Goal: Communication & Community: Answer question/provide support

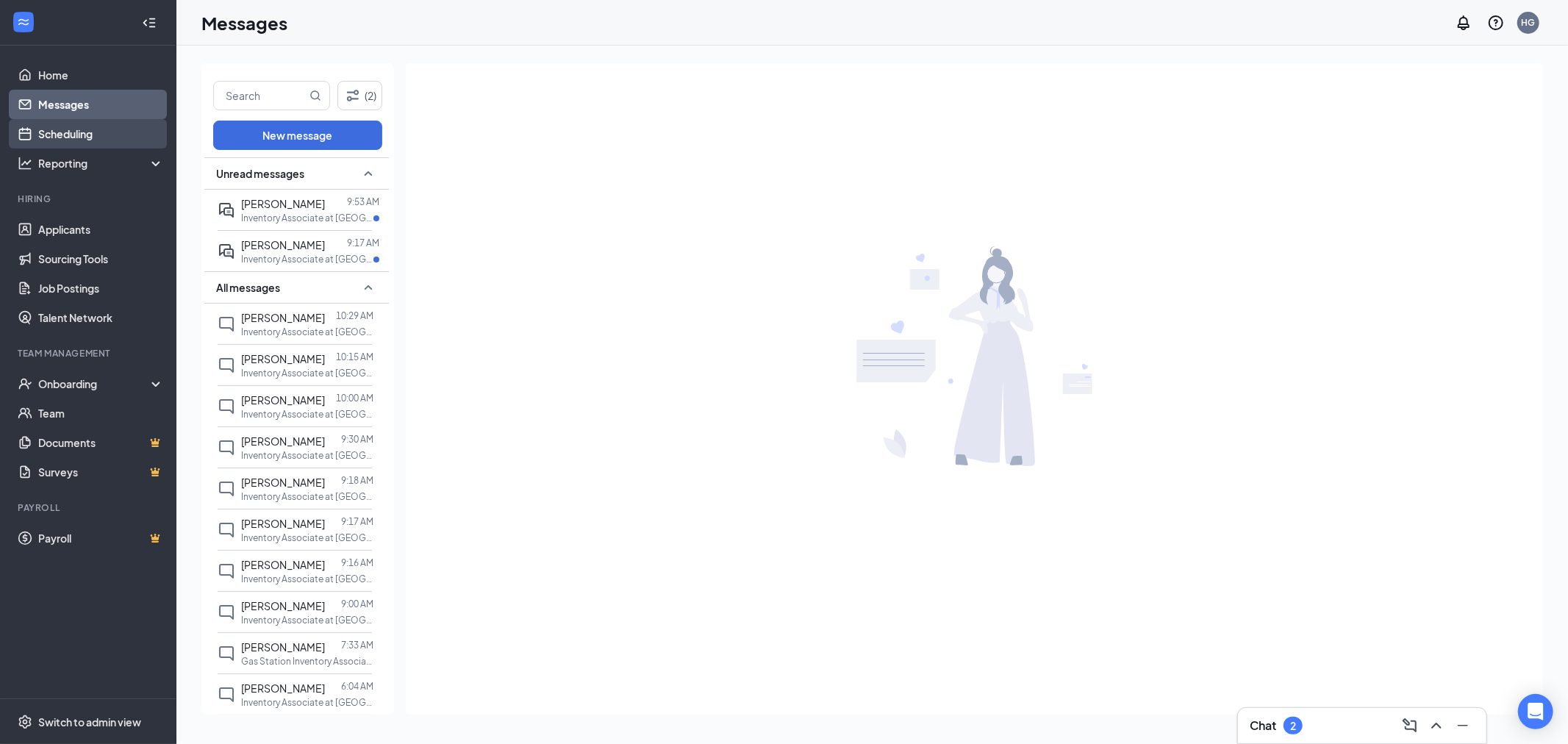
drag, startPoint x: 116, startPoint y: 141, endPoint x: 153, endPoint y: 138, distance: 37.1
click at [116, 141] on link "Scheduling" at bounding box center [101, 134] width 126 height 29
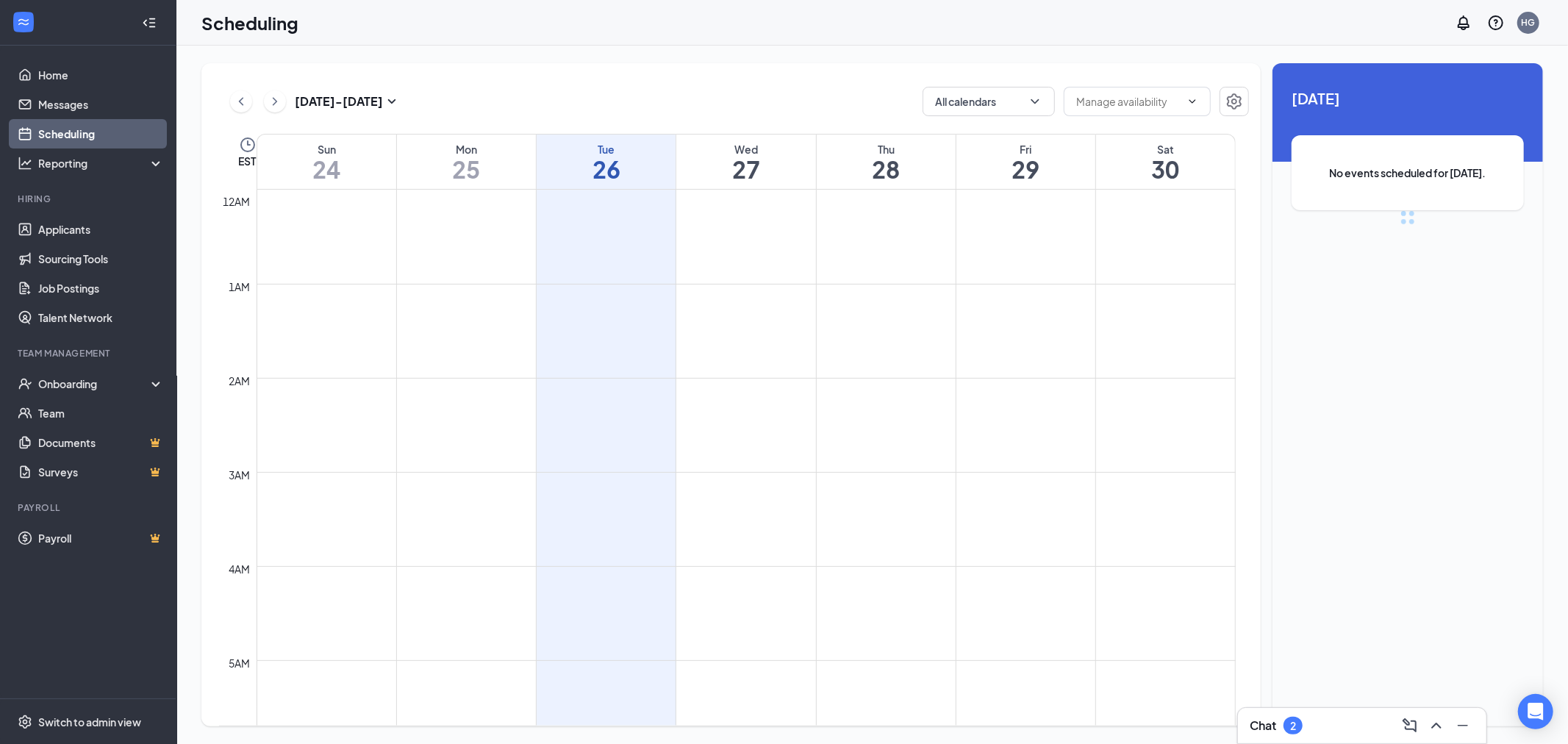
scroll to position [723, 0]
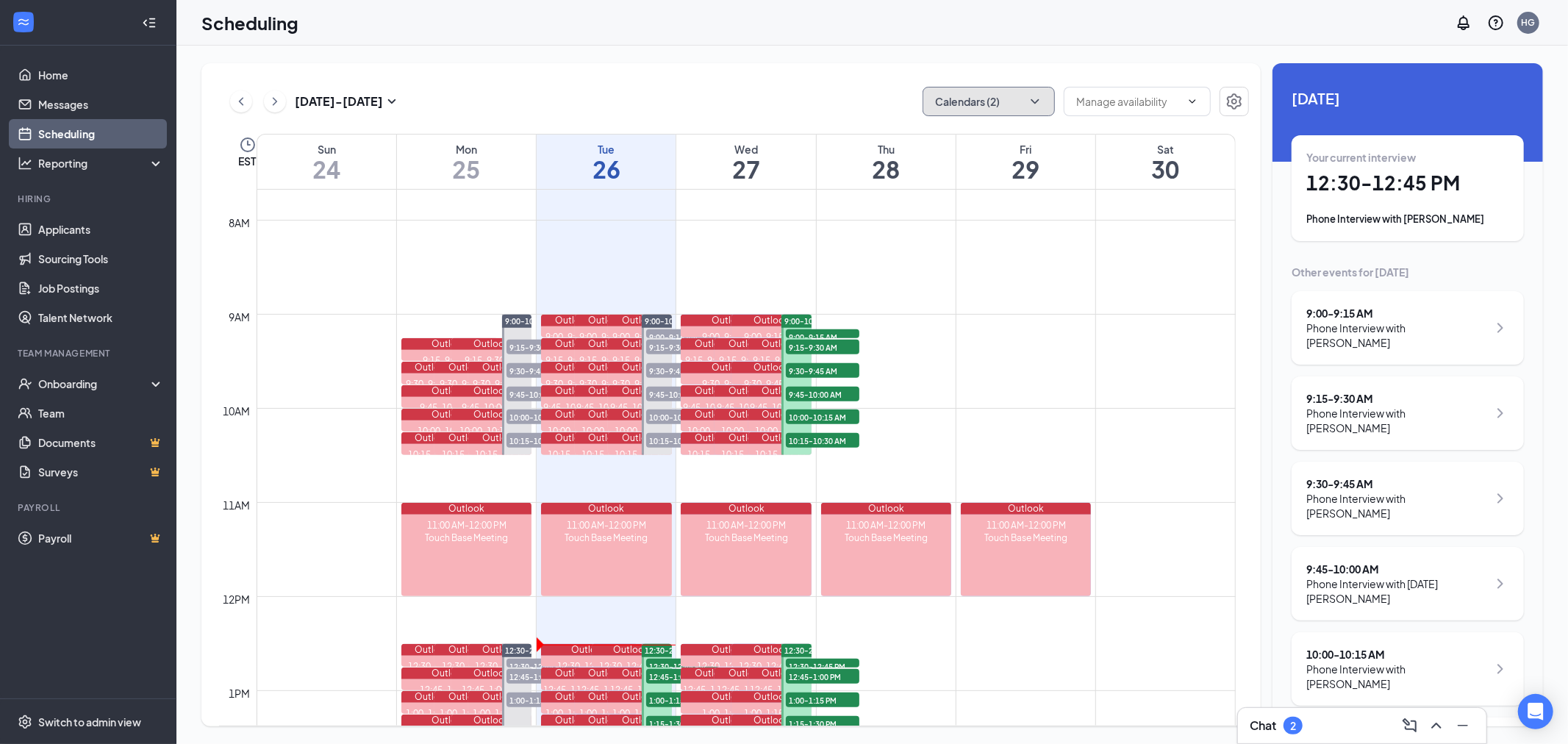
click at [1034, 100] on icon "ChevronDown" at bounding box center [1035, 101] width 15 height 15
click at [943, 201] on input "My Outlook Calendar" at bounding box center [996, 199] width 123 height 15
checkbox input "false"
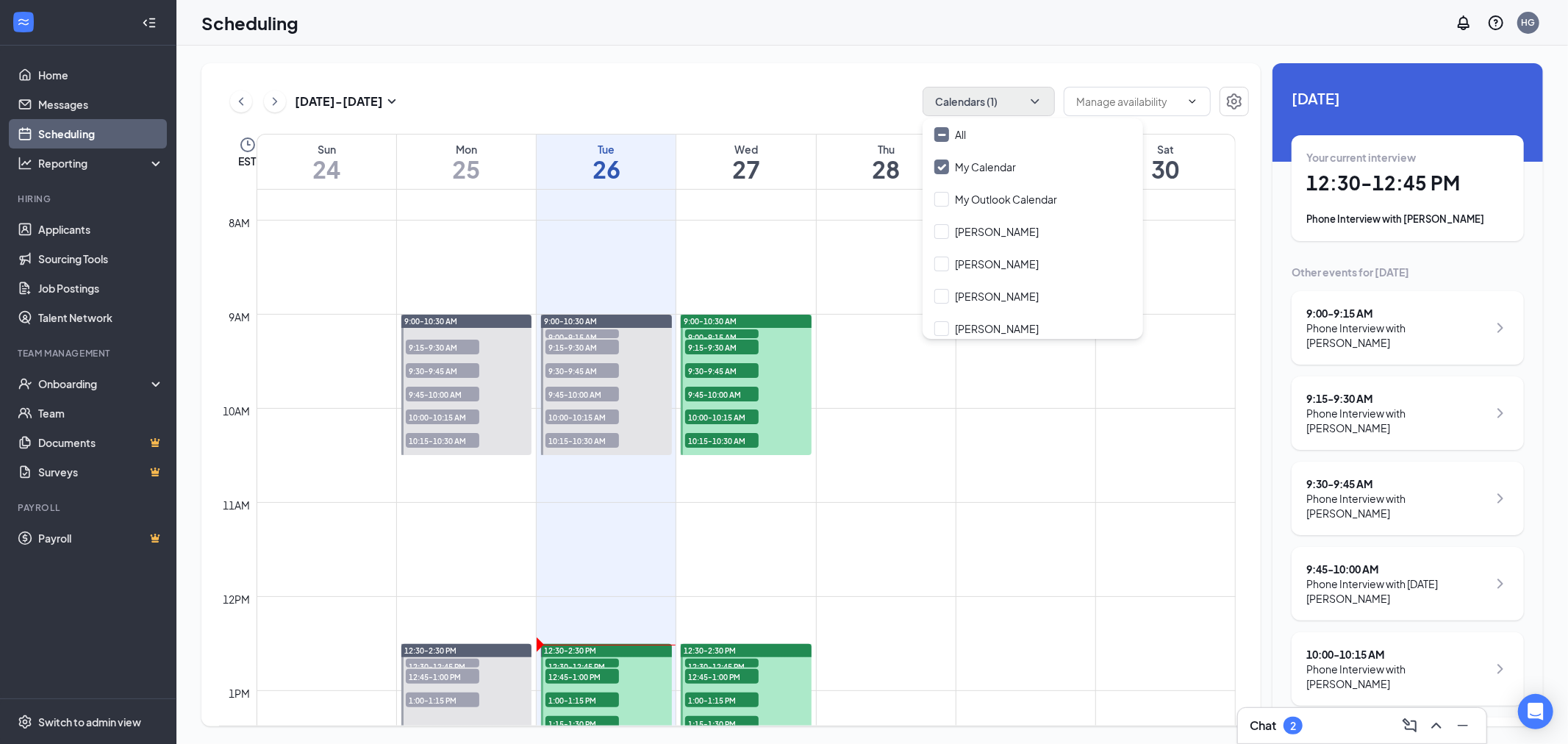
click at [802, 530] on td at bounding box center [746, 537] width 979 height 24
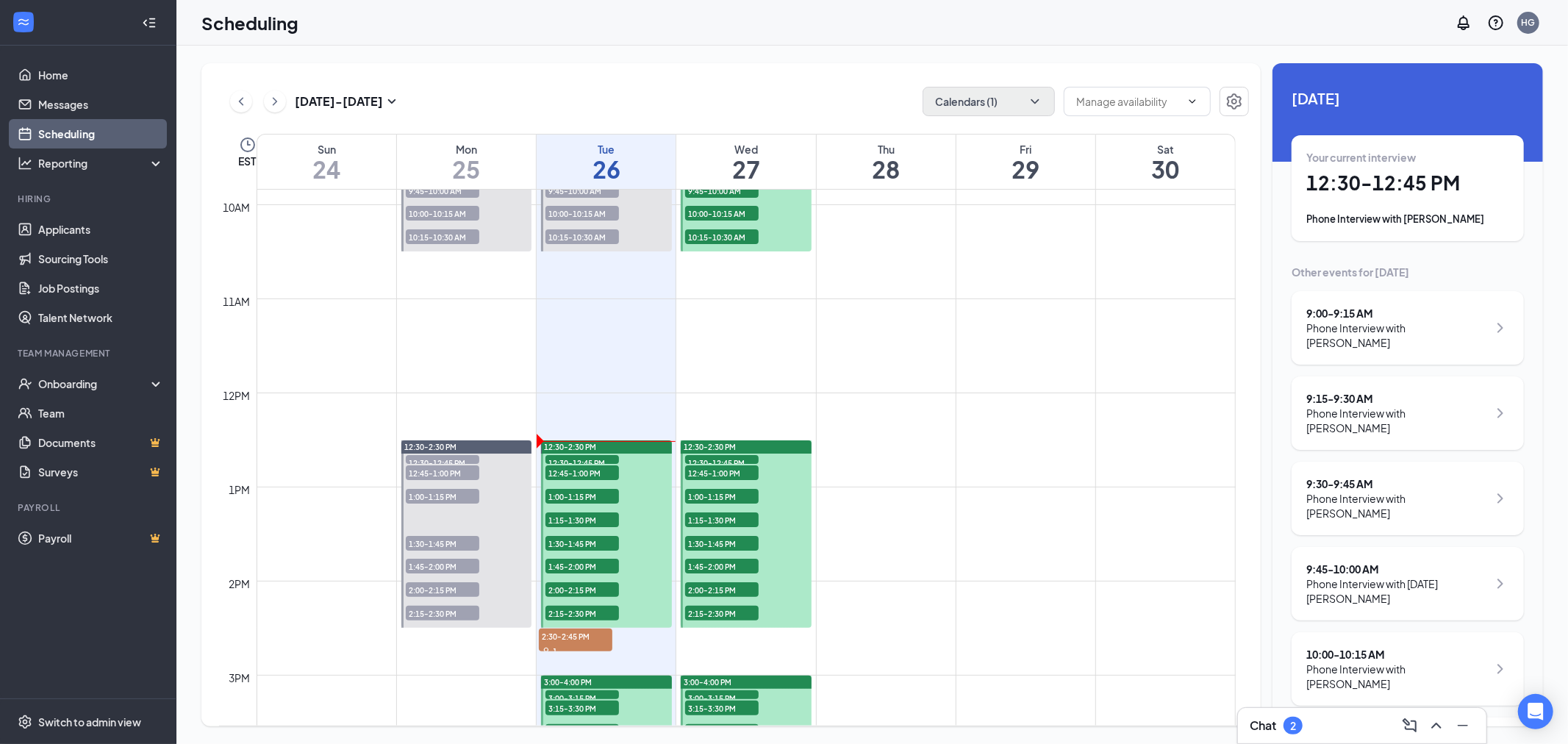
scroll to position [967, 0]
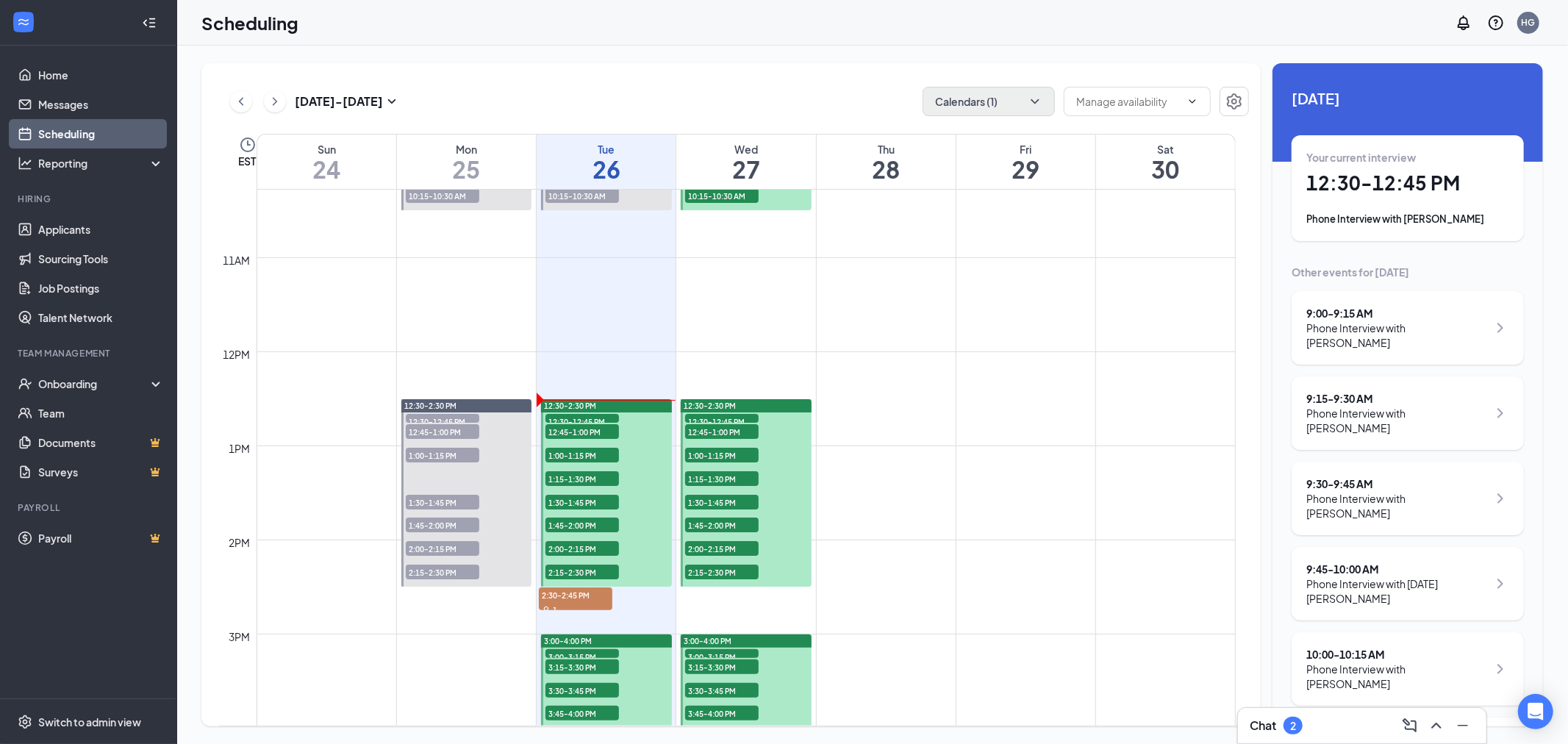
click at [608, 417] on span "12:30-12:45 PM" at bounding box center [582, 421] width 74 height 15
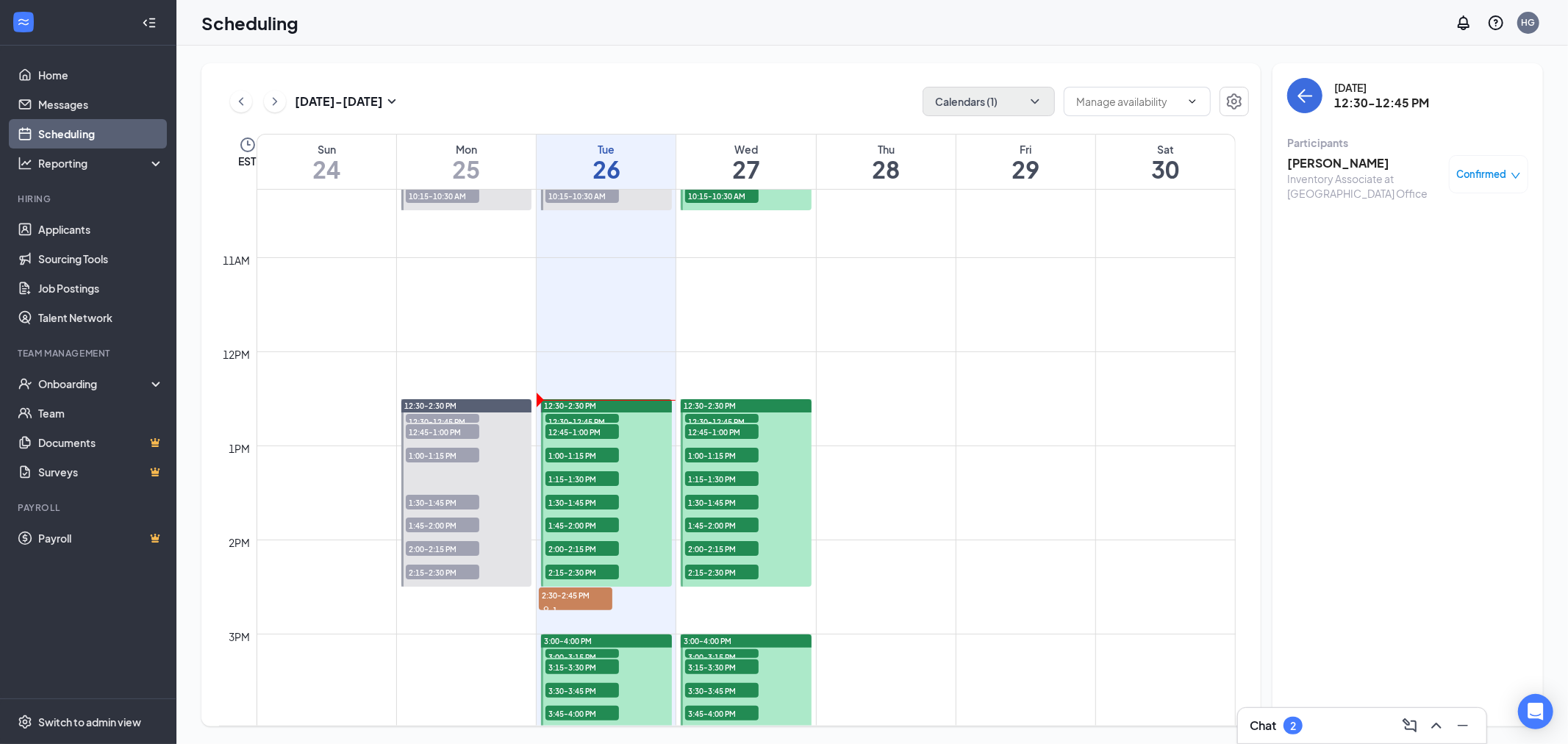
click at [1346, 166] on h3 "[PERSON_NAME]" at bounding box center [1364, 164] width 155 height 16
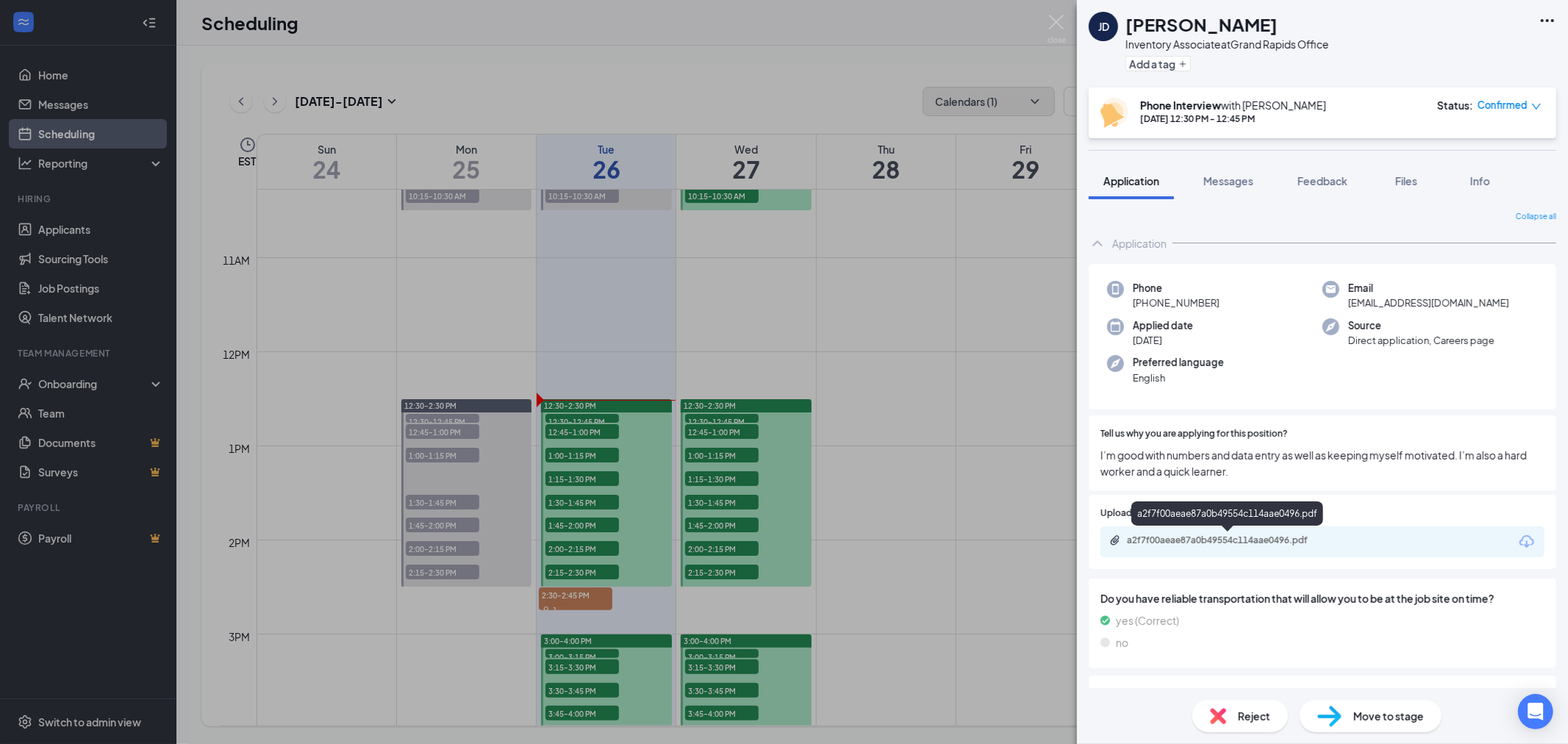
click at [1279, 541] on div "a2f7f00aeae87a0b49554c114aae0496.pdf" at bounding box center [1230, 540] width 206 height 11
click at [1060, 23] on img at bounding box center [1056, 29] width 18 height 29
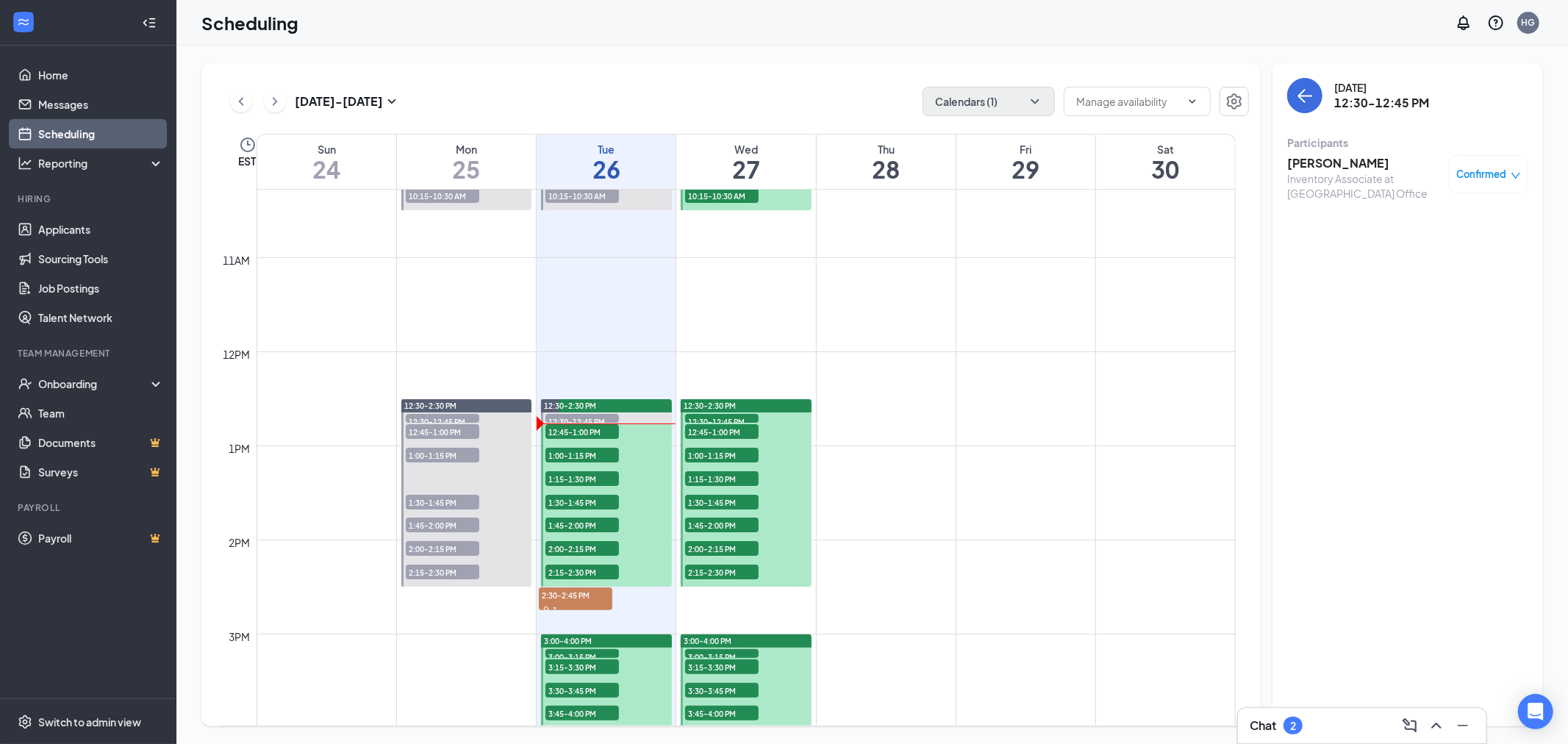
click at [604, 430] on span "12:45-1:00 PM" at bounding box center [582, 432] width 74 height 15
click at [1321, 163] on h3 "[PERSON_NAME]" at bounding box center [1364, 164] width 155 height 16
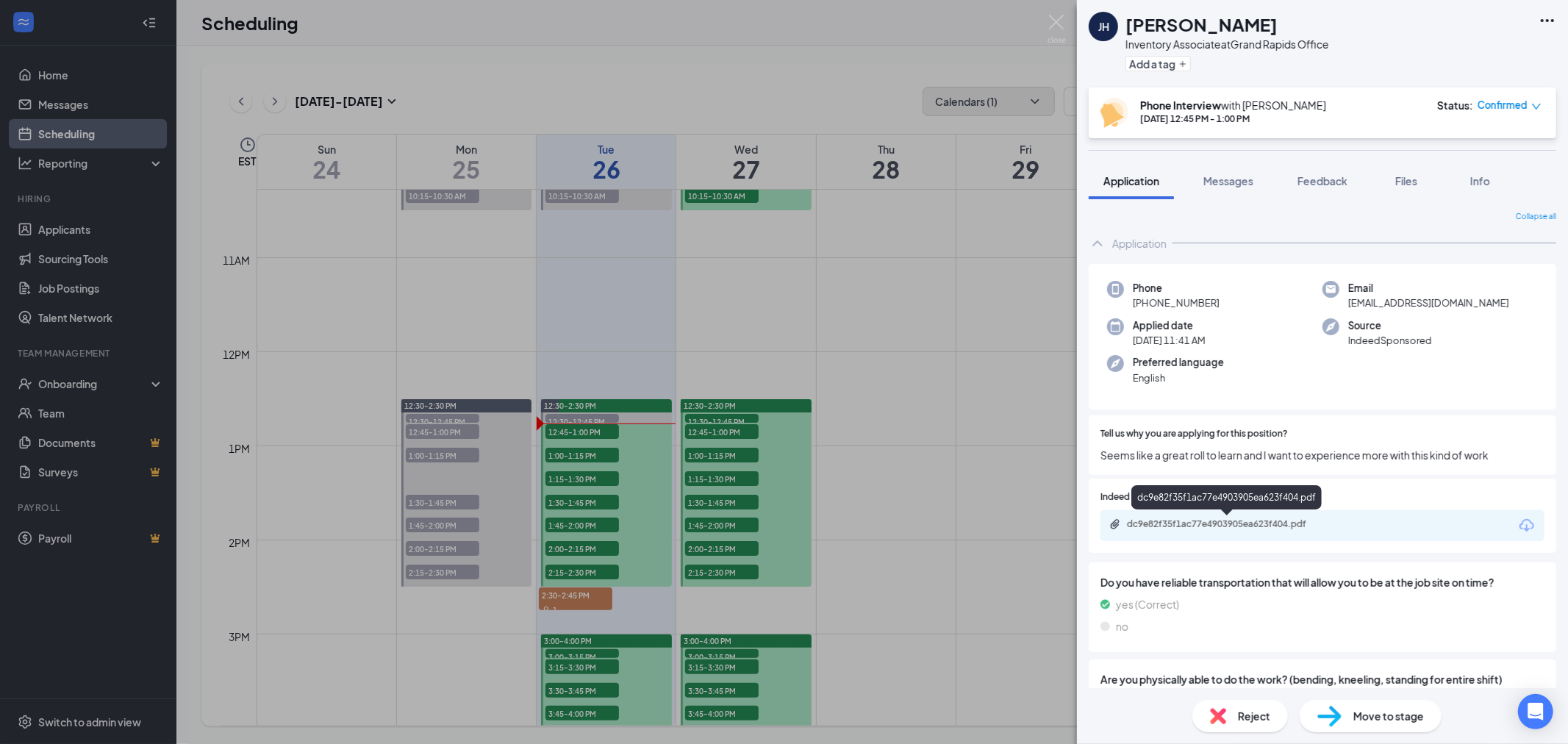
click at [1308, 527] on div "dc9e82f35f1ac77e4903905ea623f404.pdf" at bounding box center [1230, 524] width 206 height 11
click at [1055, 23] on img at bounding box center [1056, 29] width 18 height 29
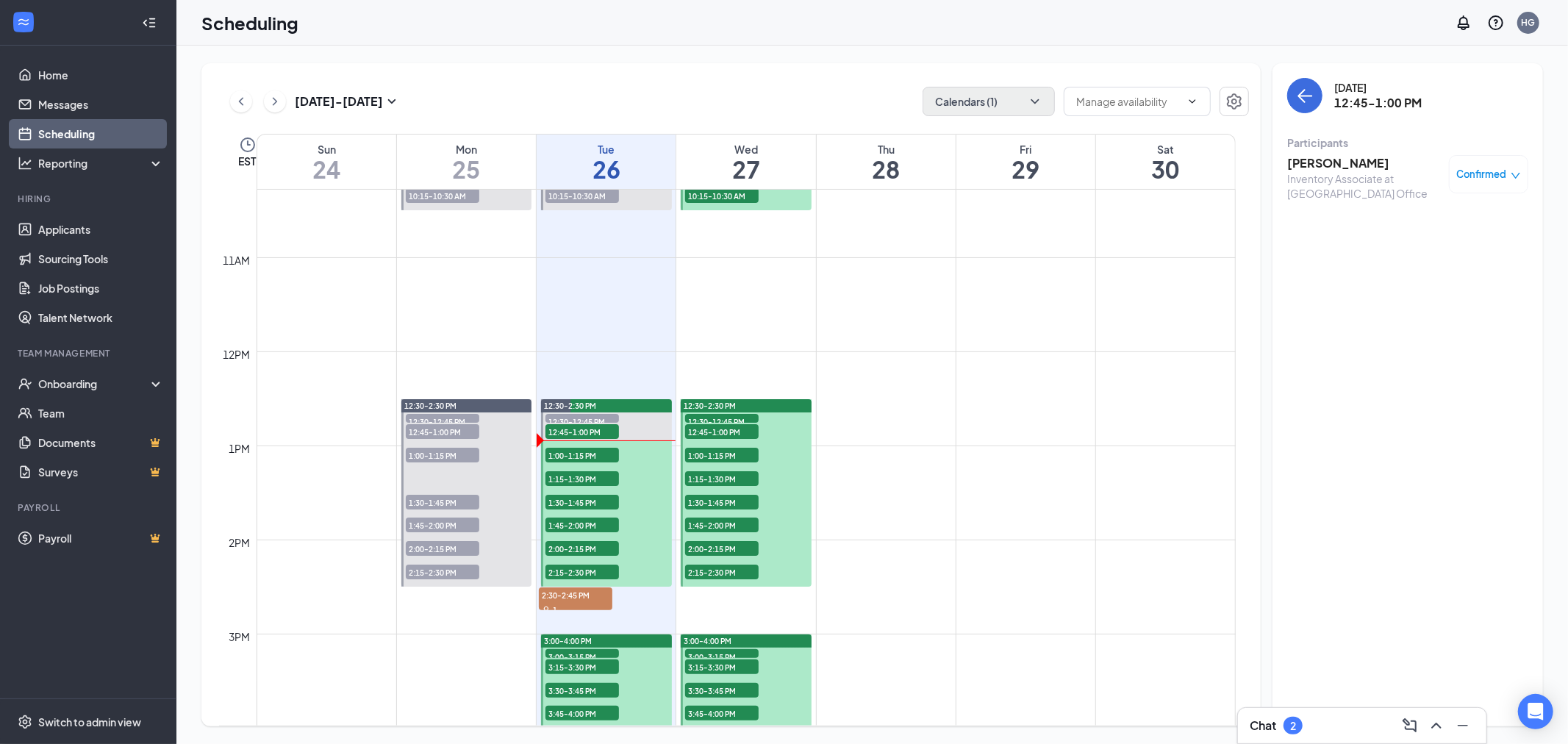
click at [590, 454] on span "1:00-1:15 PM" at bounding box center [582, 455] width 74 height 15
click at [608, 450] on span "1:00-1:15 PM" at bounding box center [582, 455] width 74 height 15
drag, startPoint x: 571, startPoint y: 455, endPoint x: 688, endPoint y: 392, distance: 132.9
click at [571, 455] on span "1:00-1:15 PM" at bounding box center [582, 455] width 74 height 15
click at [1356, 162] on h3 "[PERSON_NAME]" at bounding box center [1364, 164] width 155 height 16
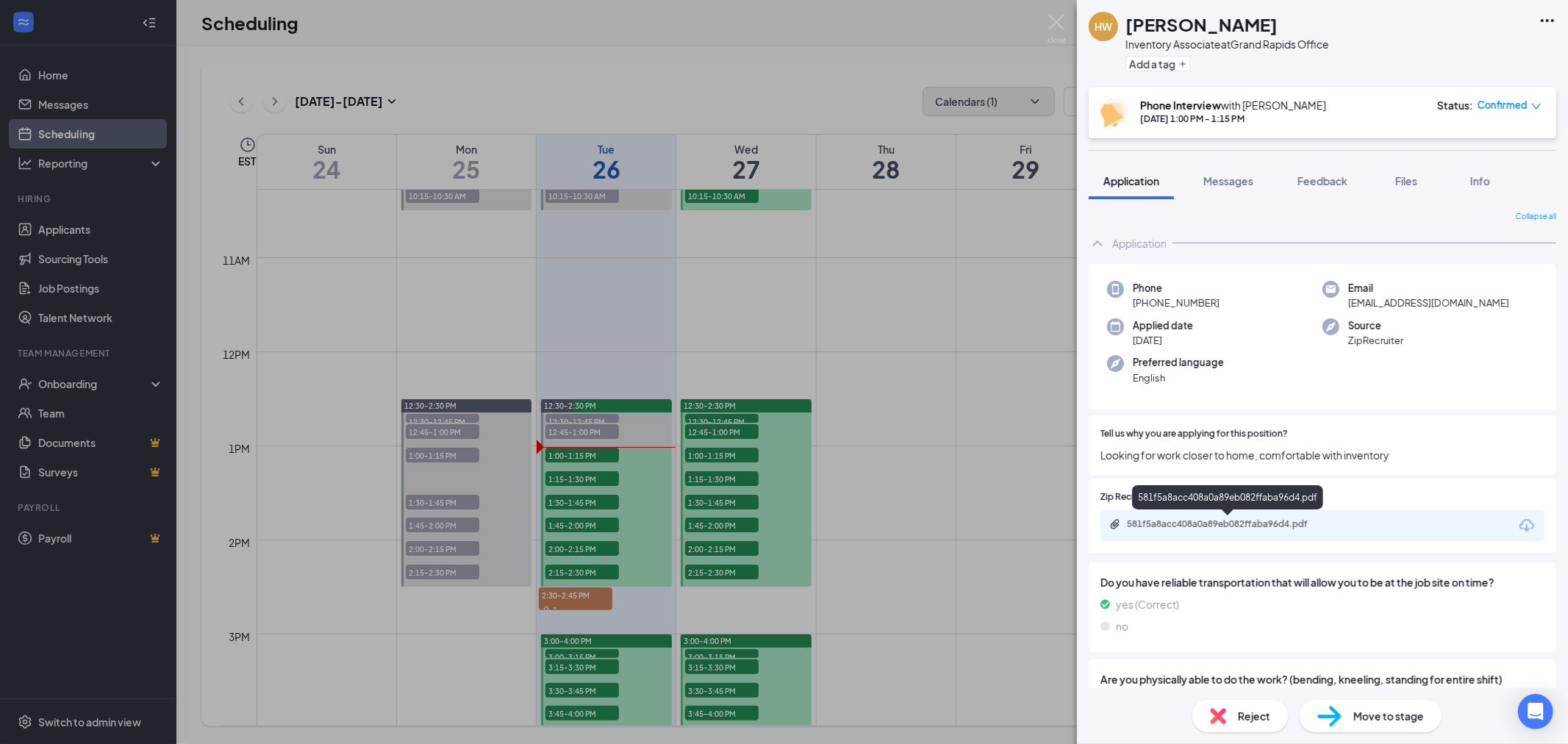
click at [1258, 520] on div "581f5a8acc408a0a89eb082ffaba96d4.pdf" at bounding box center [1230, 524] width 206 height 11
click at [1057, 24] on img at bounding box center [1056, 29] width 18 height 29
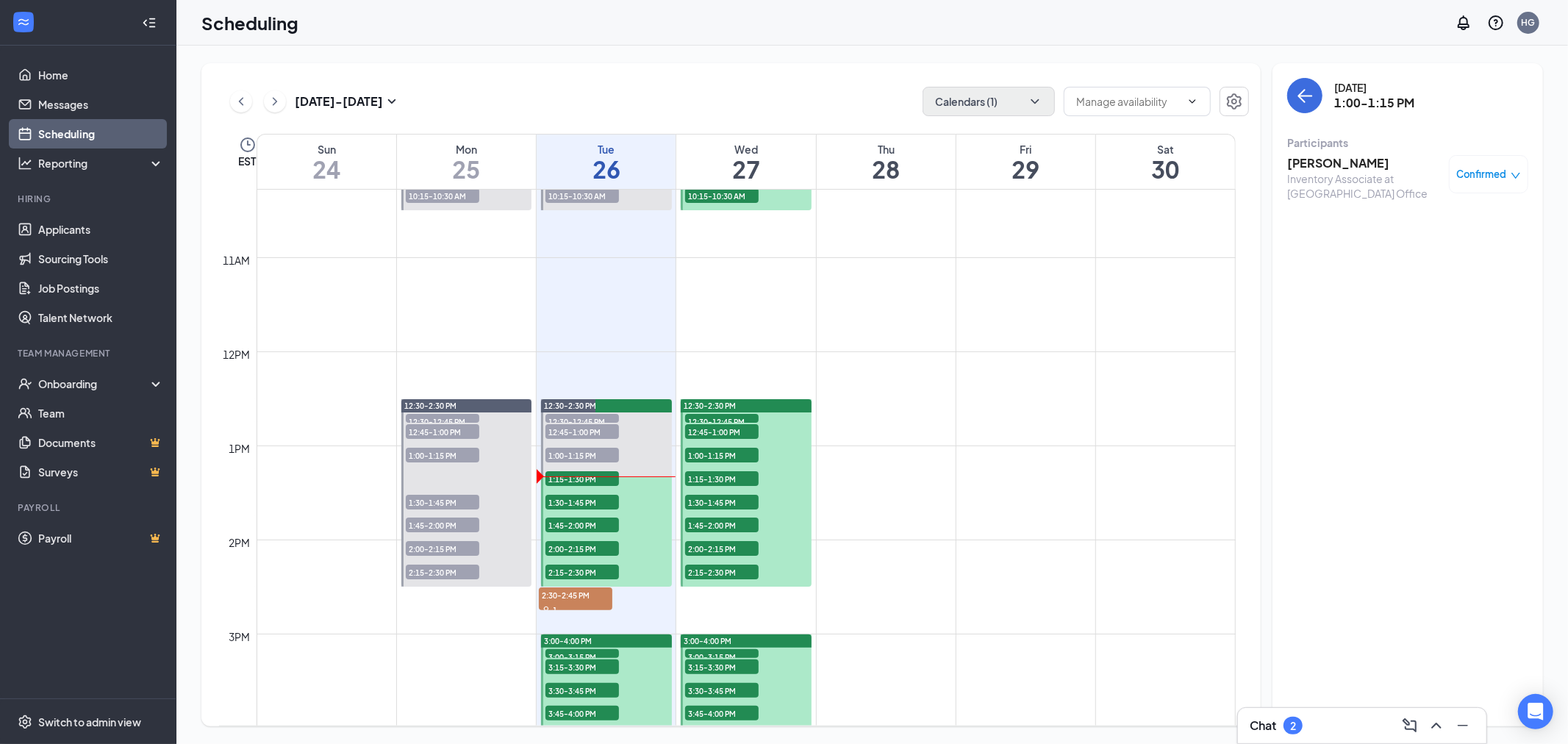
click at [562, 471] on span "1:15-1:30 PM" at bounding box center [582, 478] width 74 height 15
click at [1358, 163] on h3 "[PERSON_NAME]" at bounding box center [1364, 164] width 155 height 16
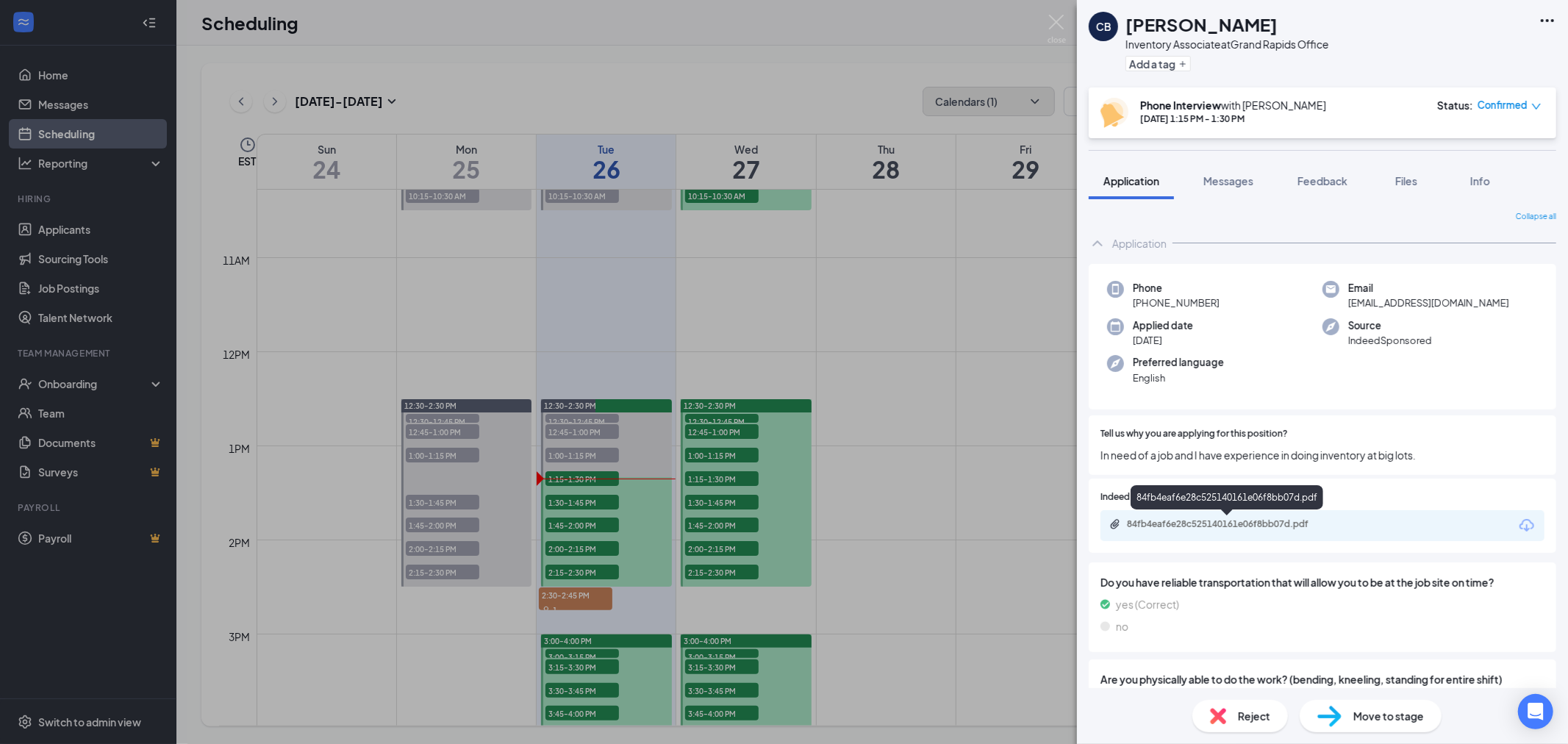
click at [1300, 531] on div "84fb4eaf6e28c525140161e06f8bb07d.pdf" at bounding box center [1228, 525] width 238 height 14
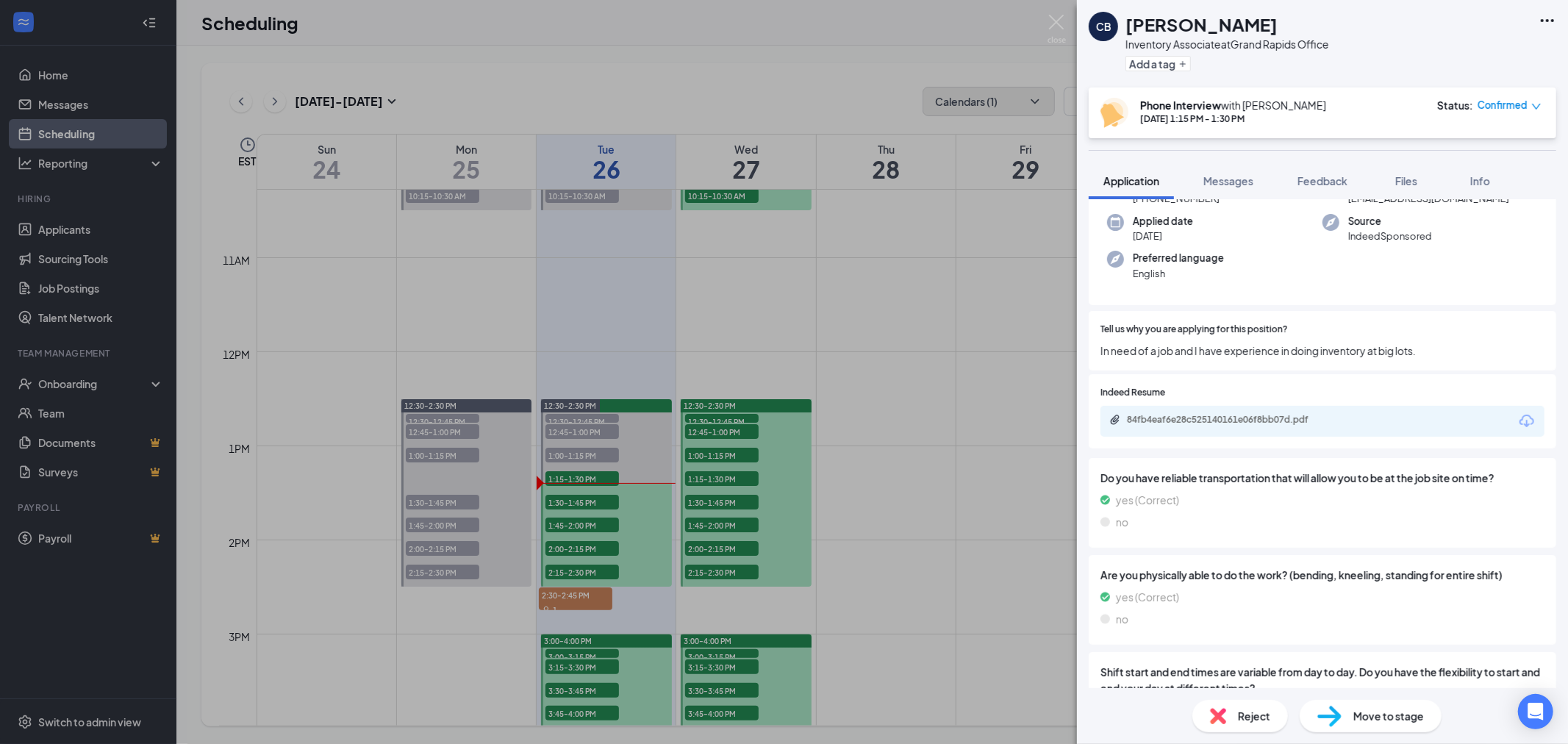
scroll to position [59, 0]
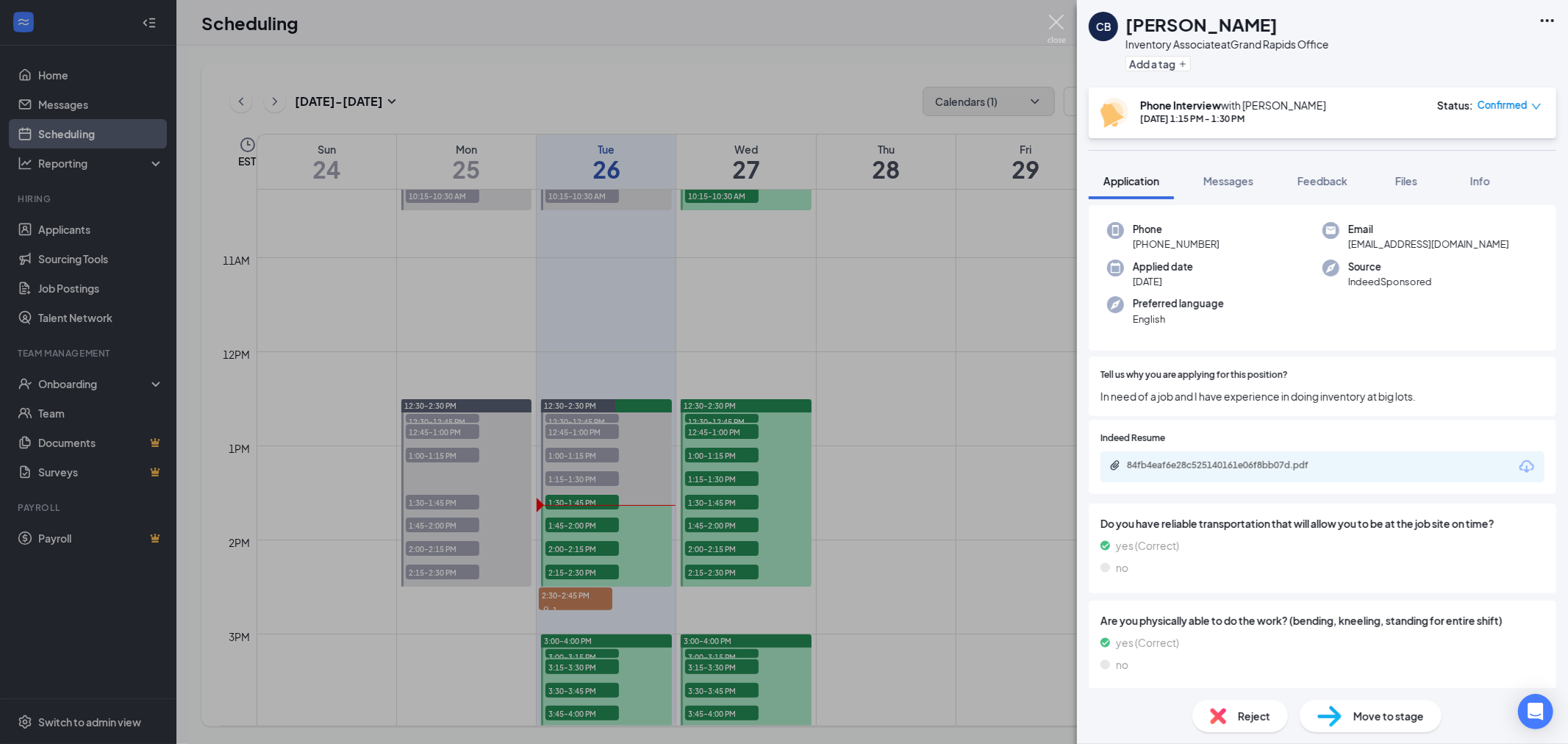
click at [1052, 18] on img at bounding box center [1056, 29] width 18 height 29
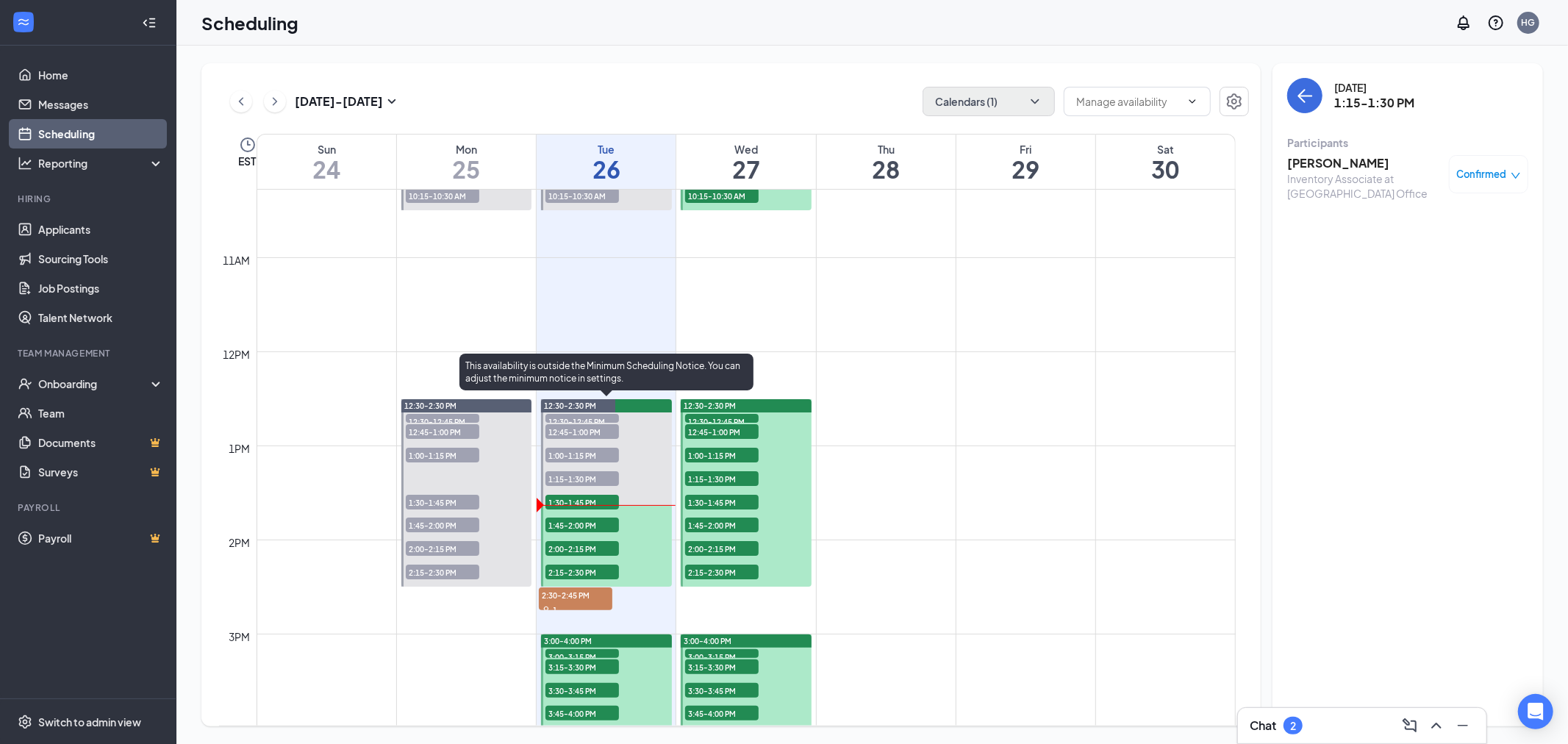
click at [580, 500] on span "1:30-1:45 PM" at bounding box center [582, 502] width 74 height 15
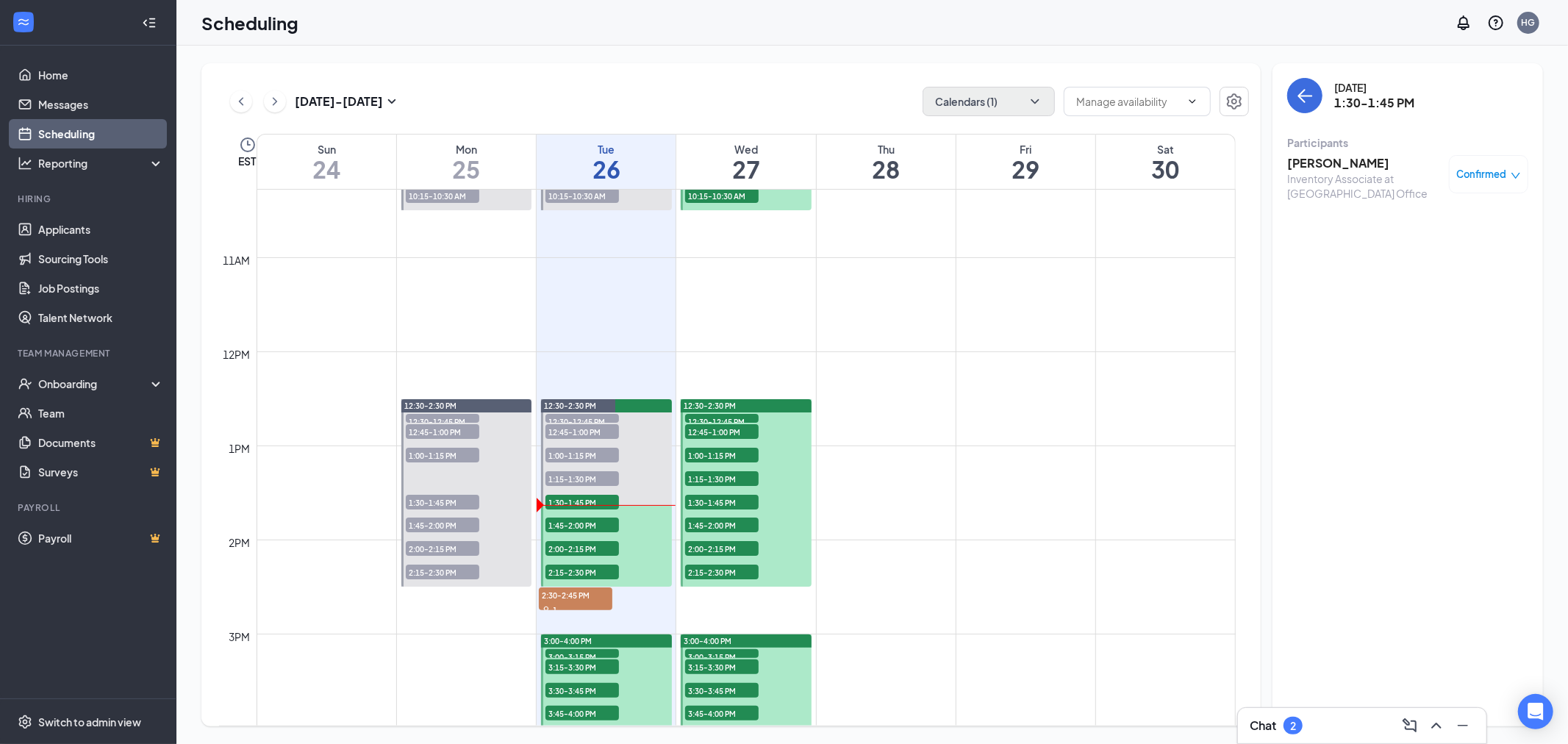
click at [1332, 170] on h3 "[PERSON_NAME]" at bounding box center [1364, 164] width 155 height 16
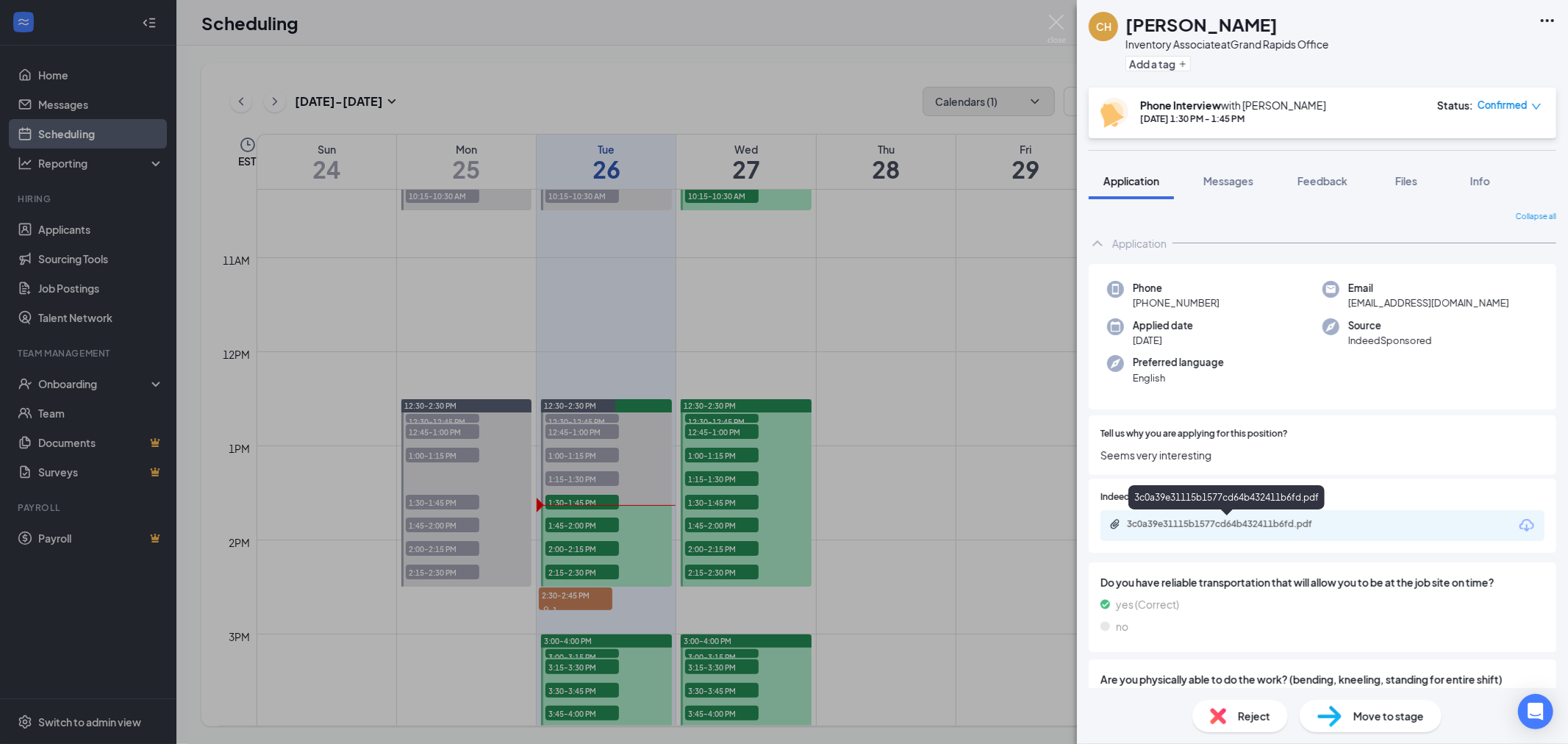
click at [1267, 527] on div "3c0a39e31115b1577cd64b432411b6fd.pdf" at bounding box center [1230, 524] width 206 height 11
click at [1055, 20] on img at bounding box center [1056, 29] width 18 height 29
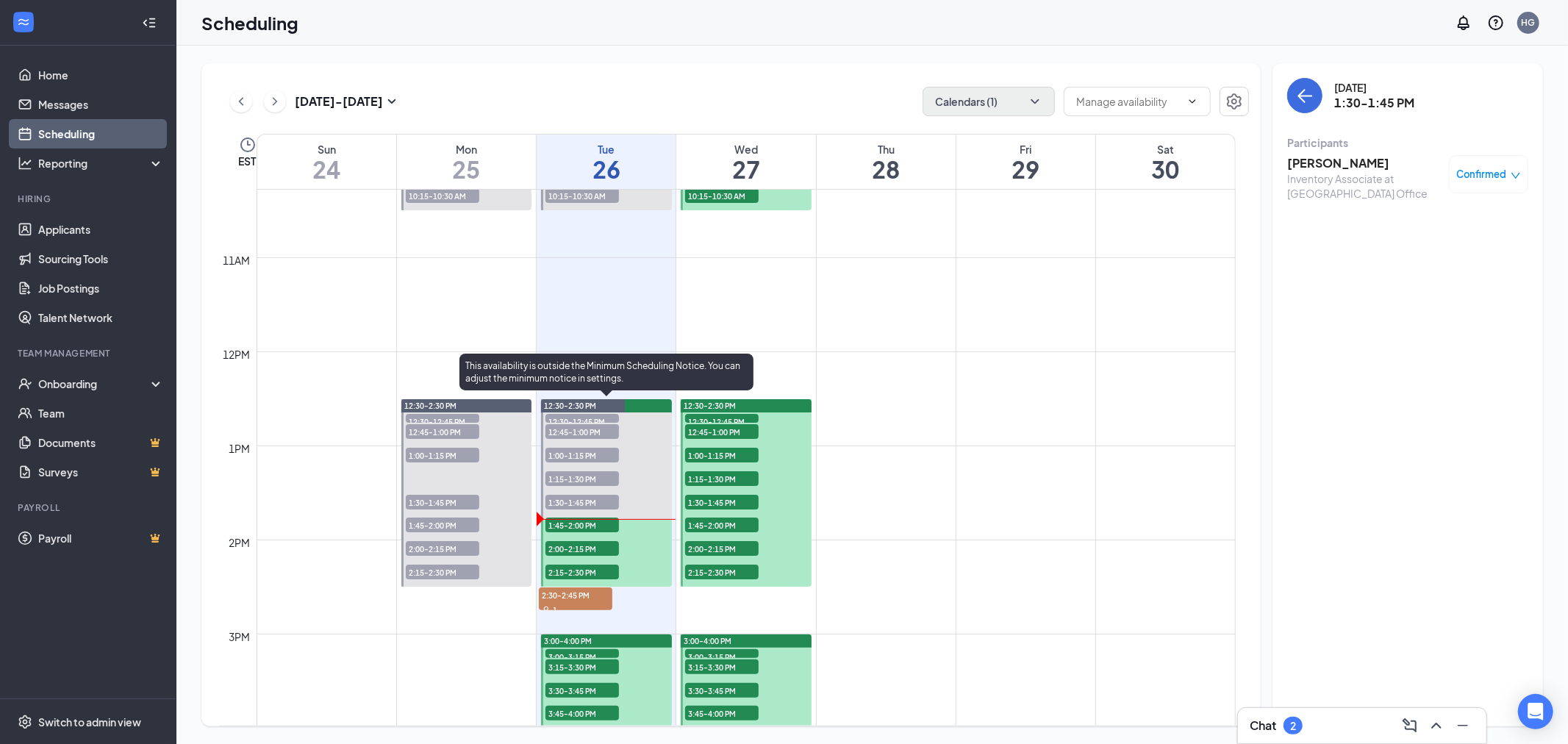
click at [579, 520] on span "1:45-2:00 PM" at bounding box center [582, 525] width 74 height 15
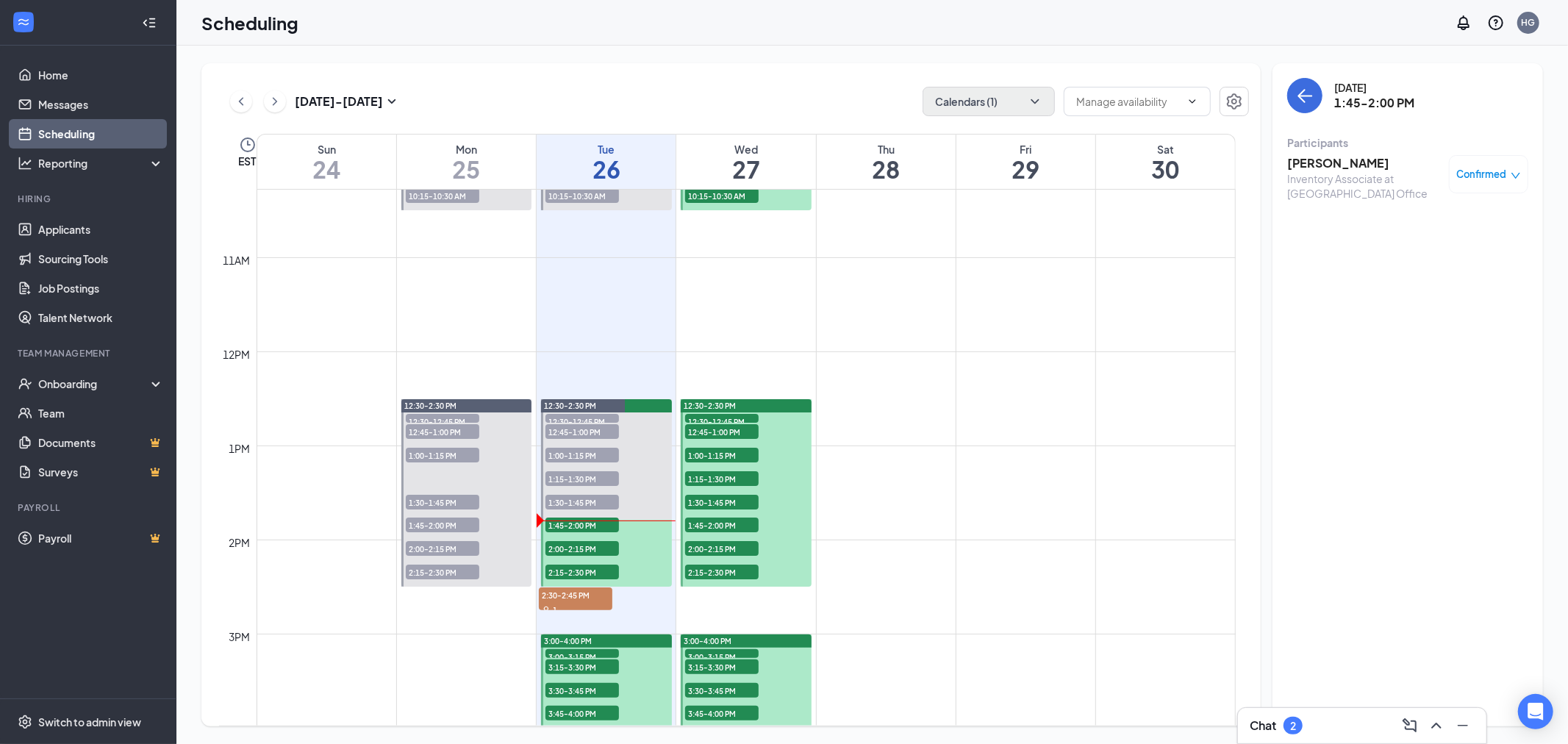
click at [1305, 162] on h3 "[PERSON_NAME]" at bounding box center [1364, 164] width 155 height 16
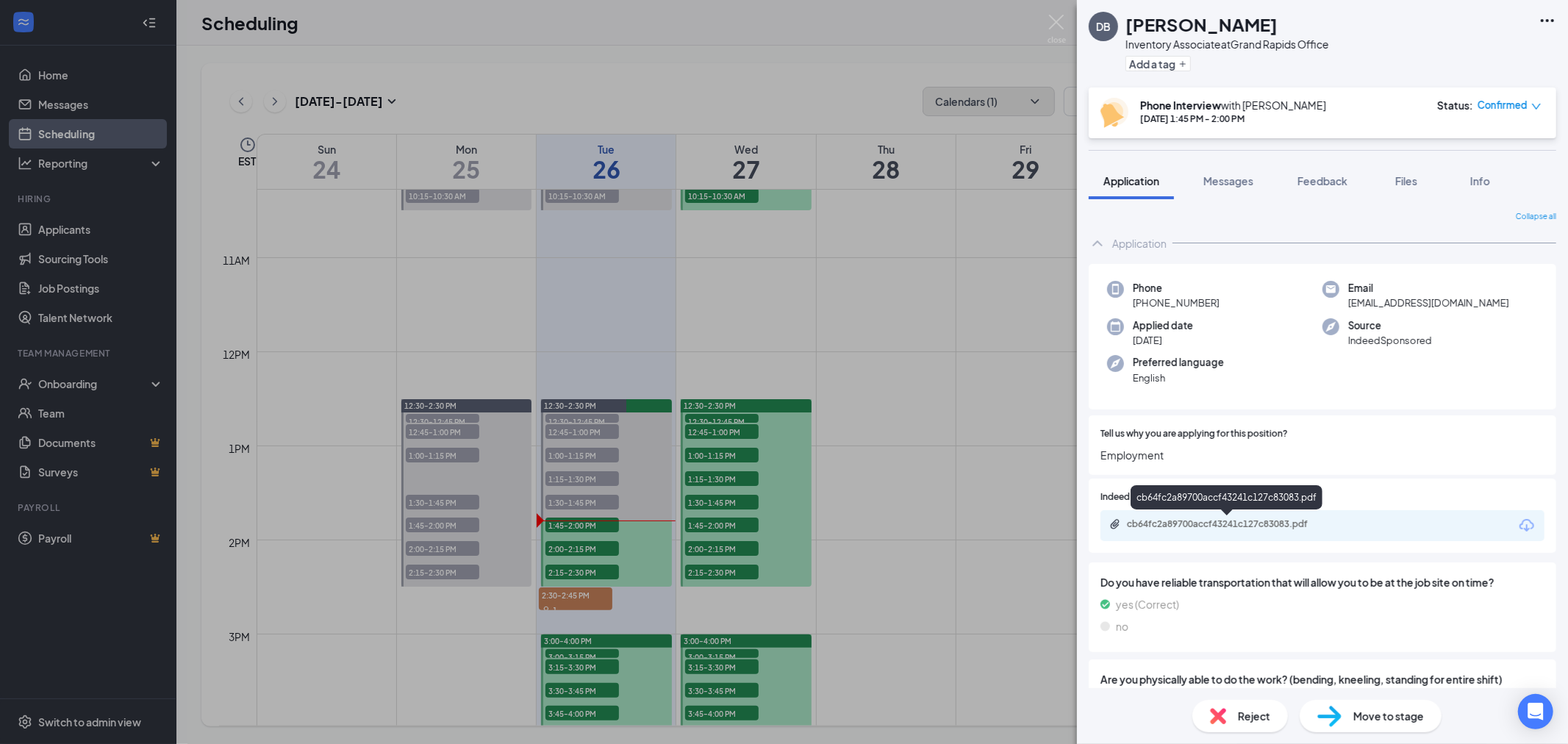
click at [1207, 526] on div "cb64fc2a89700accf43241c127c83083.pdf" at bounding box center [1230, 524] width 206 height 11
click at [1233, 181] on span "Messages" at bounding box center [1228, 181] width 50 height 13
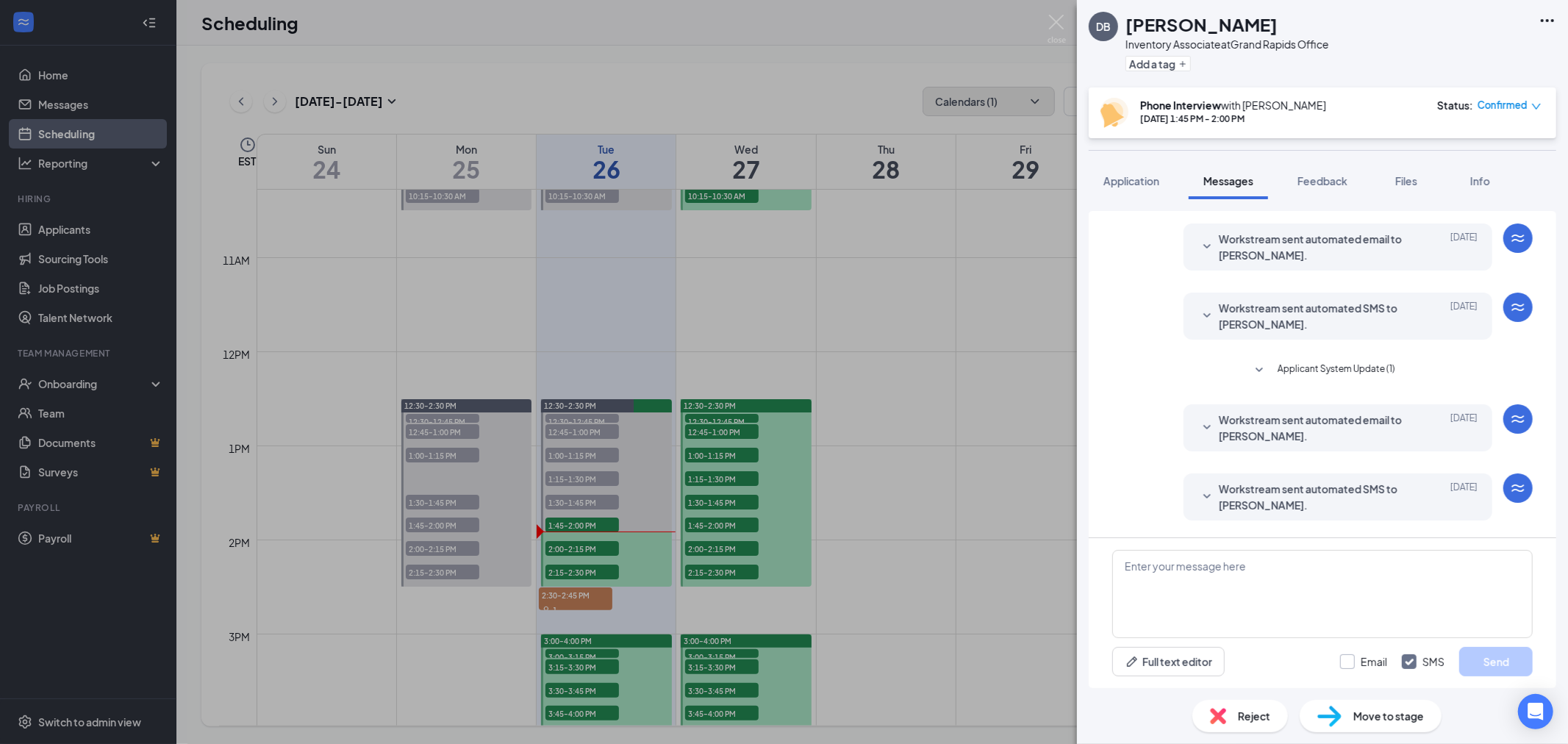
scroll to position [357, 0]
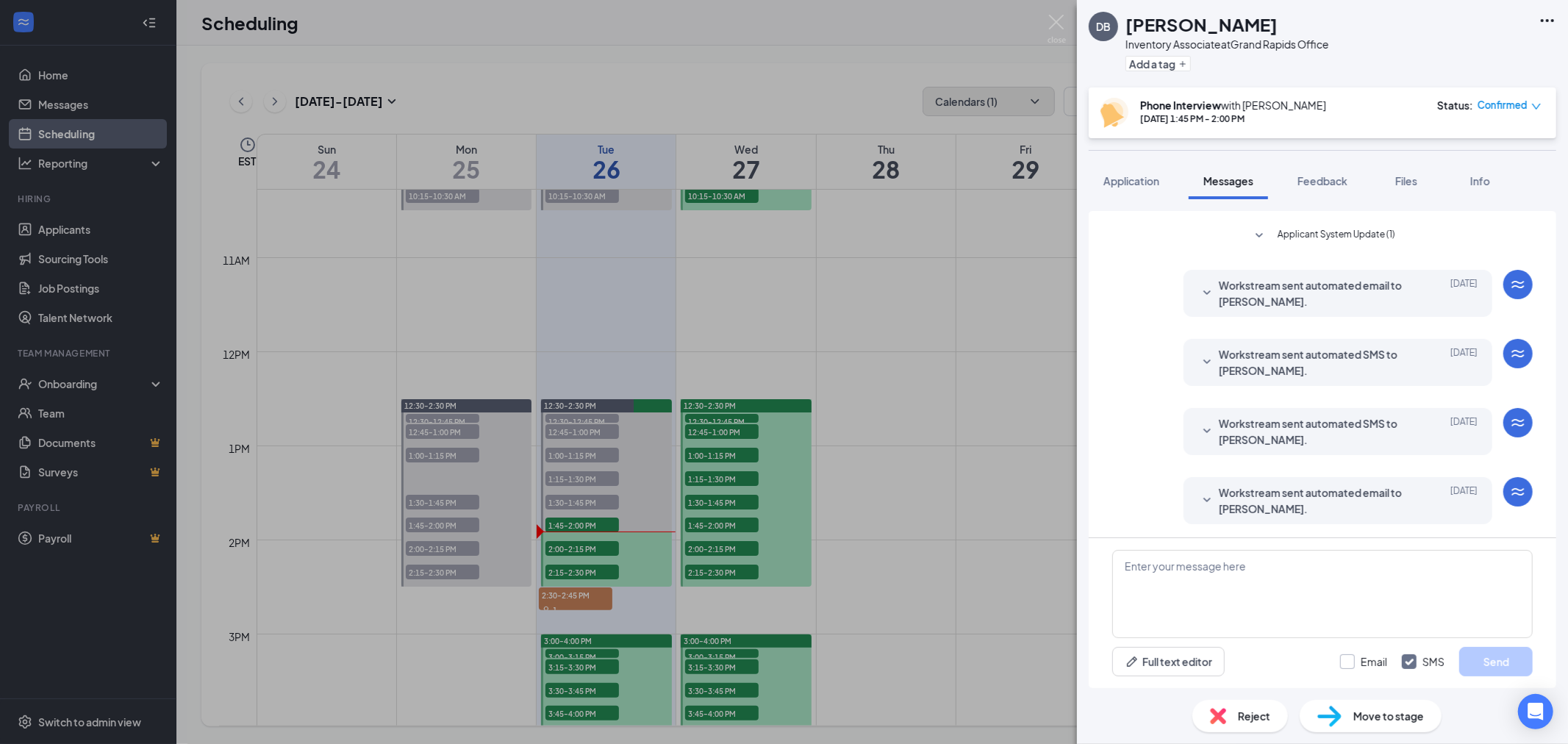
click at [1346, 664] on input "Email" at bounding box center [1364, 661] width 47 height 15
checkbox input "true"
click at [1404, 666] on input "SMS" at bounding box center [1422, 661] width 43 height 15
checkbox input "false"
click at [1406, 626] on textarea at bounding box center [1322, 594] width 420 height 88
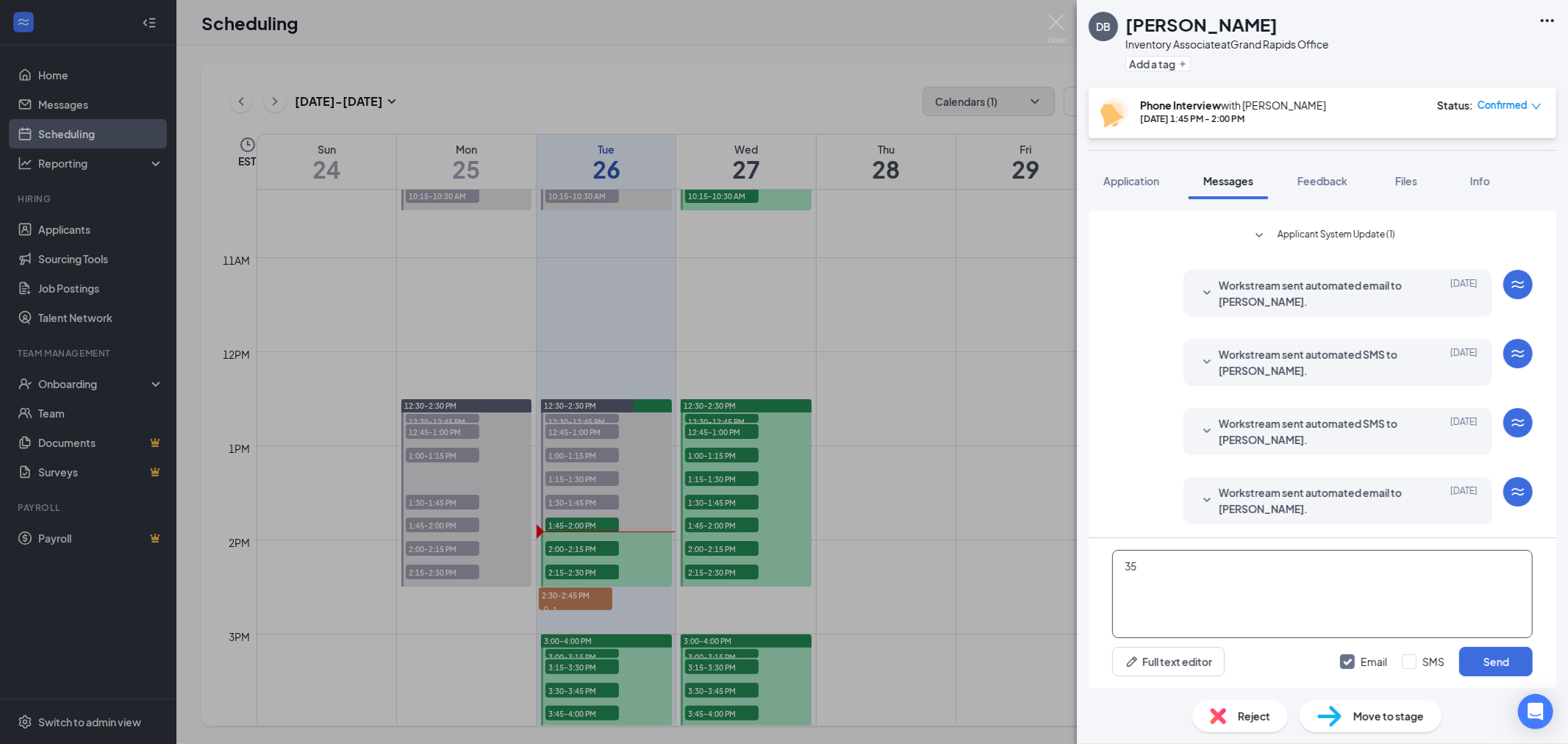
type textarea "3"
click at [1057, 20] on img at bounding box center [1056, 29] width 18 height 29
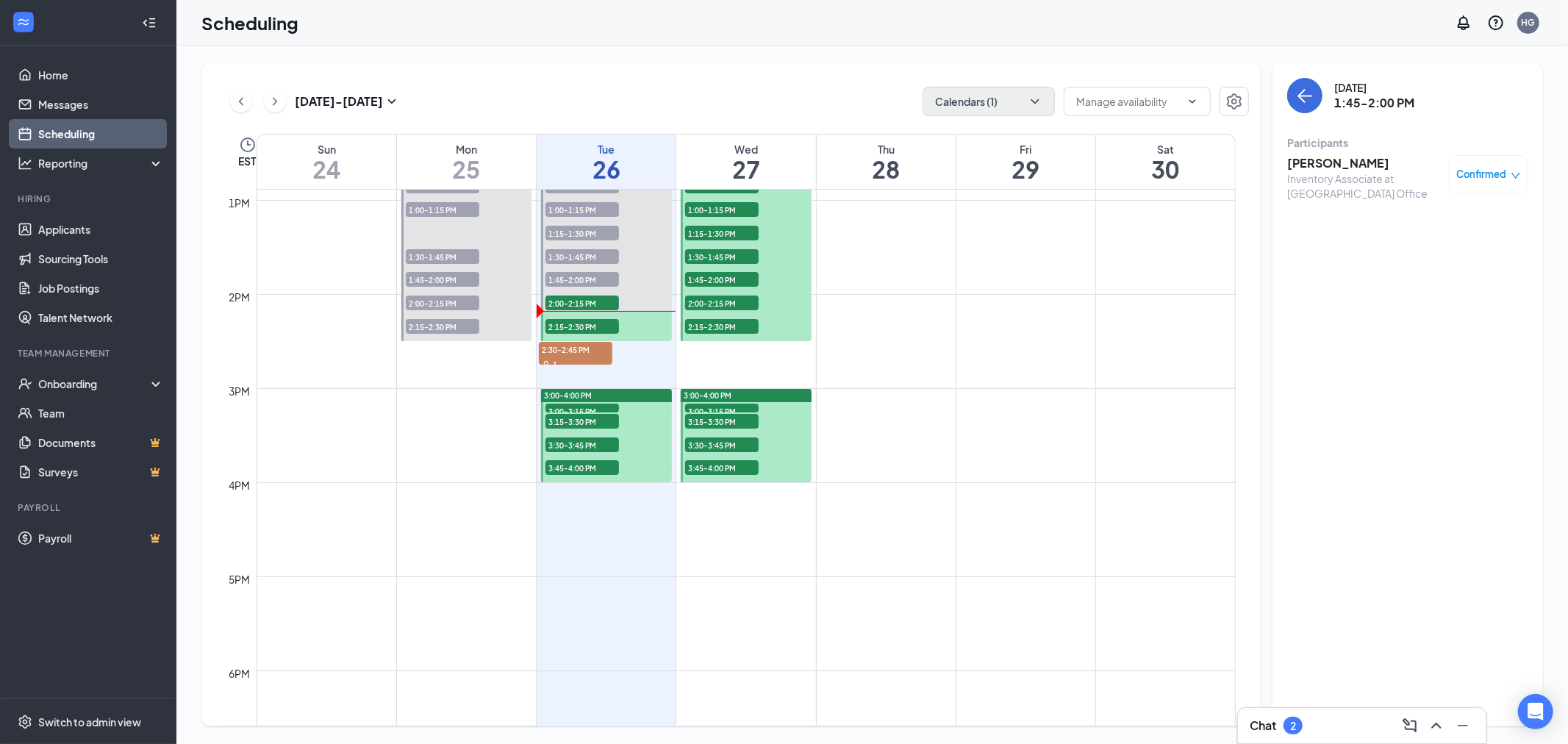
scroll to position [1131, 0]
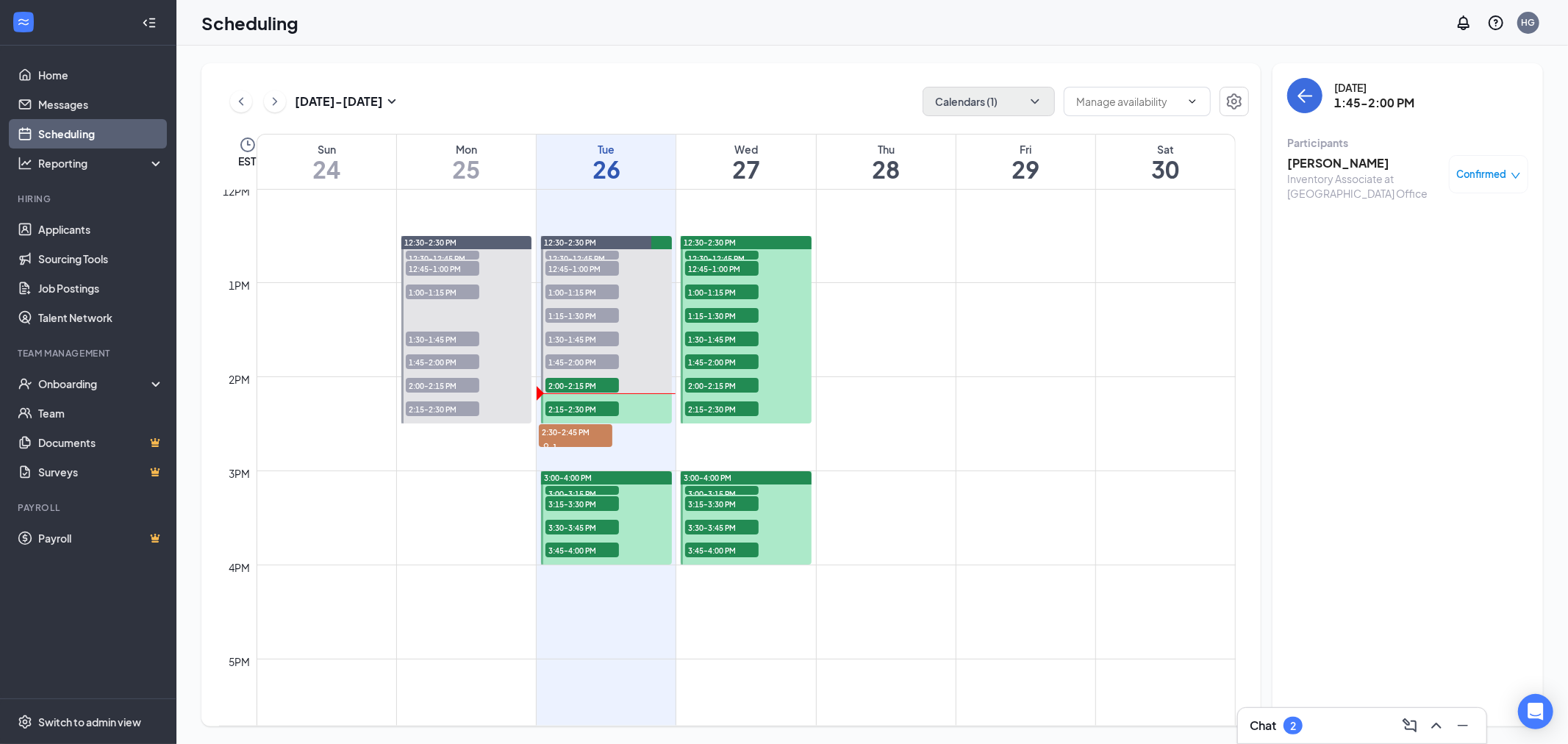
click at [1041, 33] on div "Scheduling HG" at bounding box center [872, 23] width 1391 height 46
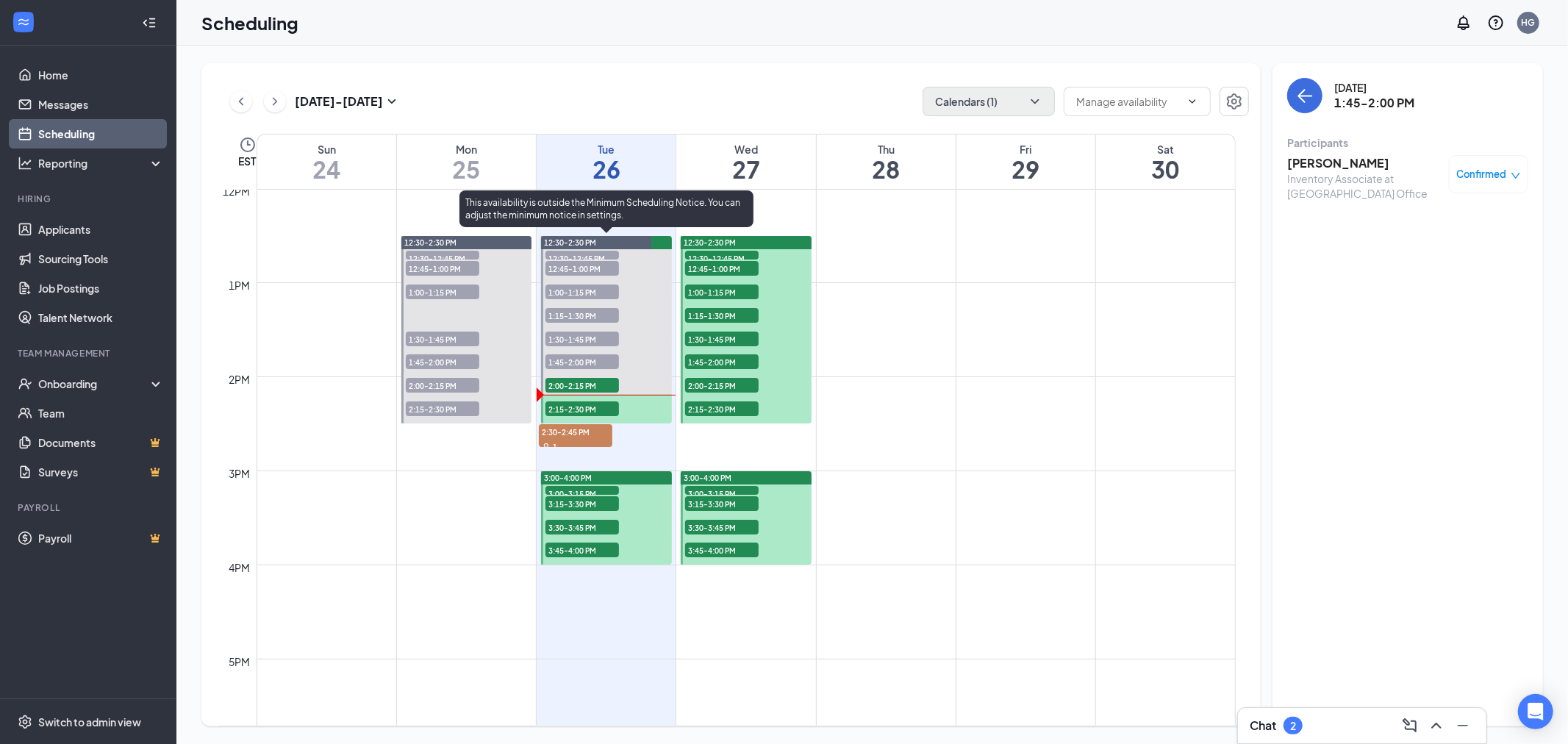
click at [594, 381] on span "2:00-2:15 PM" at bounding box center [582, 385] width 74 height 15
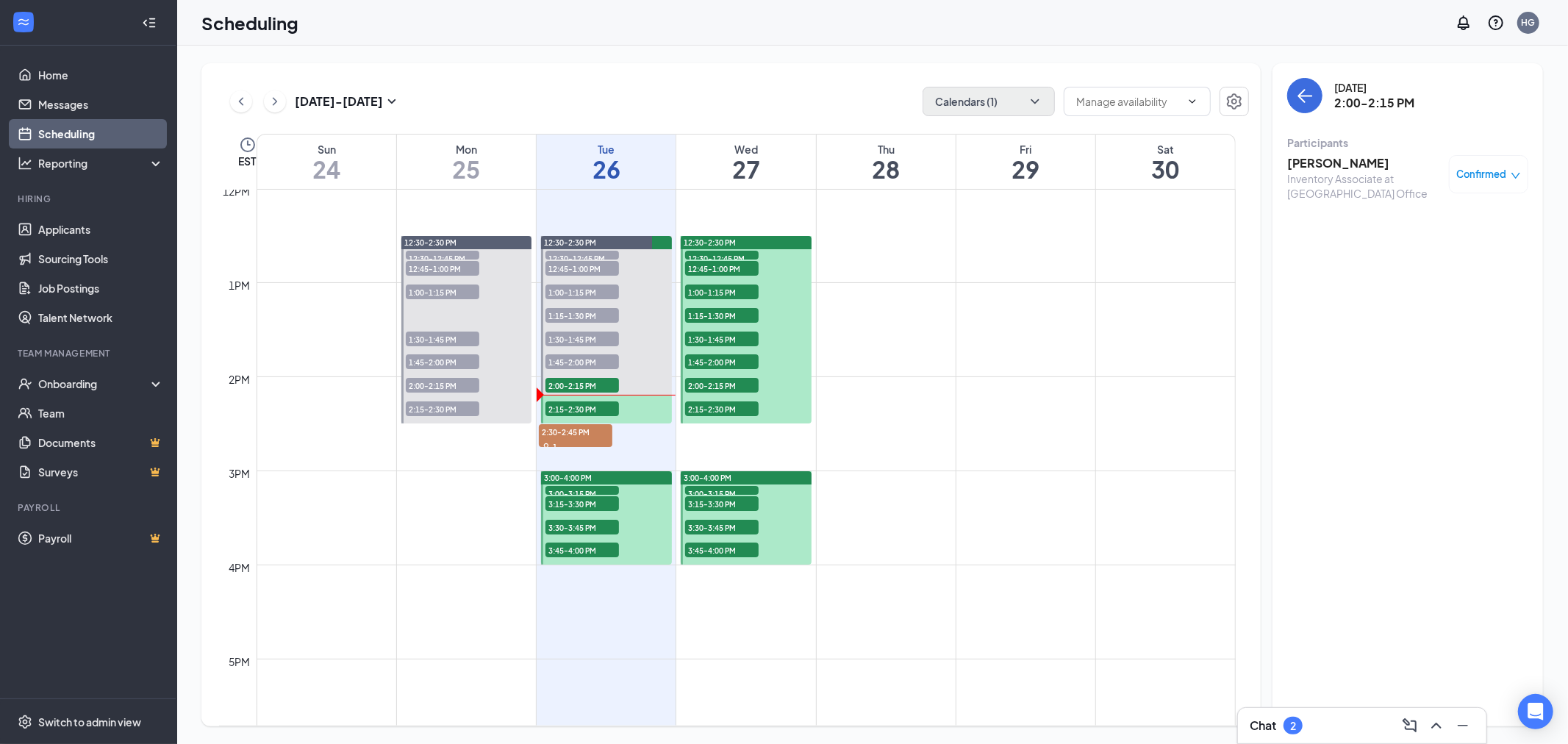
click at [1320, 164] on h3 "[PERSON_NAME]" at bounding box center [1364, 164] width 155 height 16
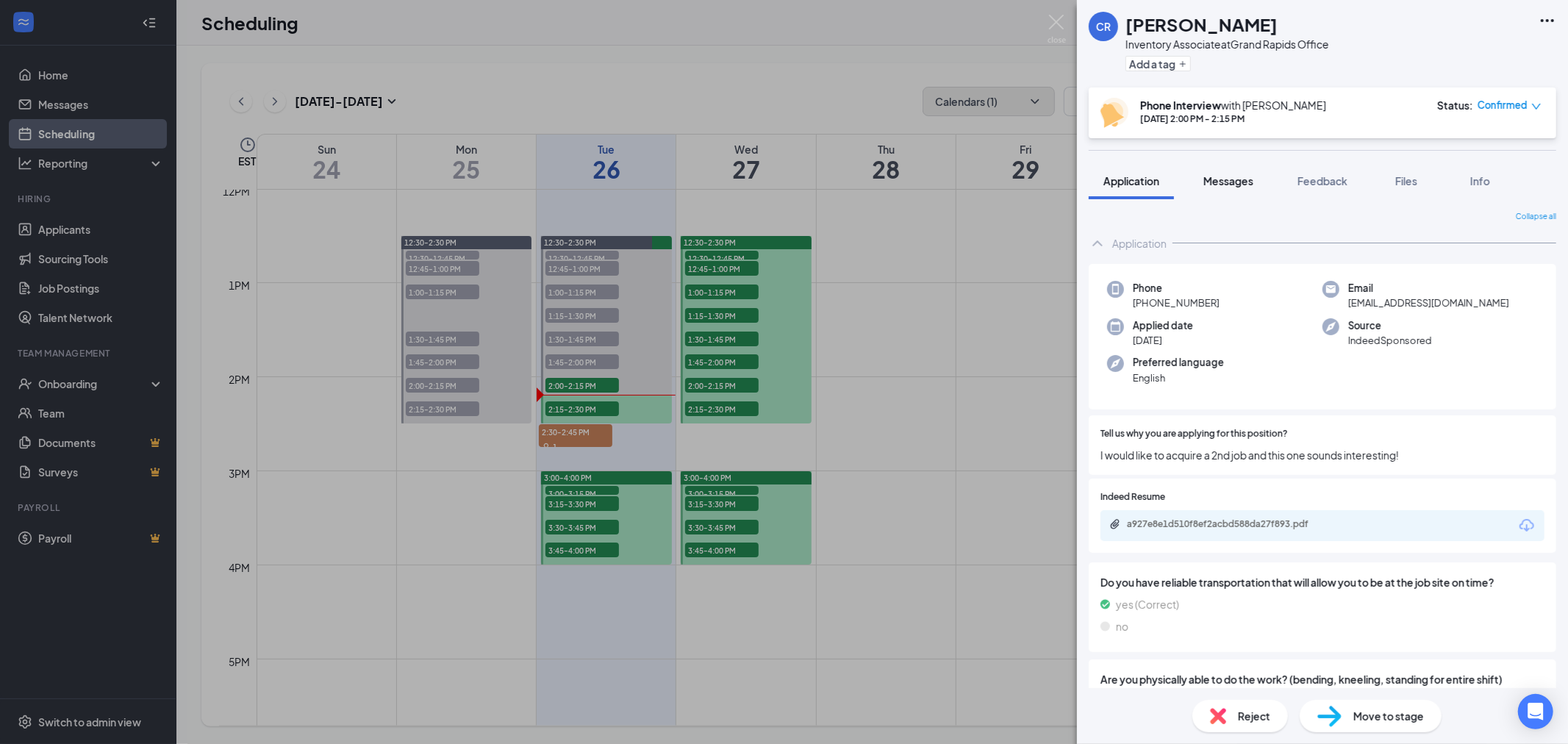
click at [1237, 184] on span "Messages" at bounding box center [1228, 181] width 50 height 13
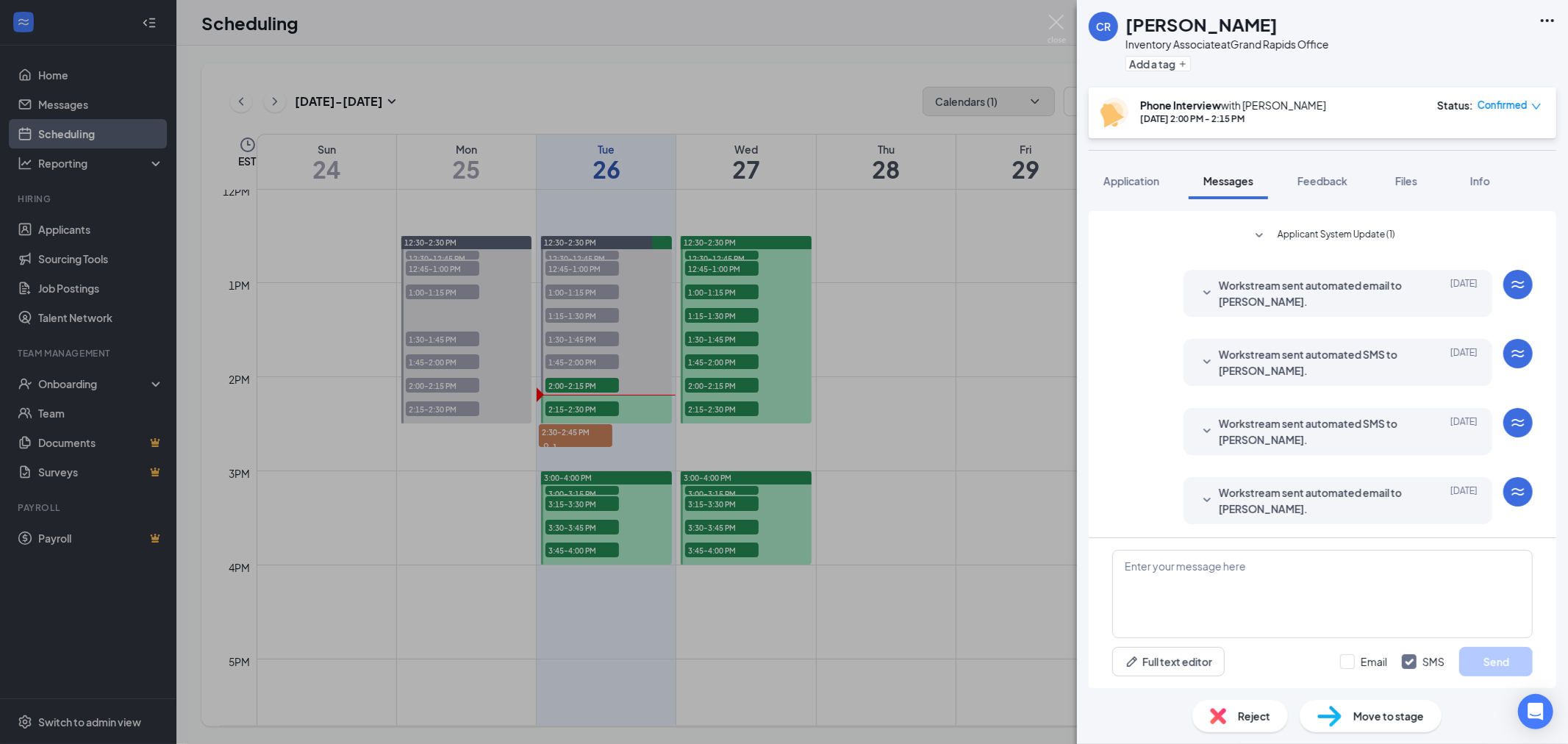
scroll to position [384, 0]
click at [1259, 497] on span "Workstream sent automated email to [PERSON_NAME]." at bounding box center [1315, 500] width 193 height 33
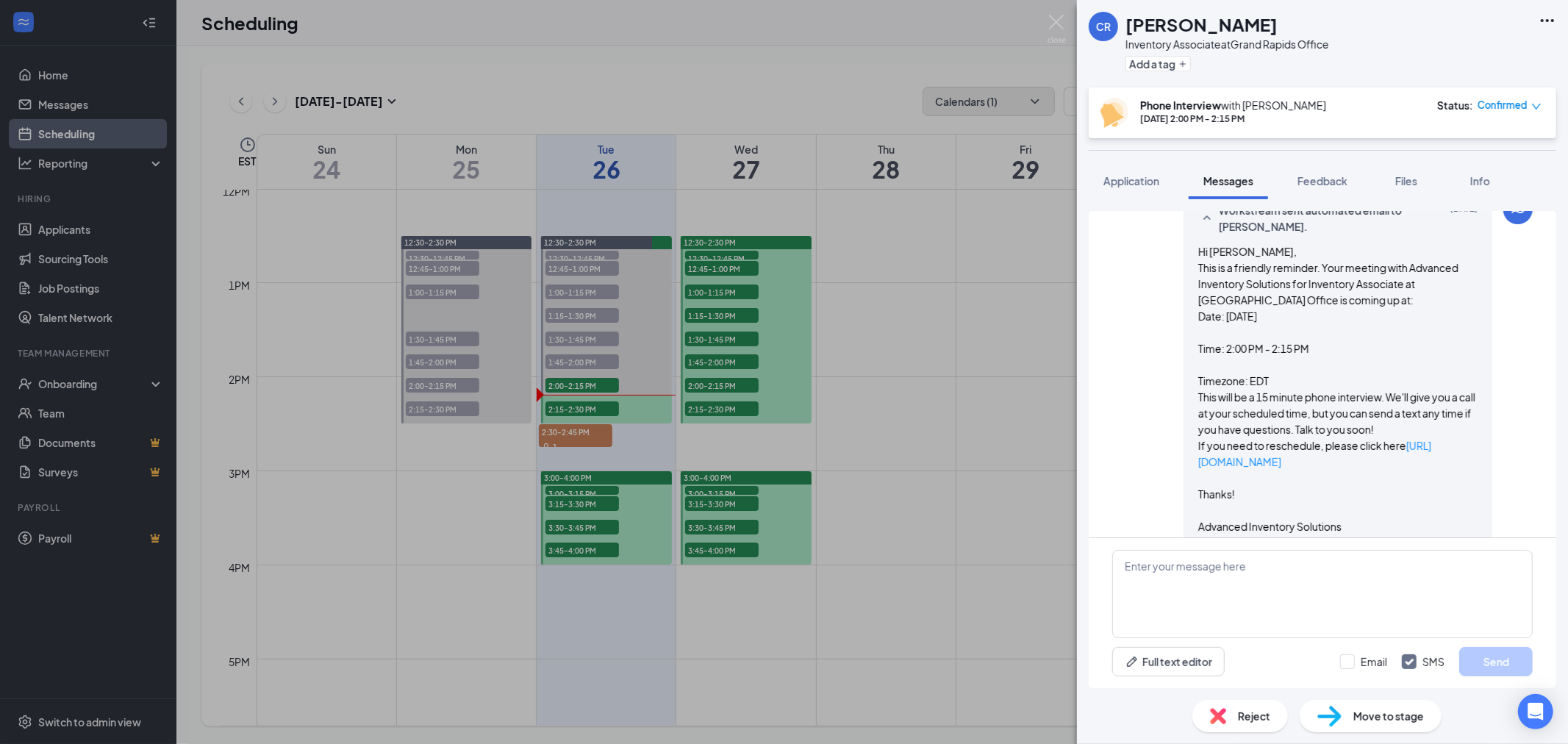
scroll to position [700, 0]
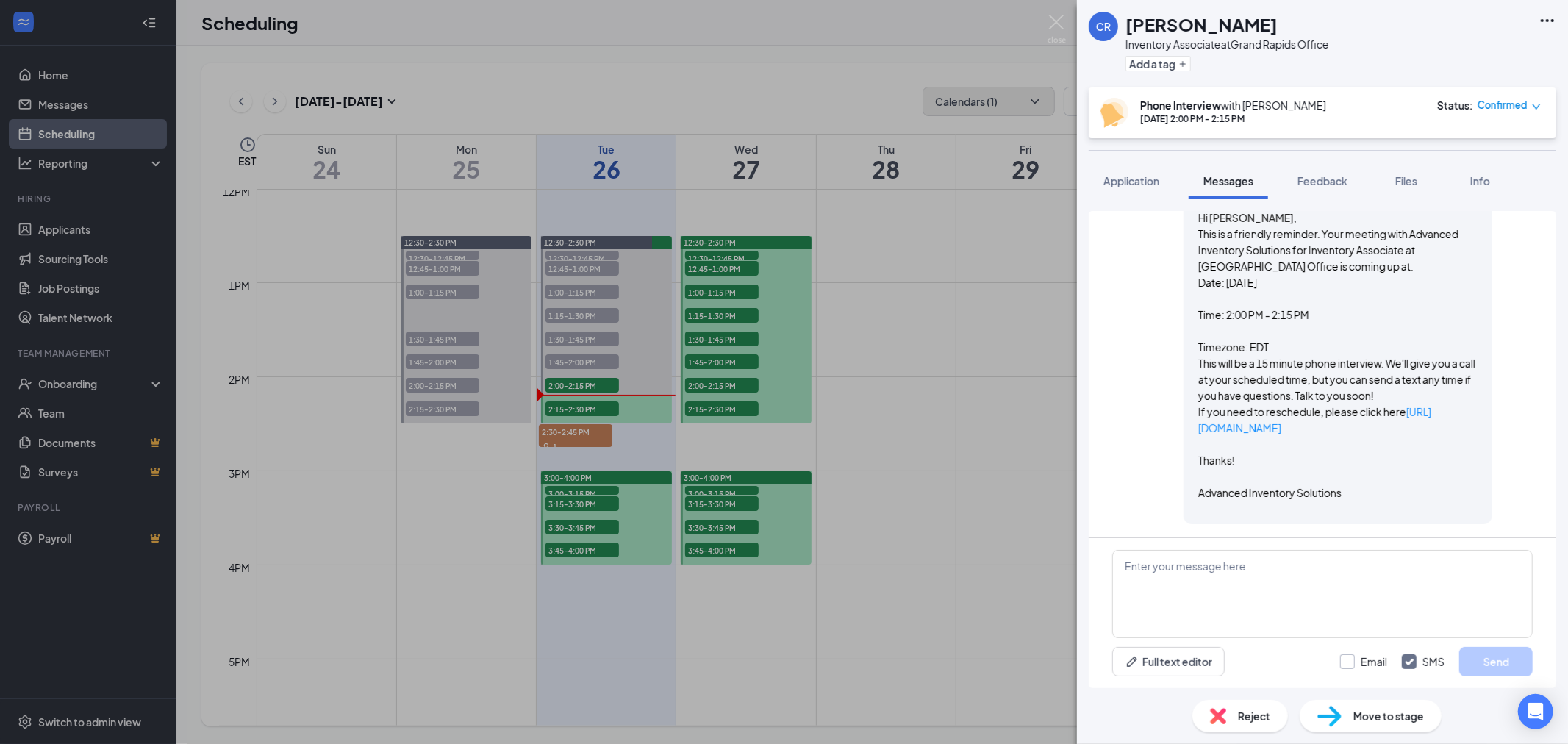
click at [1355, 662] on input "Email" at bounding box center [1364, 661] width 47 height 15
checkbox input "true"
click at [1378, 580] on textarea at bounding box center [1322, 594] width 420 height 88
type textarea "[PERSON_NAME],"
drag, startPoint x: 1060, startPoint y: 18, endPoint x: 878, endPoint y: 274, distance: 314.1
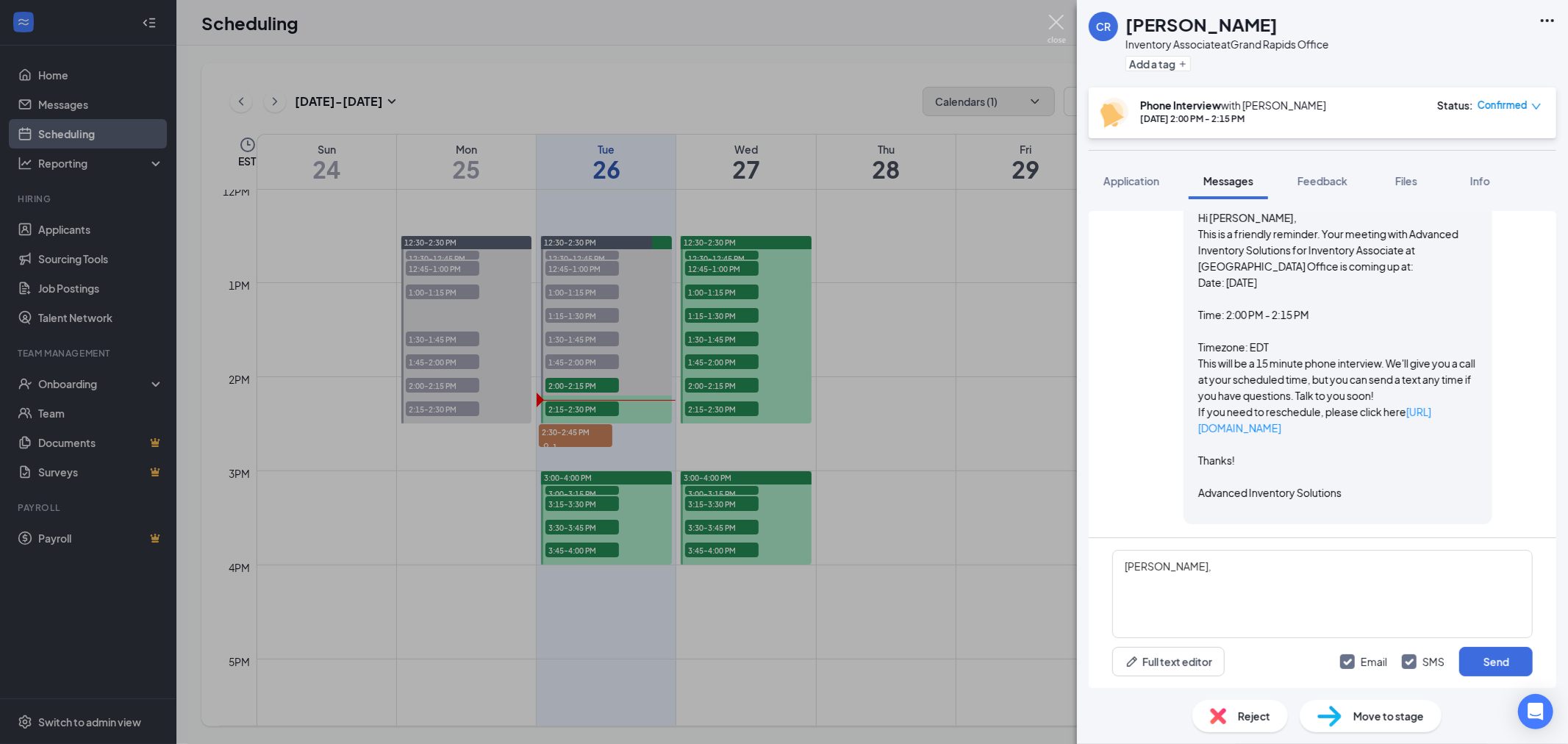
click at [1056, 19] on img at bounding box center [1056, 29] width 18 height 29
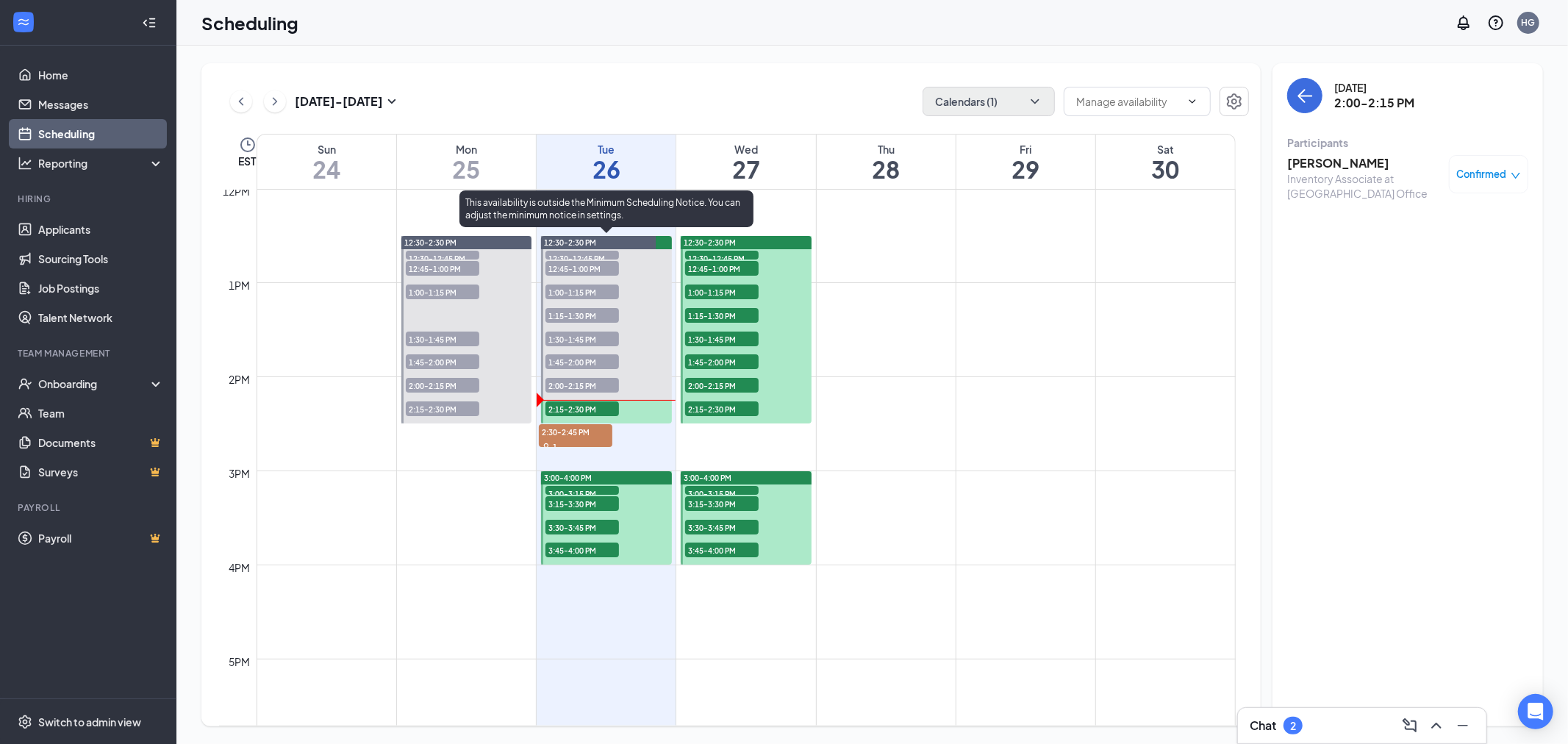
click at [584, 383] on span "2:00-2:15 PM" at bounding box center [582, 385] width 74 height 15
click at [590, 383] on span "2:00-2:15 PM" at bounding box center [582, 385] width 74 height 15
click at [590, 404] on span "2:15-2:30 PM" at bounding box center [582, 409] width 74 height 15
click at [596, 383] on span "2:00-2:15 PM" at bounding box center [582, 385] width 74 height 15
click at [597, 365] on span "1:45-2:00 PM" at bounding box center [582, 361] width 74 height 15
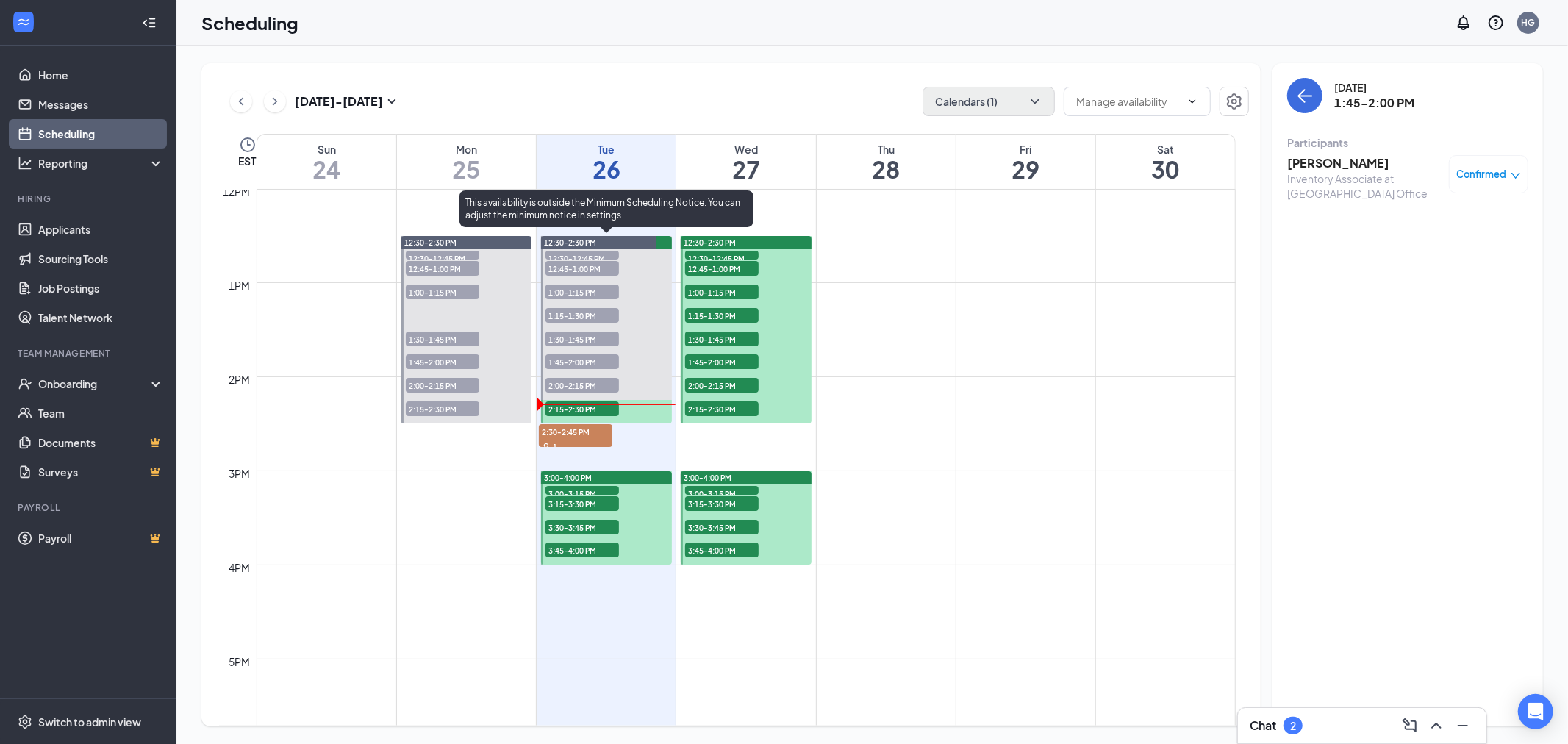
click at [594, 378] on span "2:00-2:15 PM" at bounding box center [582, 385] width 74 height 15
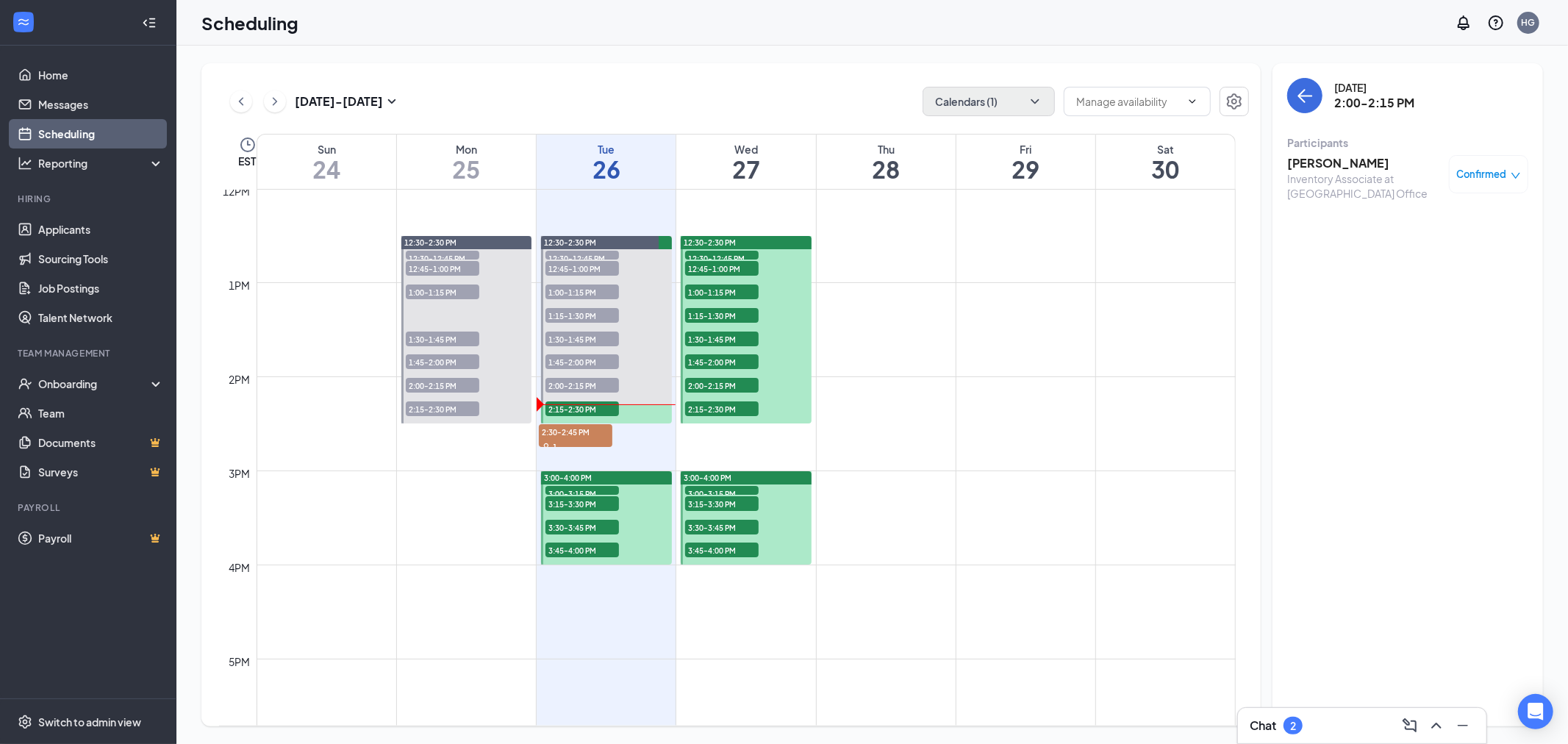
click at [1333, 158] on h3 "[PERSON_NAME]" at bounding box center [1364, 164] width 155 height 16
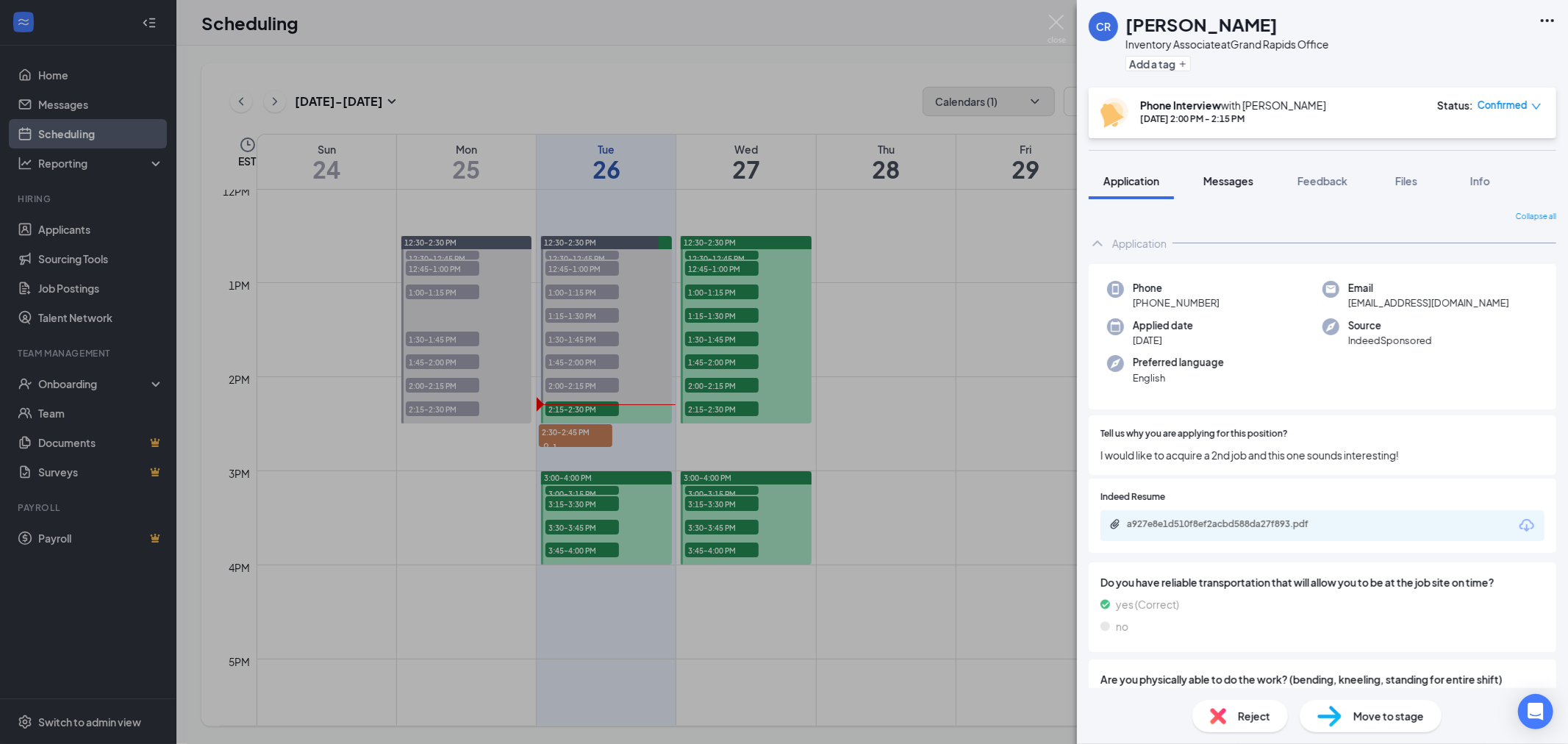
click at [1233, 189] on button "Messages" at bounding box center [1228, 181] width 79 height 37
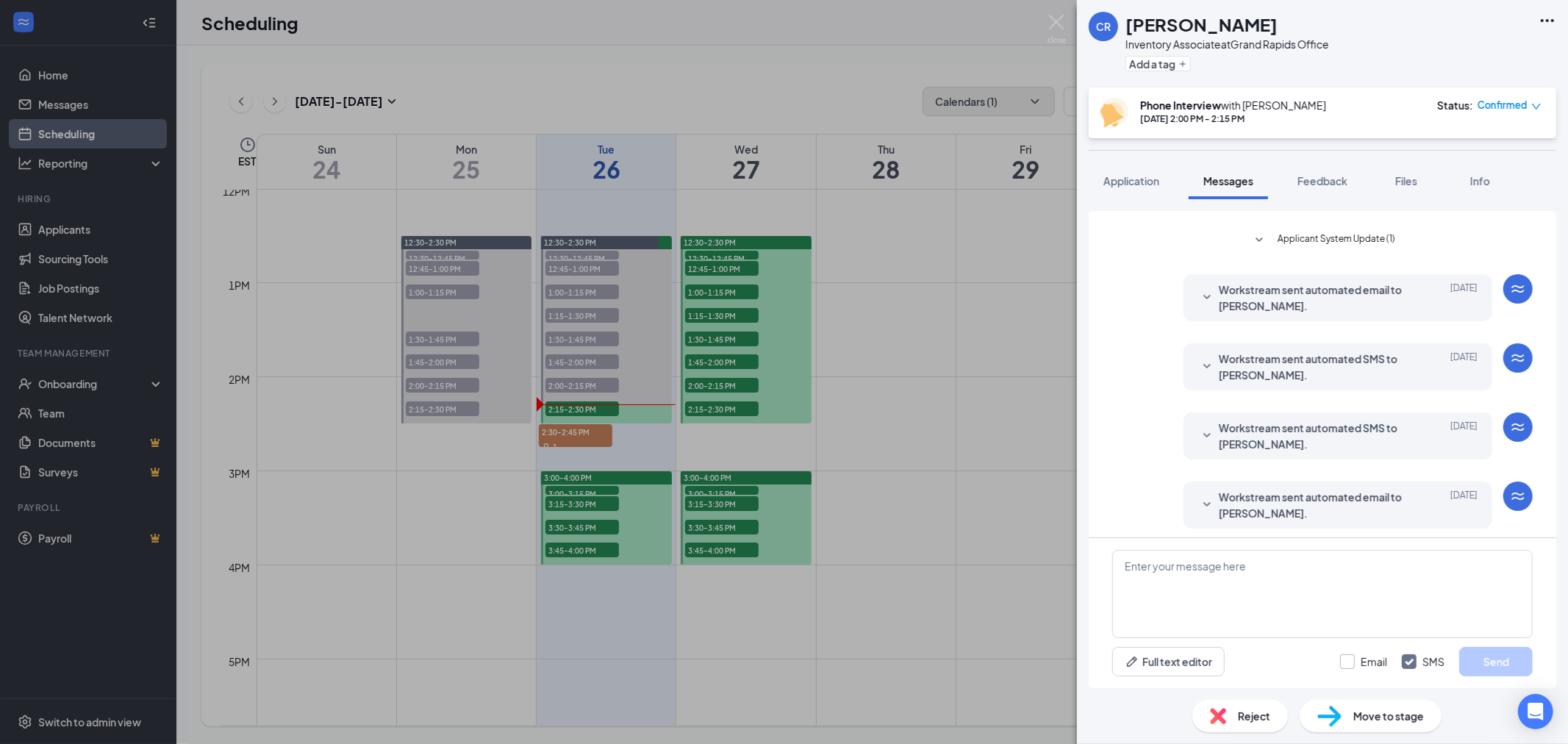
scroll to position [384, 0]
click at [1346, 660] on input "Email" at bounding box center [1364, 661] width 47 height 15
checkbox input "true"
click at [1365, 569] on textarea at bounding box center [1322, 594] width 420 height 88
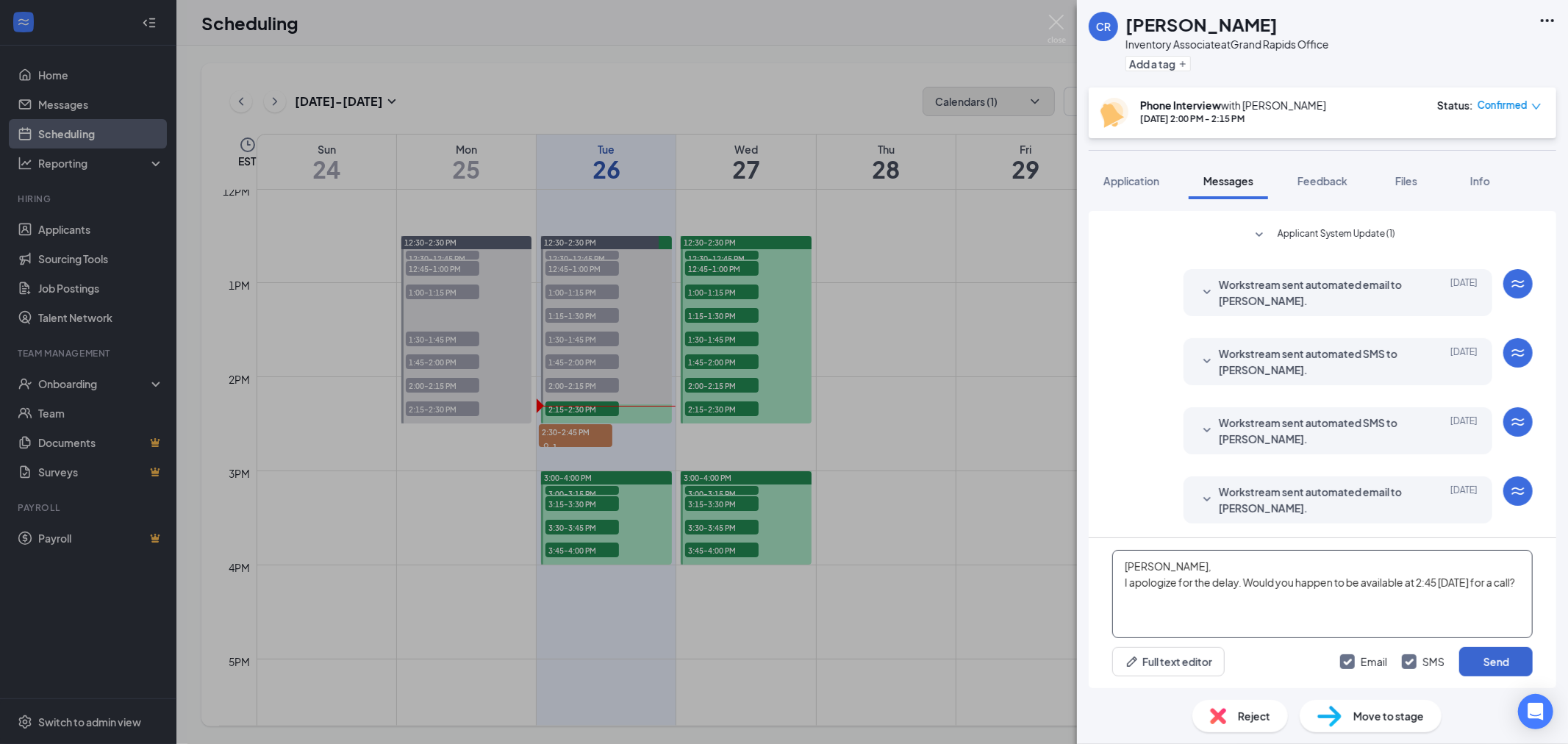
type textarea "[PERSON_NAME], I apologize for the delay. Would you happen to be available at 2…"
click at [1517, 661] on button "Send" at bounding box center [1496, 661] width 74 height 29
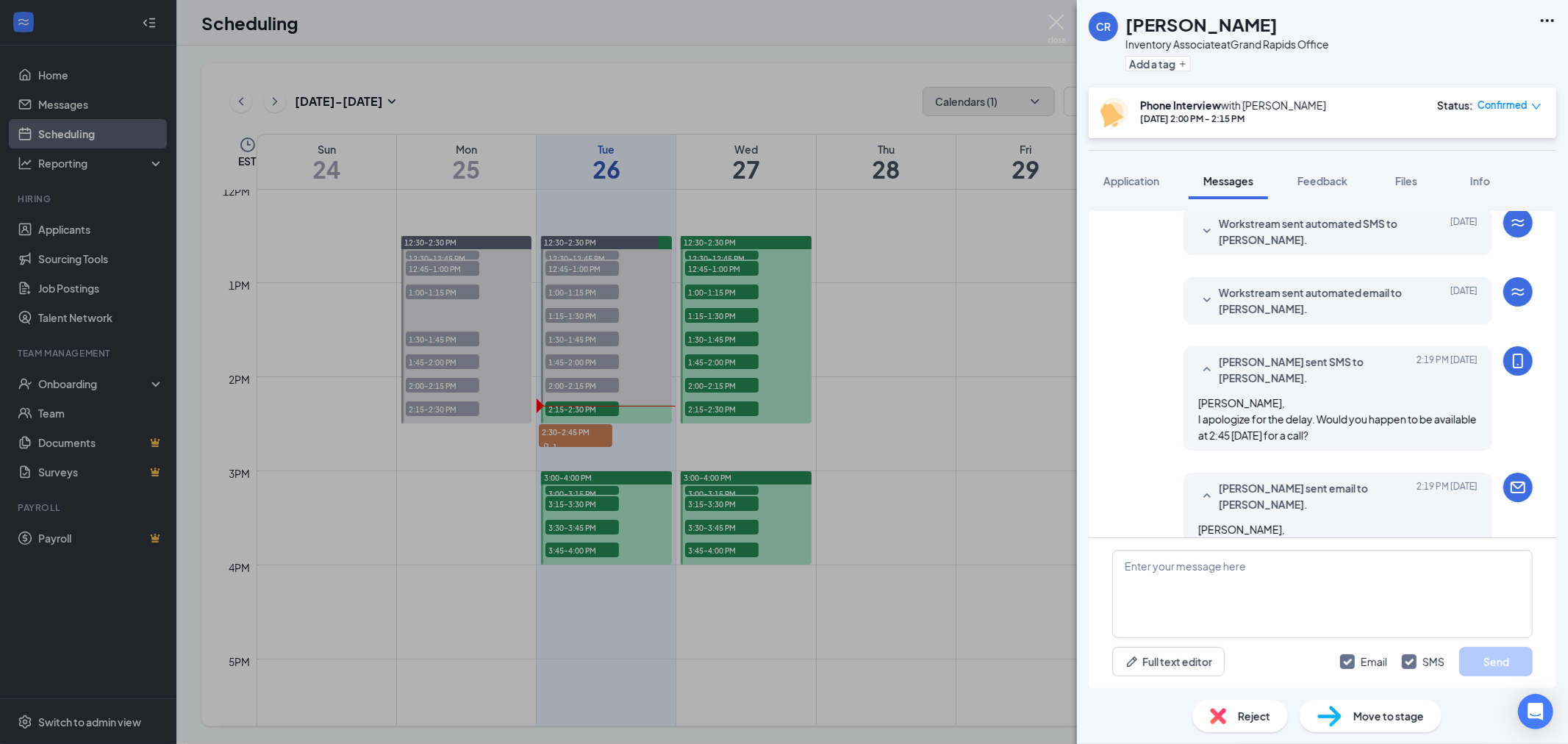
scroll to position [637, 0]
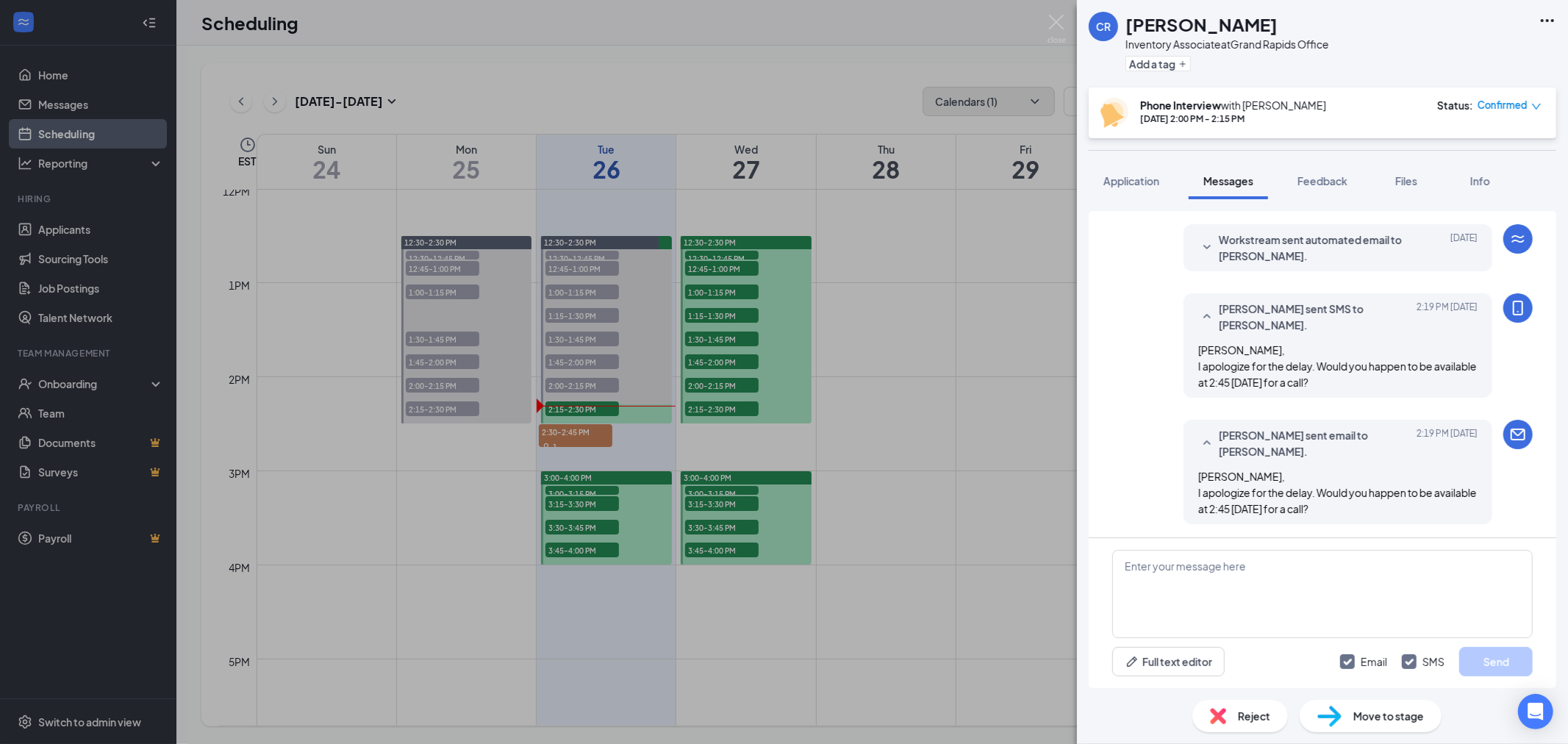
click at [566, 400] on div "[PERSON_NAME] Inventory Associate at [GEOGRAPHIC_DATA] Office Add a tag Phone I…" at bounding box center [784, 372] width 1568 height 744
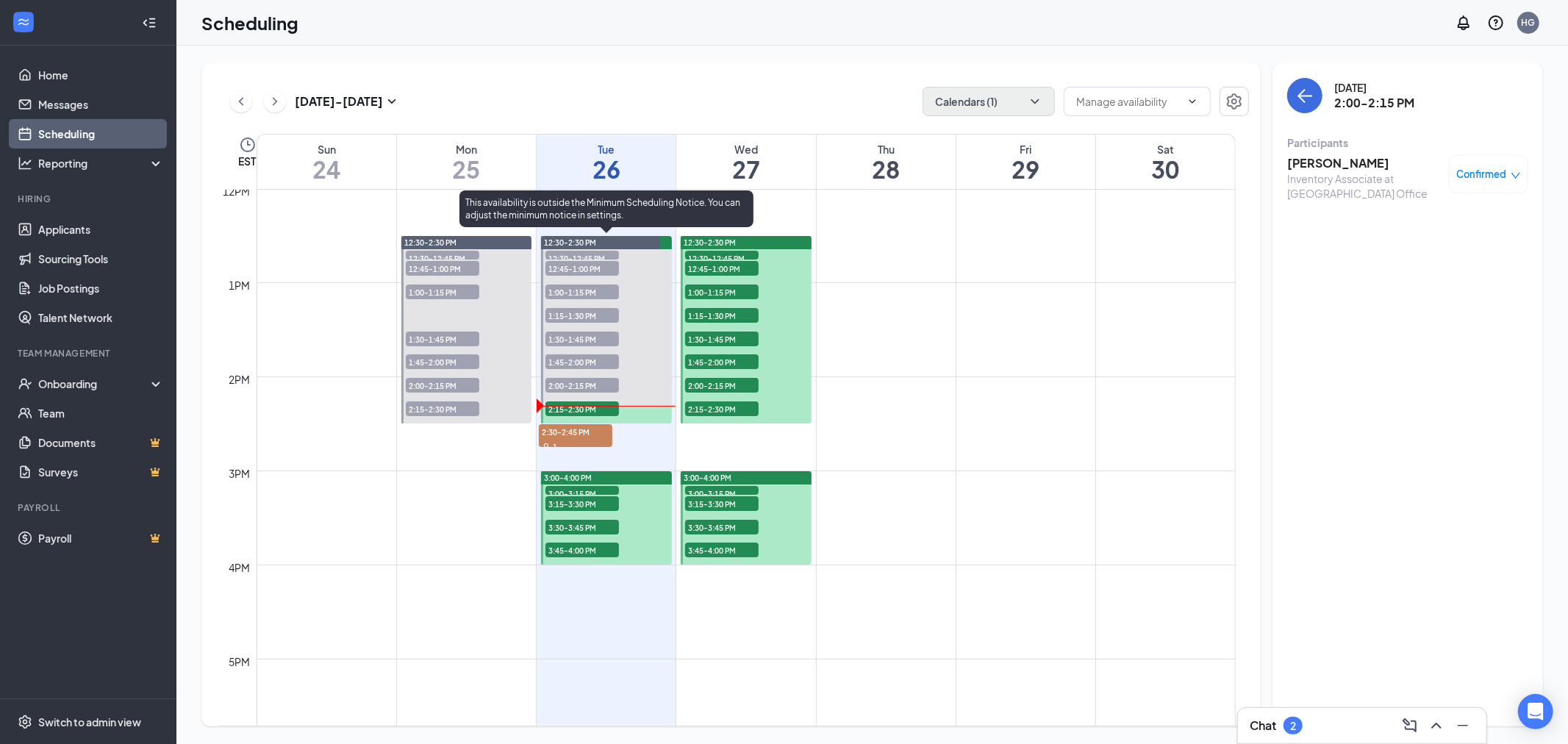
click at [576, 379] on span "2:00-2:15 PM" at bounding box center [582, 385] width 74 height 15
click at [586, 409] on span "2:15-2:30 PM" at bounding box center [582, 409] width 74 height 15
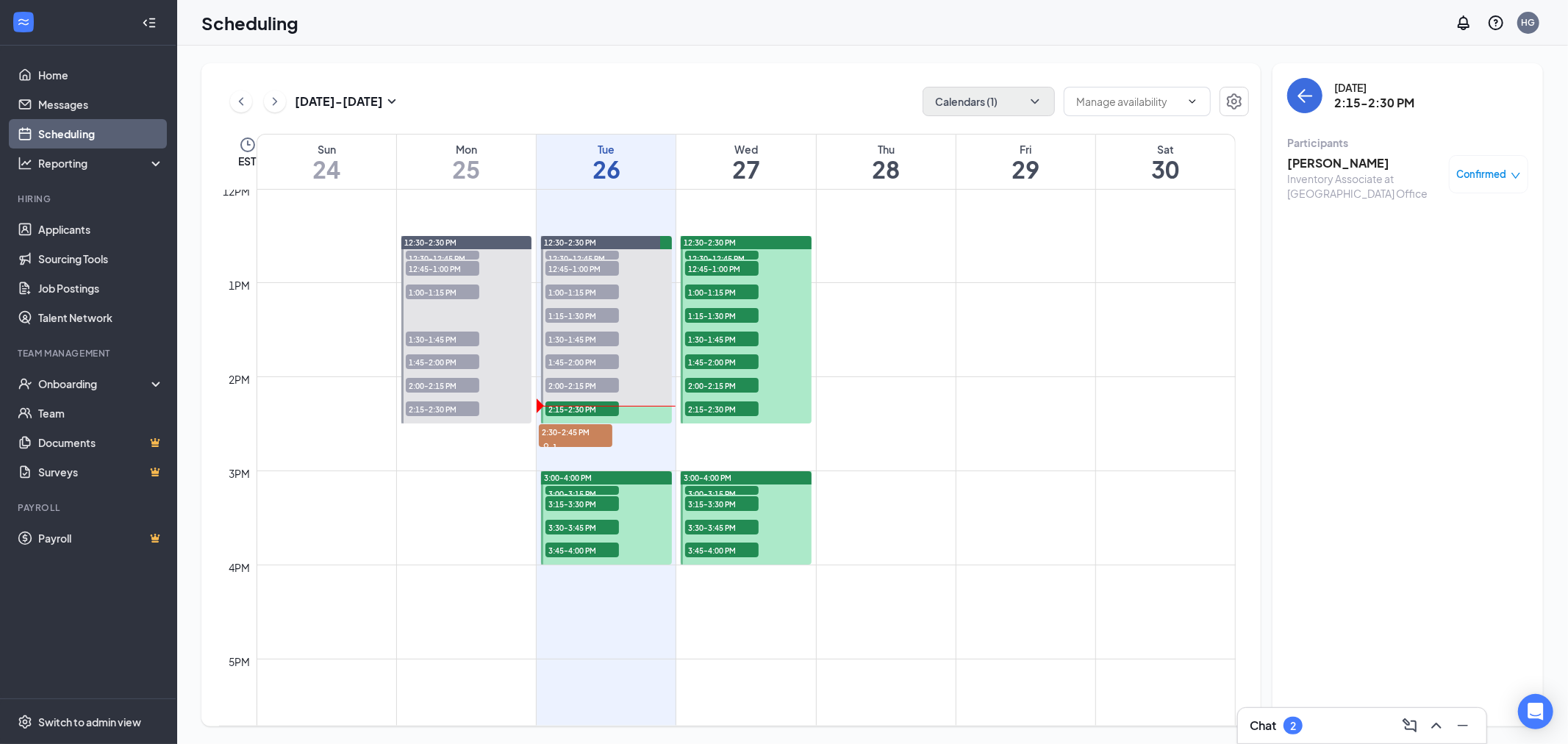
click at [1318, 164] on h3 "[PERSON_NAME]" at bounding box center [1364, 164] width 155 height 16
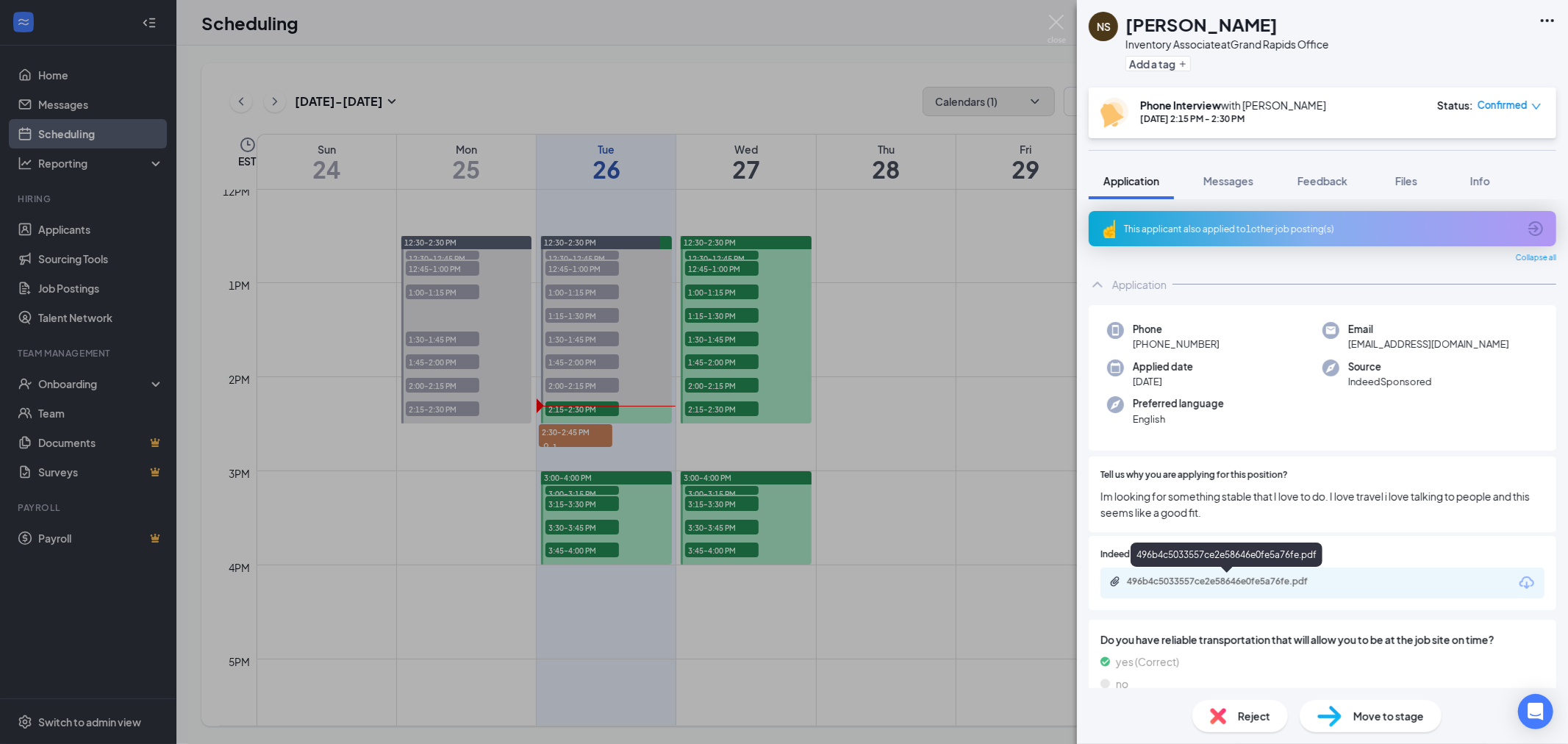
click at [1234, 579] on div "496b4c5033557ce2e58646e0fe5a76fe.pdf" at bounding box center [1230, 581] width 206 height 11
click at [1053, 20] on img at bounding box center [1056, 29] width 18 height 29
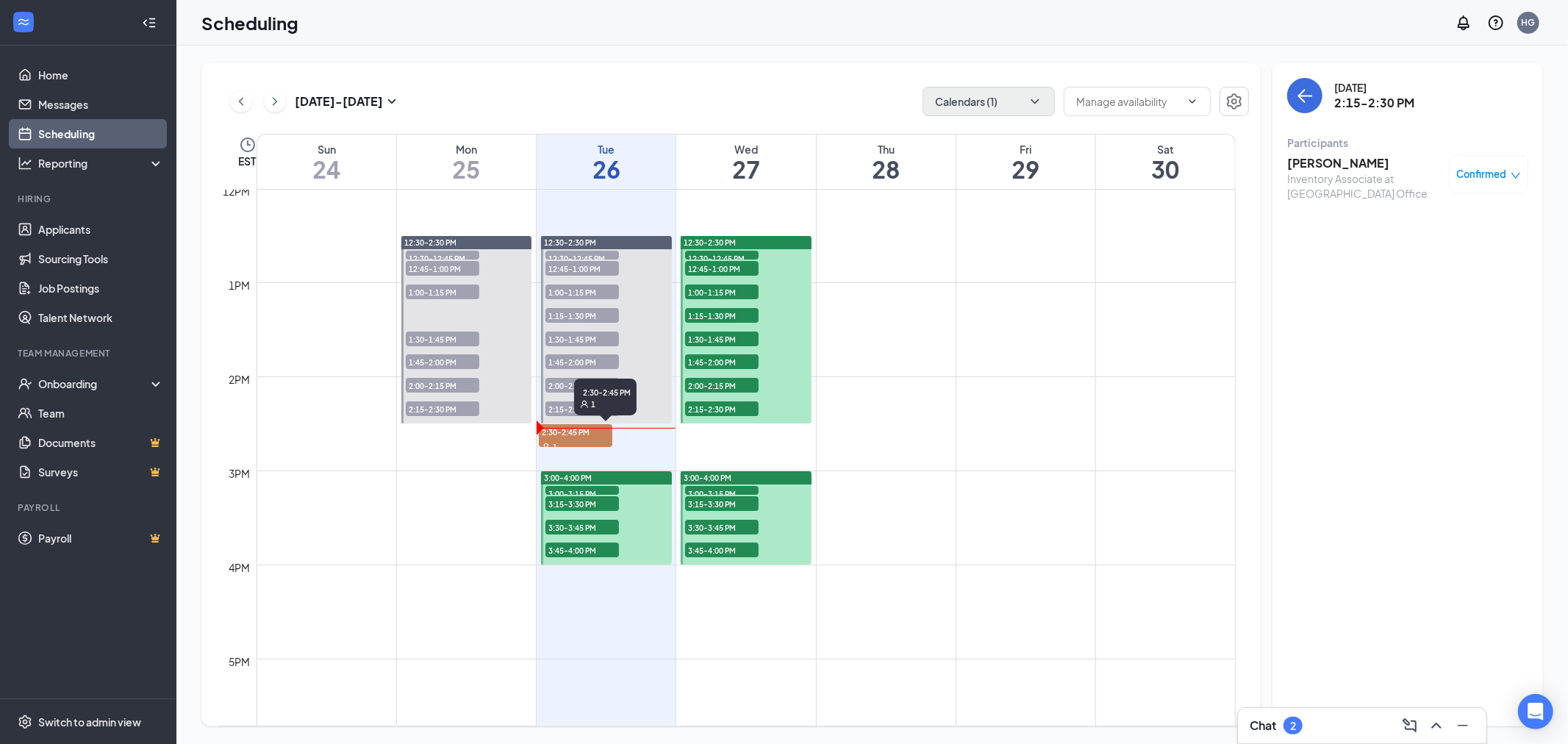
click at [579, 436] on span "2:30-2:45 PM" at bounding box center [576, 432] width 74 height 15
click at [573, 437] on span "2:30-2:45 PM" at bounding box center [576, 432] width 74 height 15
click at [1337, 159] on h3 "[PERSON_NAME]" at bounding box center [1364, 164] width 155 height 16
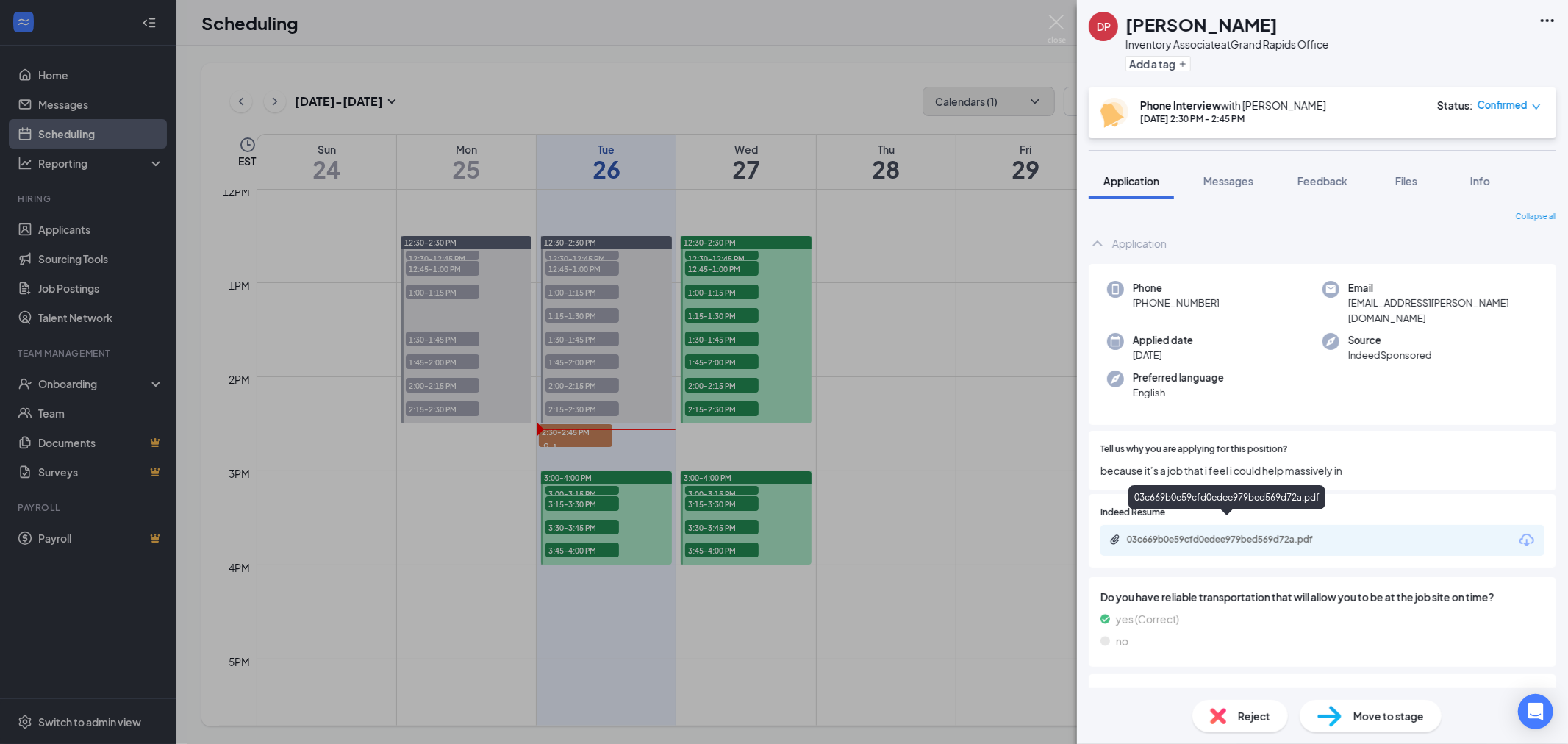
click at [1266, 534] on div "03c669b0e59cfd0edee979bed569d72a.pdf" at bounding box center [1230, 540] width 206 height 11
click at [1055, 20] on img at bounding box center [1056, 29] width 18 height 29
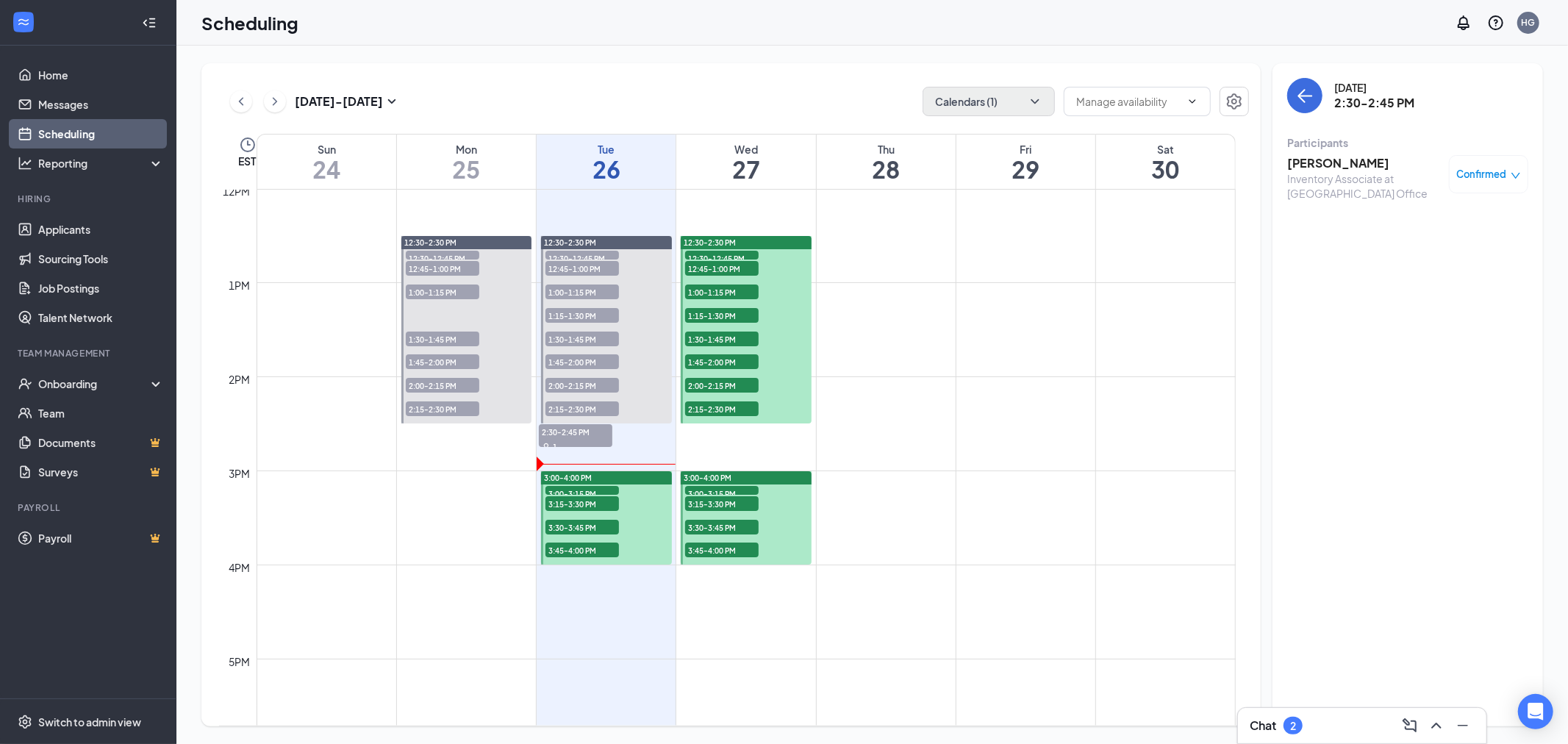
click at [598, 488] on span "3:00-3:15 PM" at bounding box center [582, 493] width 74 height 15
click at [1358, 160] on h3 "[PERSON_NAME]" at bounding box center [1364, 164] width 155 height 16
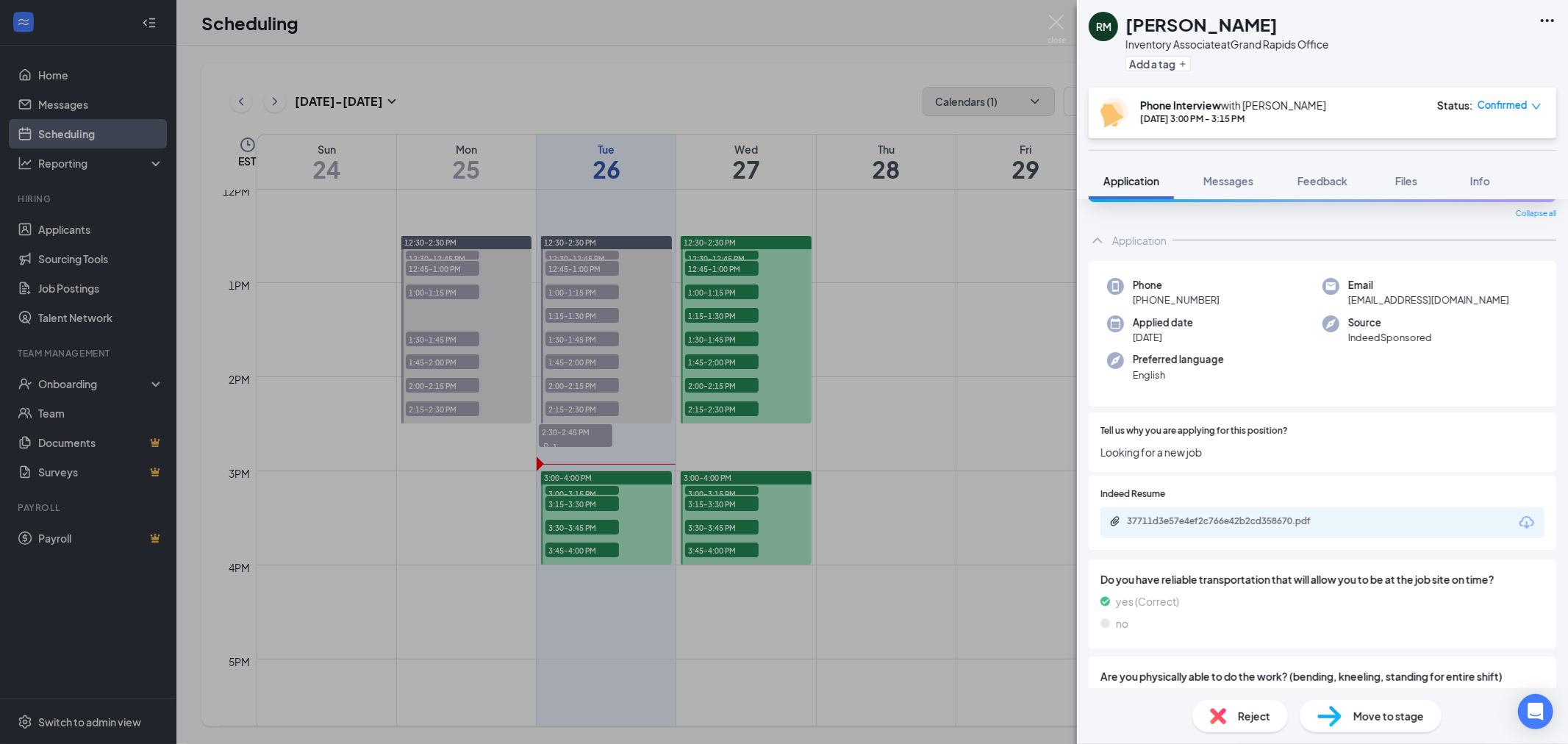
scroll to position [82, 0]
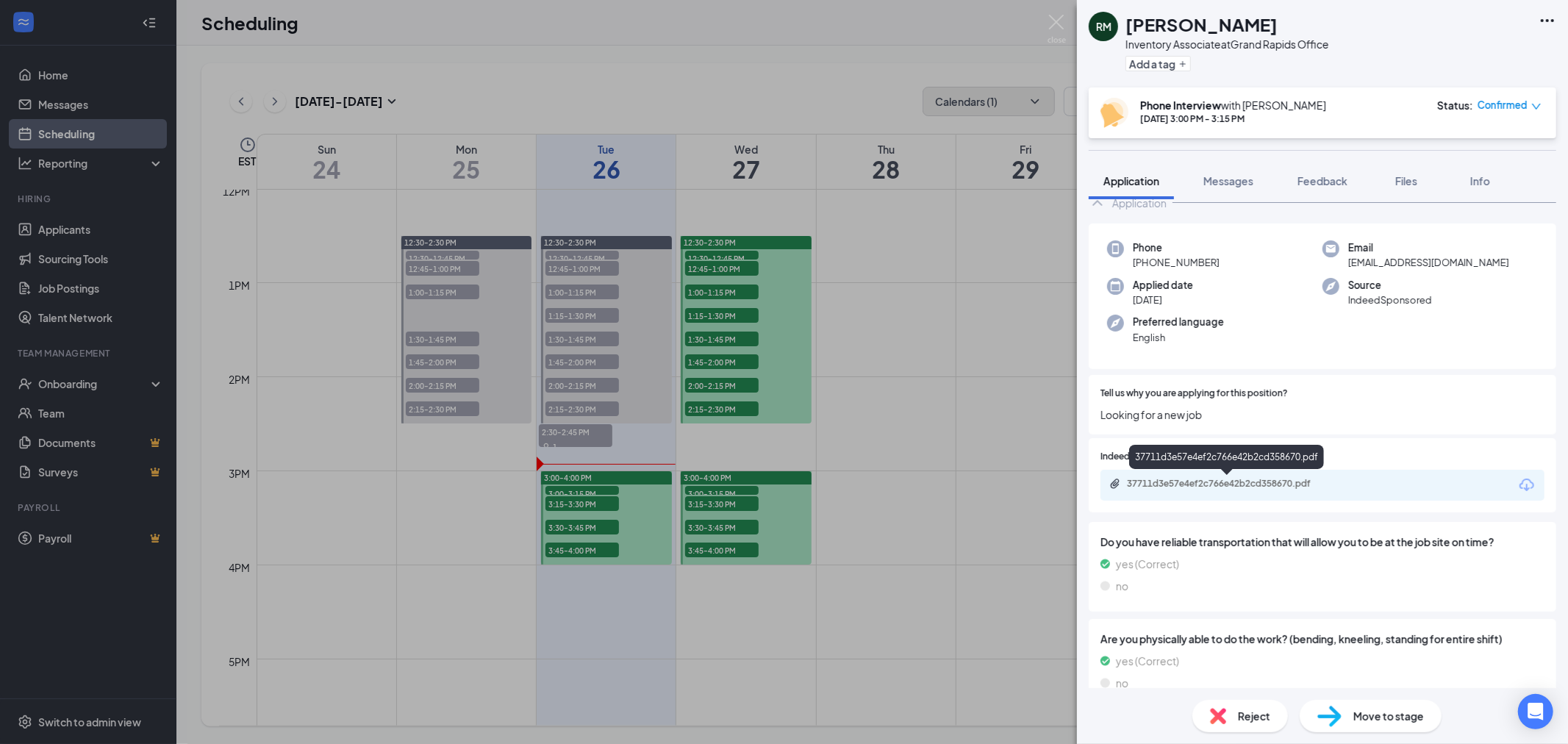
click at [1299, 488] on div "37711d3e57e4ef2c766e42b2cd358670.pdf" at bounding box center [1230, 483] width 206 height 11
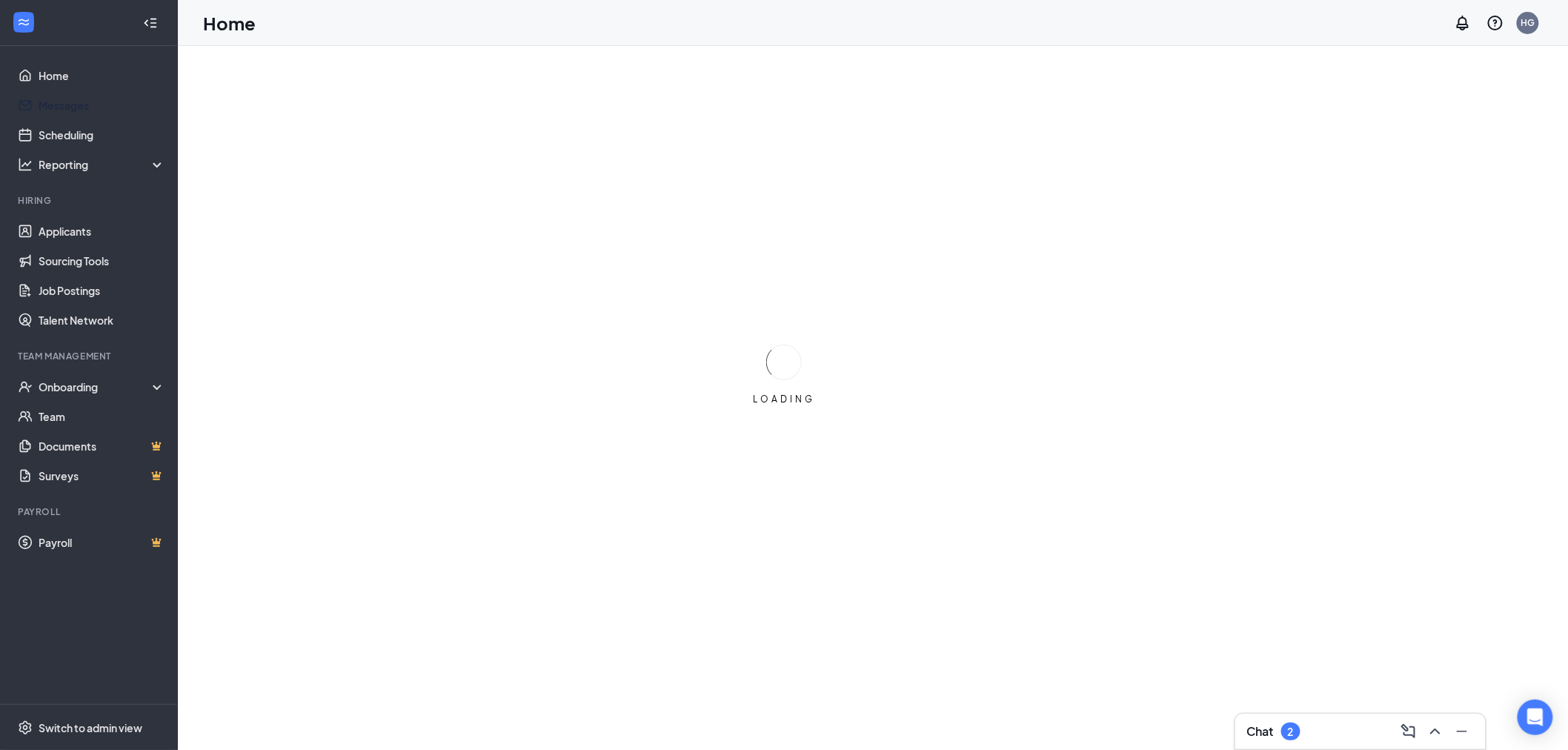
click at [67, 107] on link "Messages" at bounding box center [102, 105] width 127 height 30
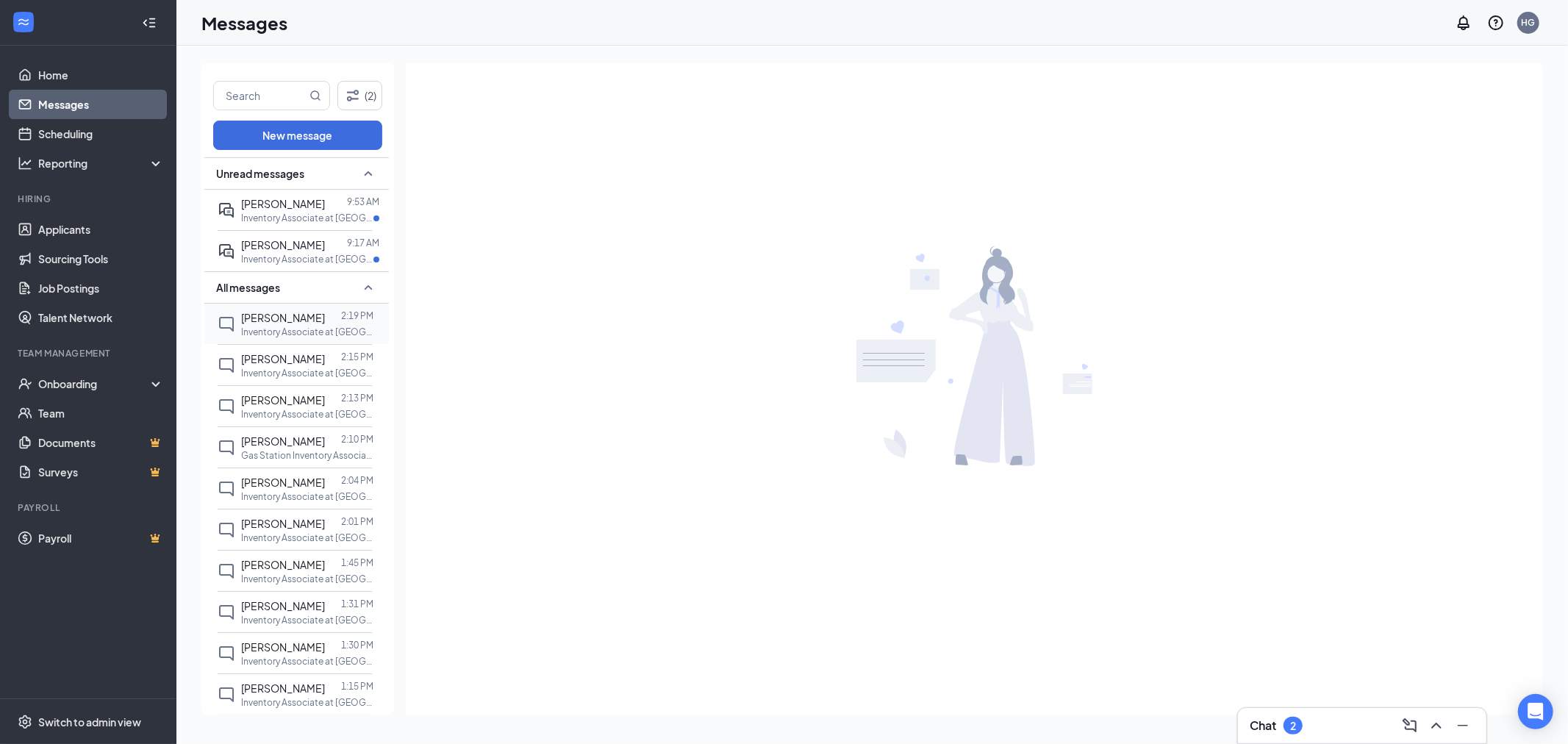
drag, startPoint x: 320, startPoint y: 322, endPoint x: 331, endPoint y: 322, distance: 11.0
click at [325, 322] on div at bounding box center [333, 317] width 16 height 16
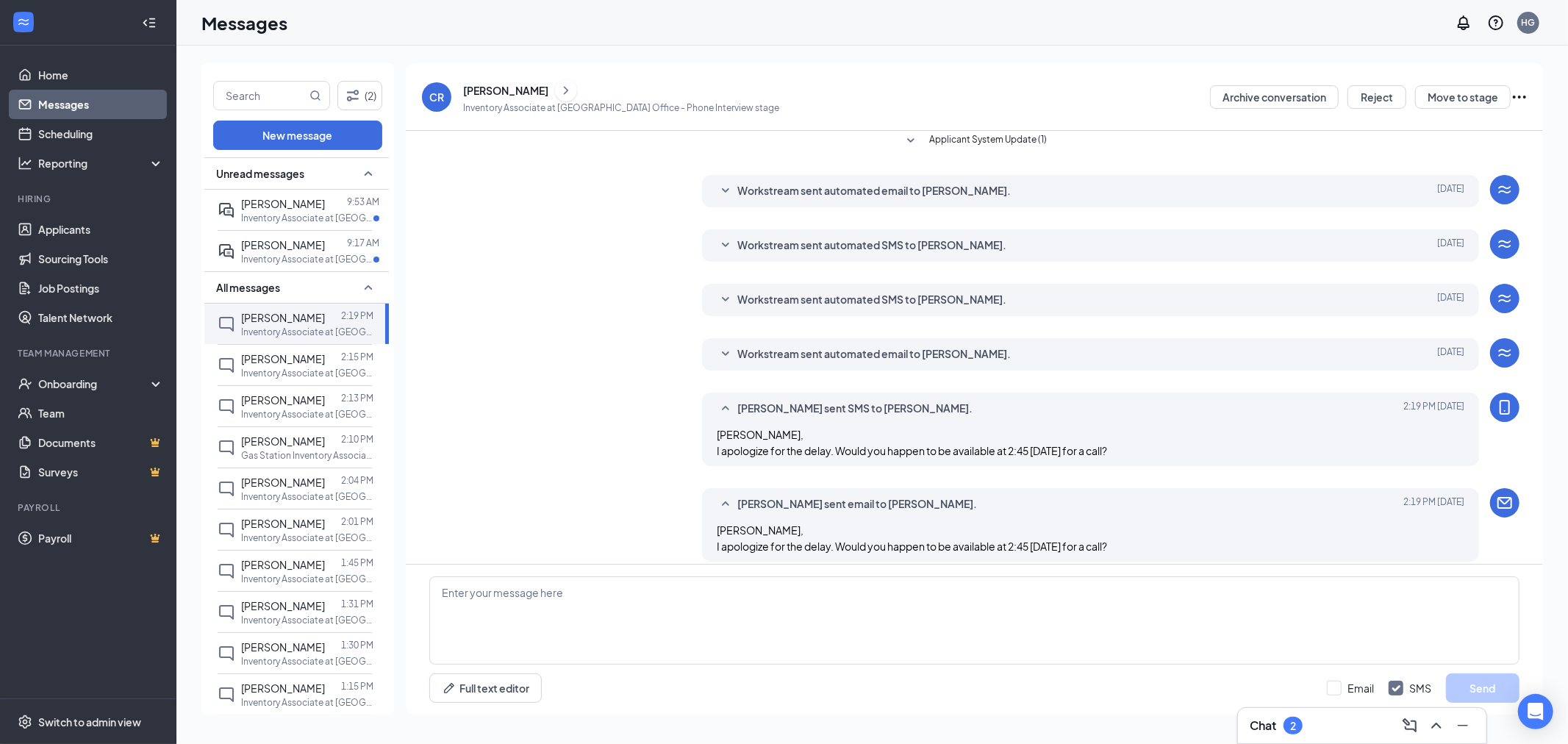
scroll to position [229, 0]
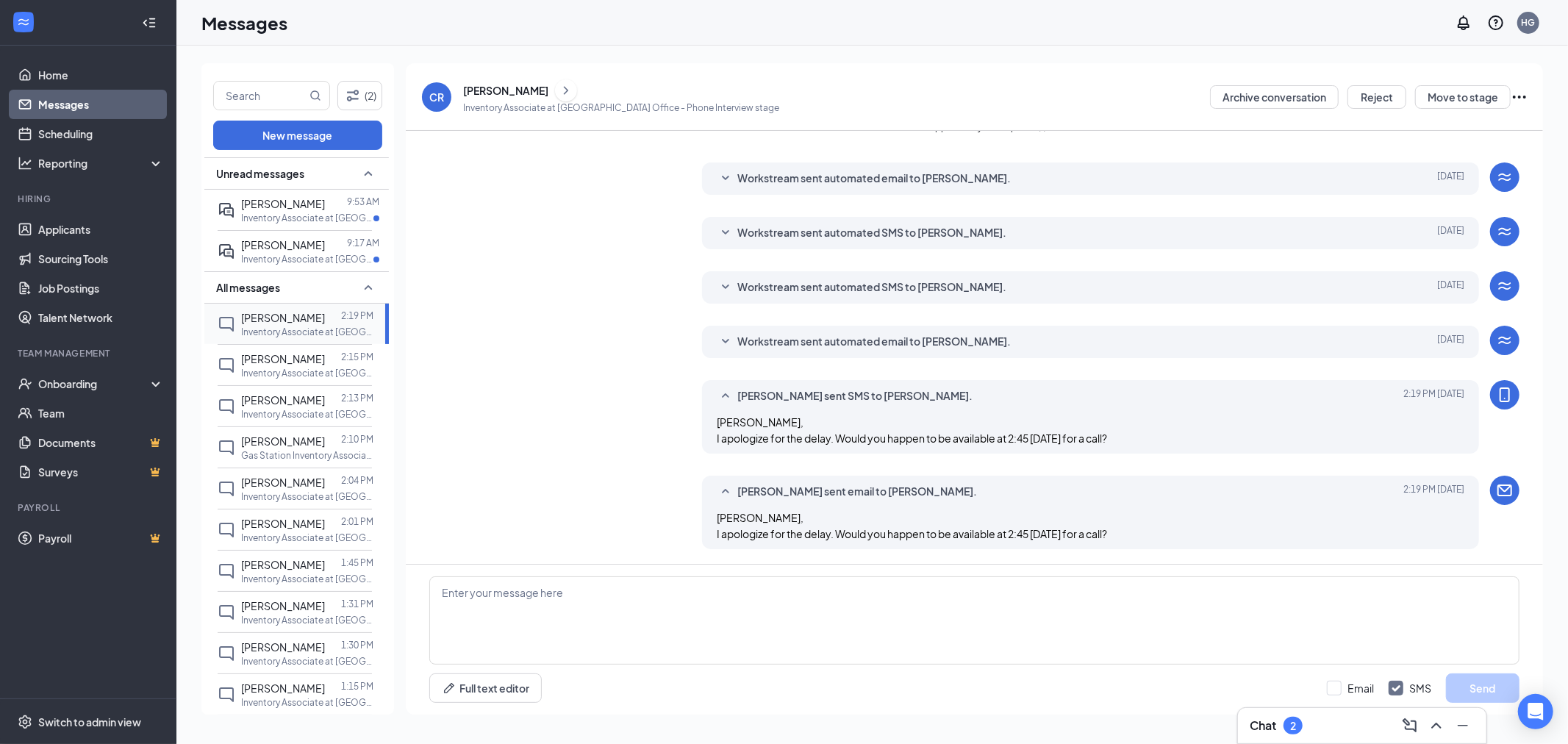
click at [312, 334] on p "Inventory Associate at [GEOGRAPHIC_DATA] Office" at bounding box center [307, 331] width 132 height 12
click at [263, 361] on span "Madyson Hodges" at bounding box center [283, 359] width 83 height 13
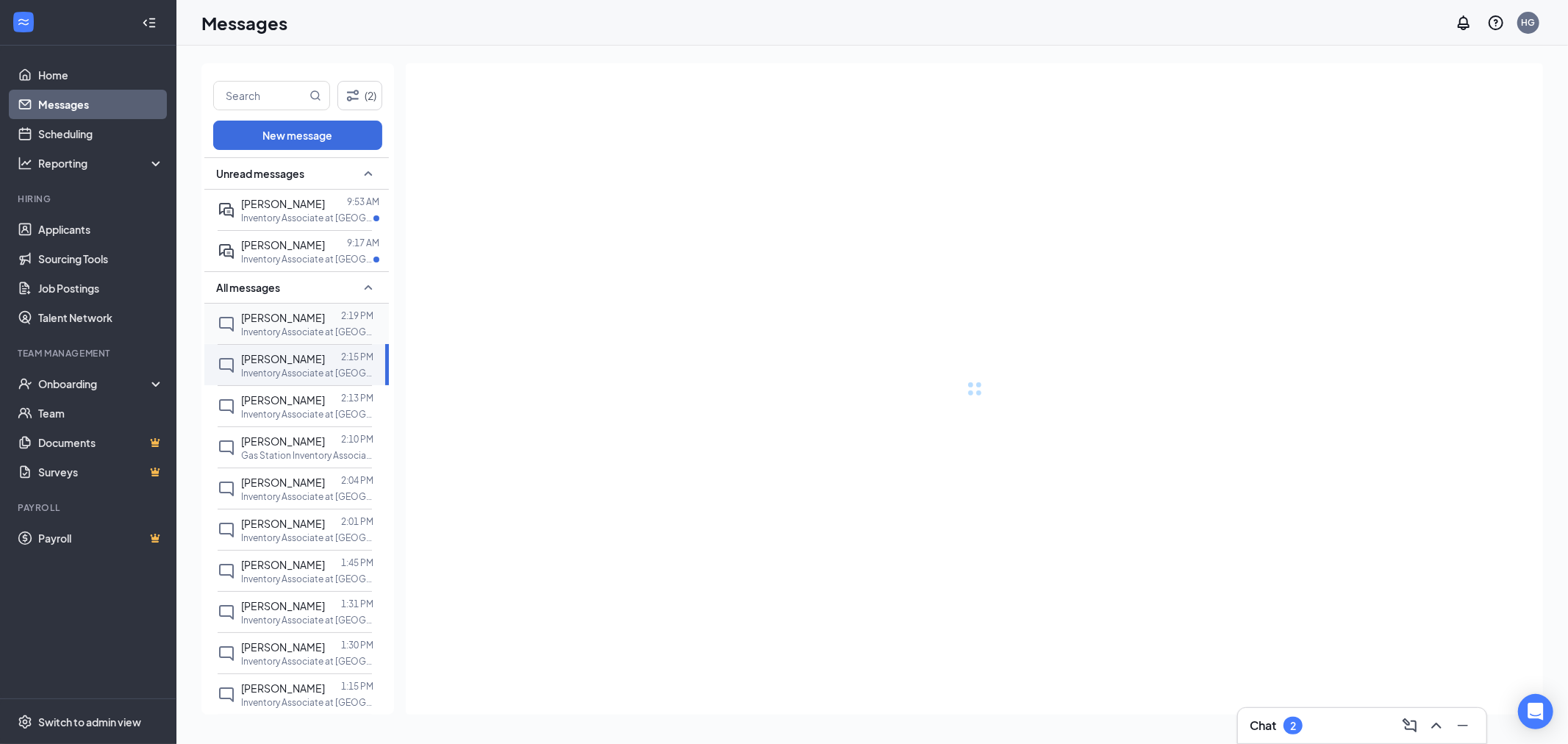
click at [277, 328] on p "Inventory Associate at [GEOGRAPHIC_DATA] Office" at bounding box center [307, 331] width 132 height 12
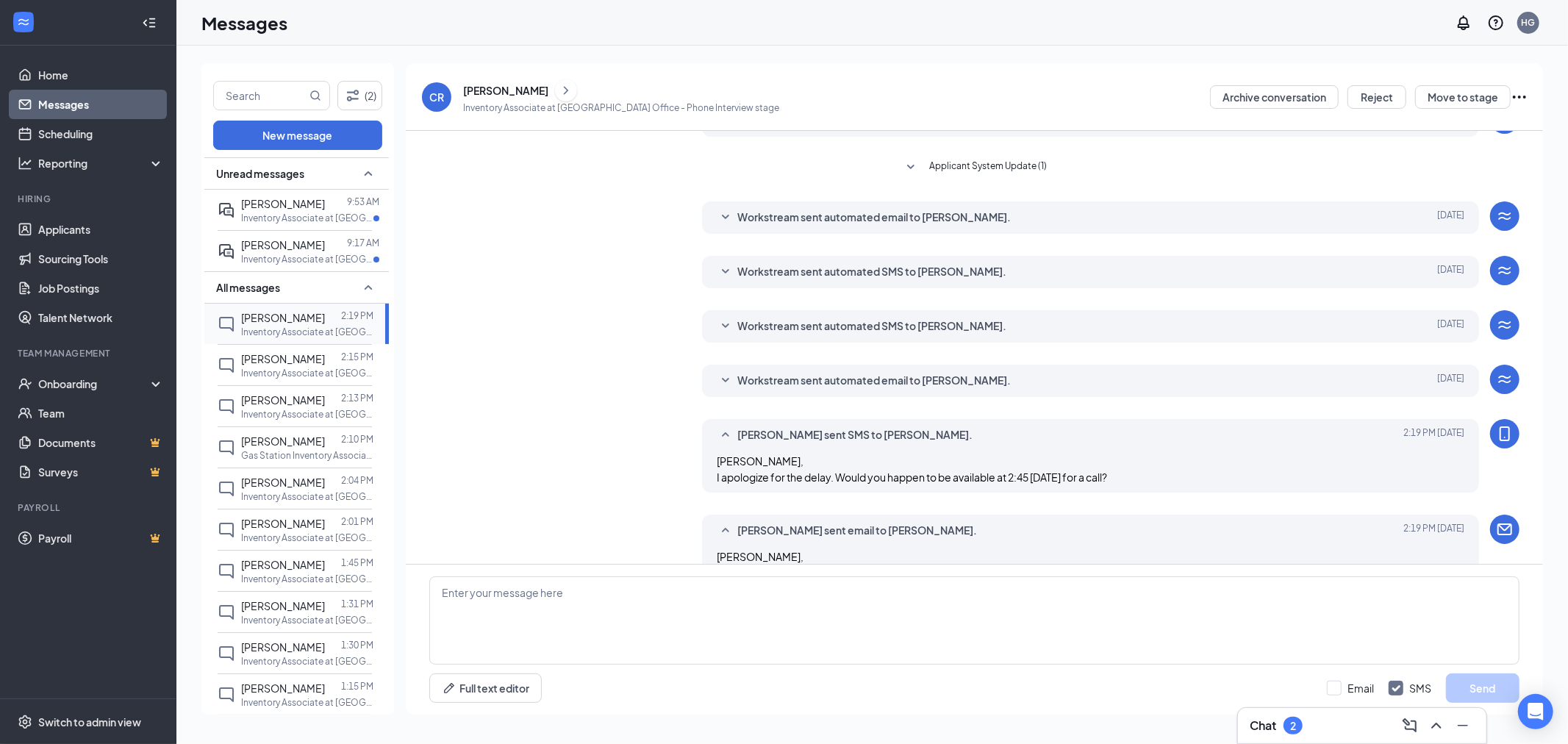
scroll to position [229, 0]
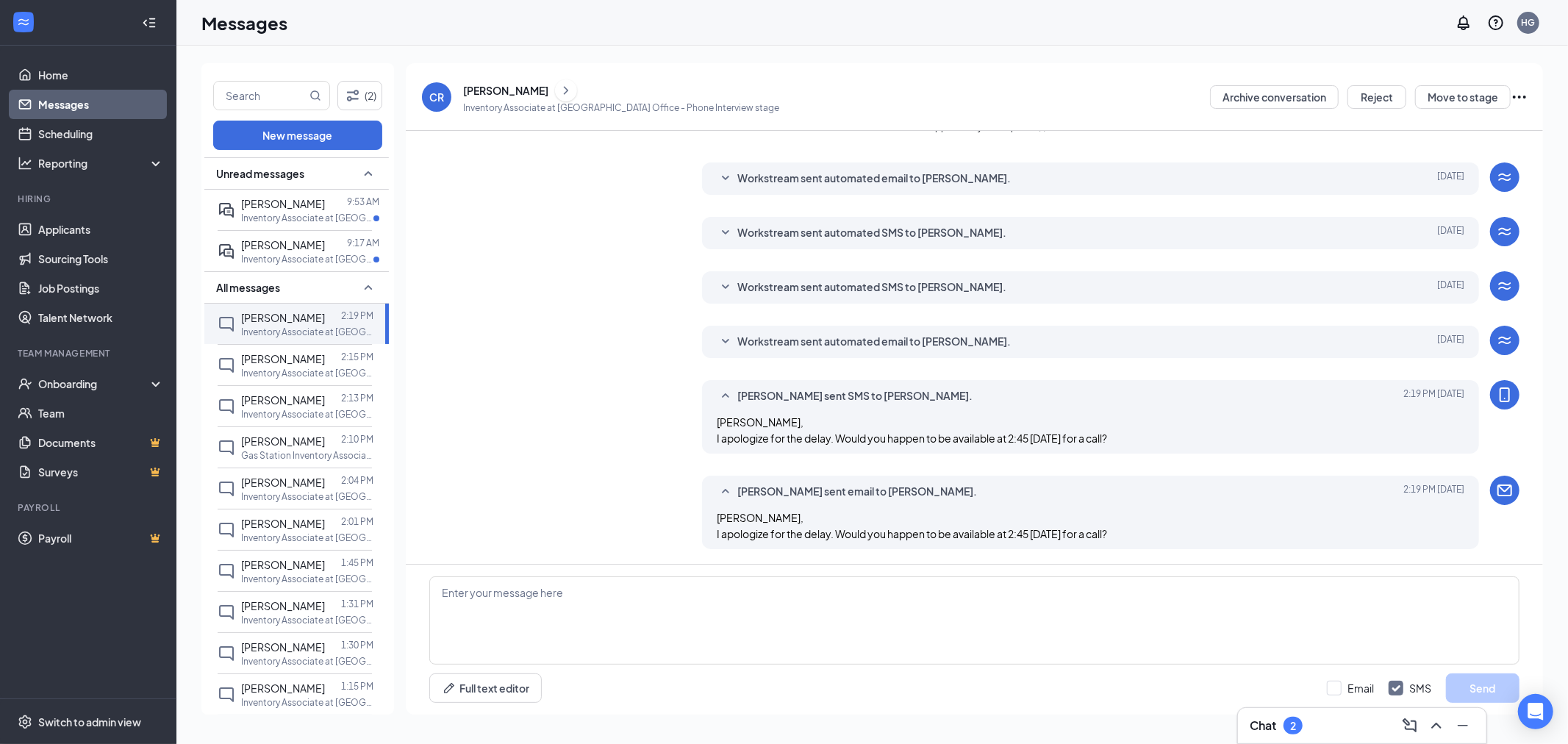
click at [506, 94] on div "[PERSON_NAME]" at bounding box center [505, 91] width 85 height 15
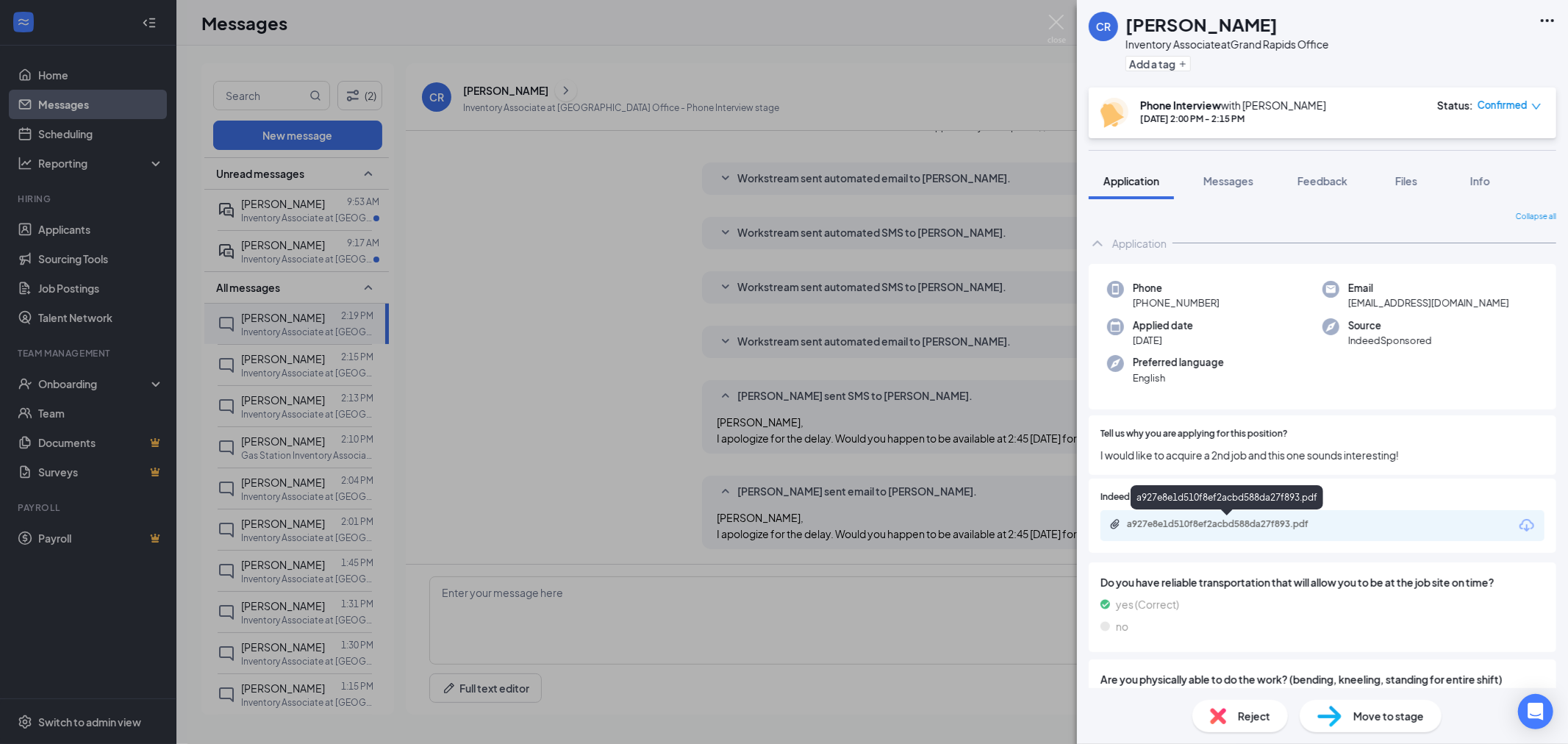
click at [1269, 522] on div "a927e8e1d510f8ef2acbd588da27f893.pdf" at bounding box center [1230, 524] width 206 height 11
click at [1218, 178] on span "Messages" at bounding box center [1228, 181] width 50 height 13
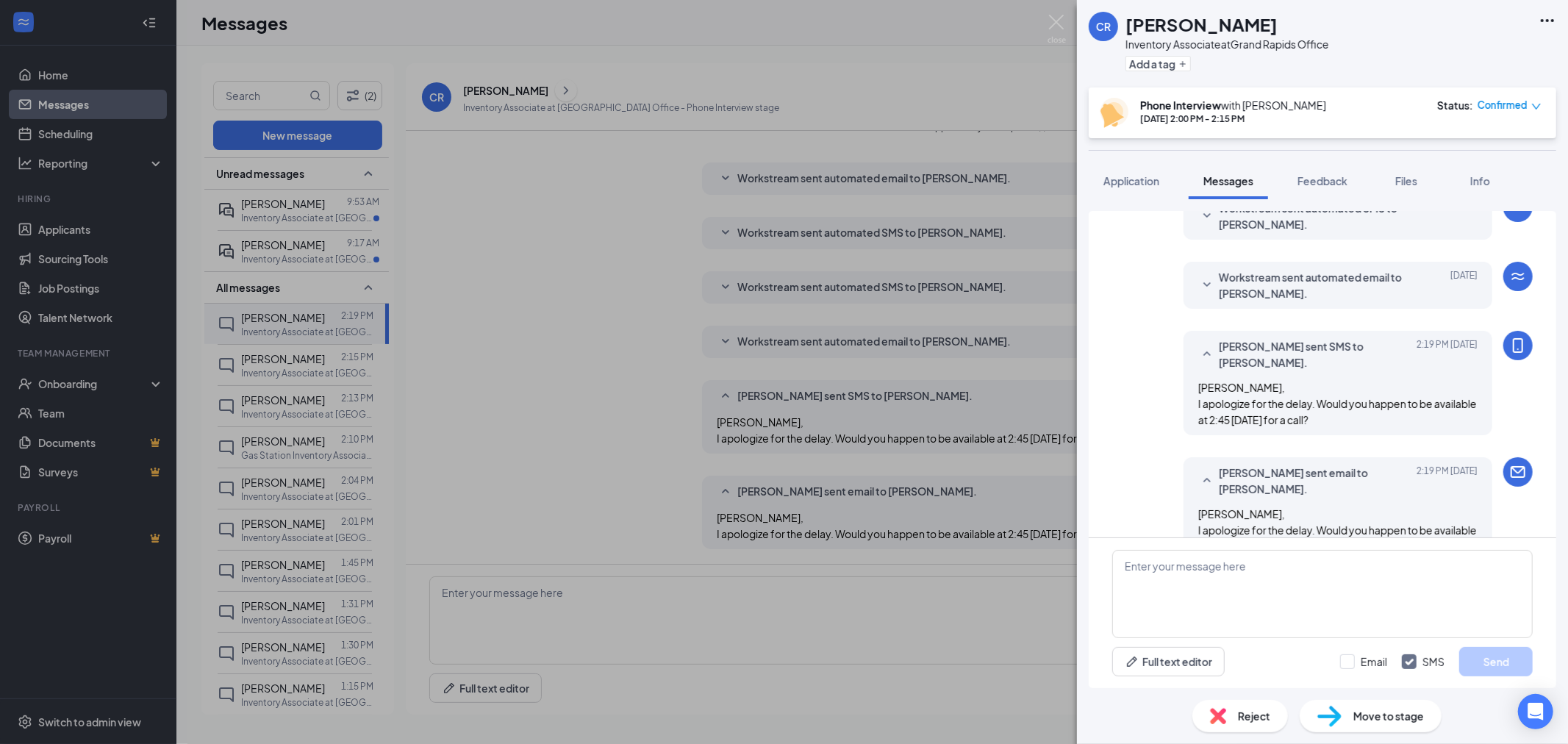
scroll to position [499, 0]
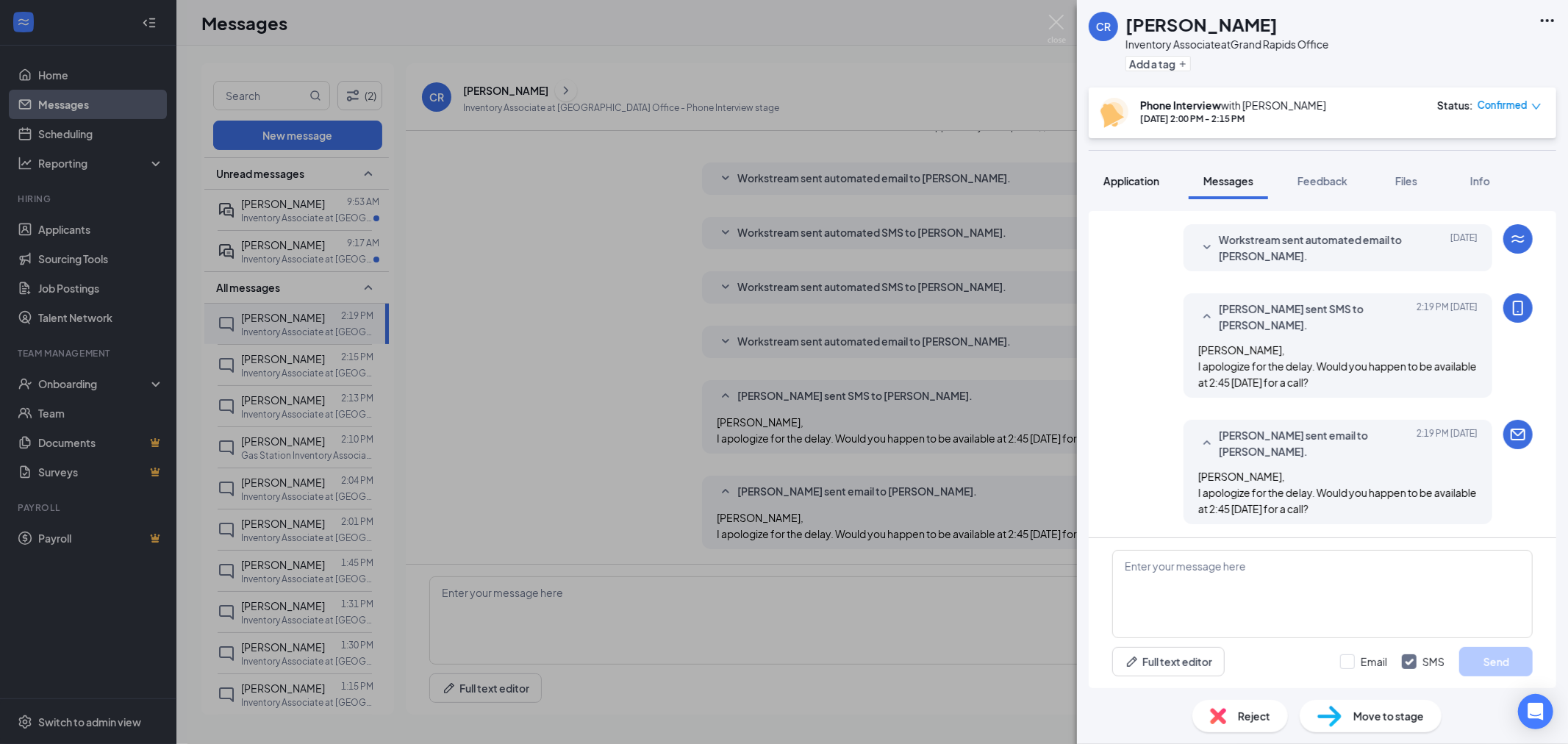
click at [1156, 177] on span "Application" at bounding box center [1131, 181] width 56 height 13
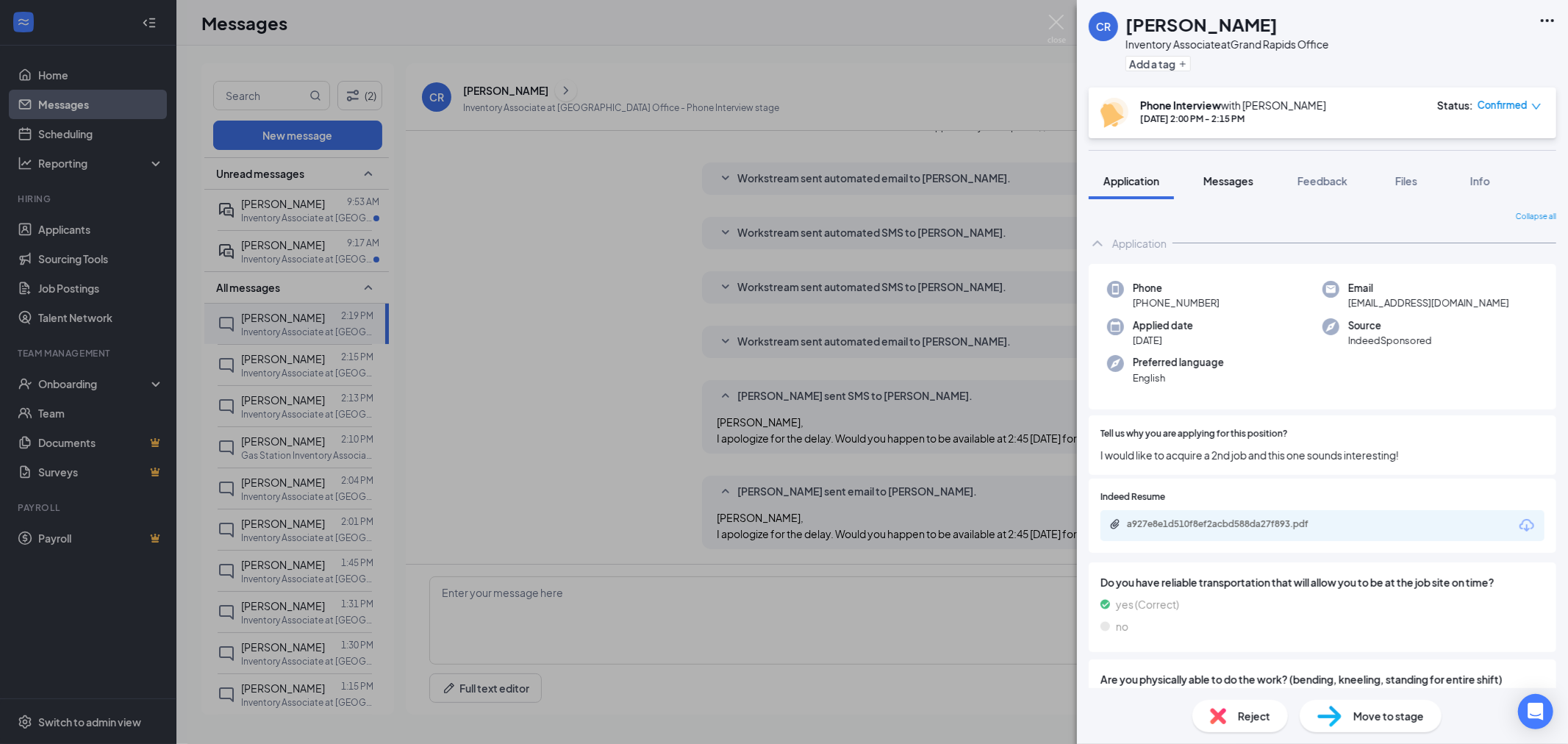
click at [1214, 177] on span "Messages" at bounding box center [1228, 181] width 50 height 13
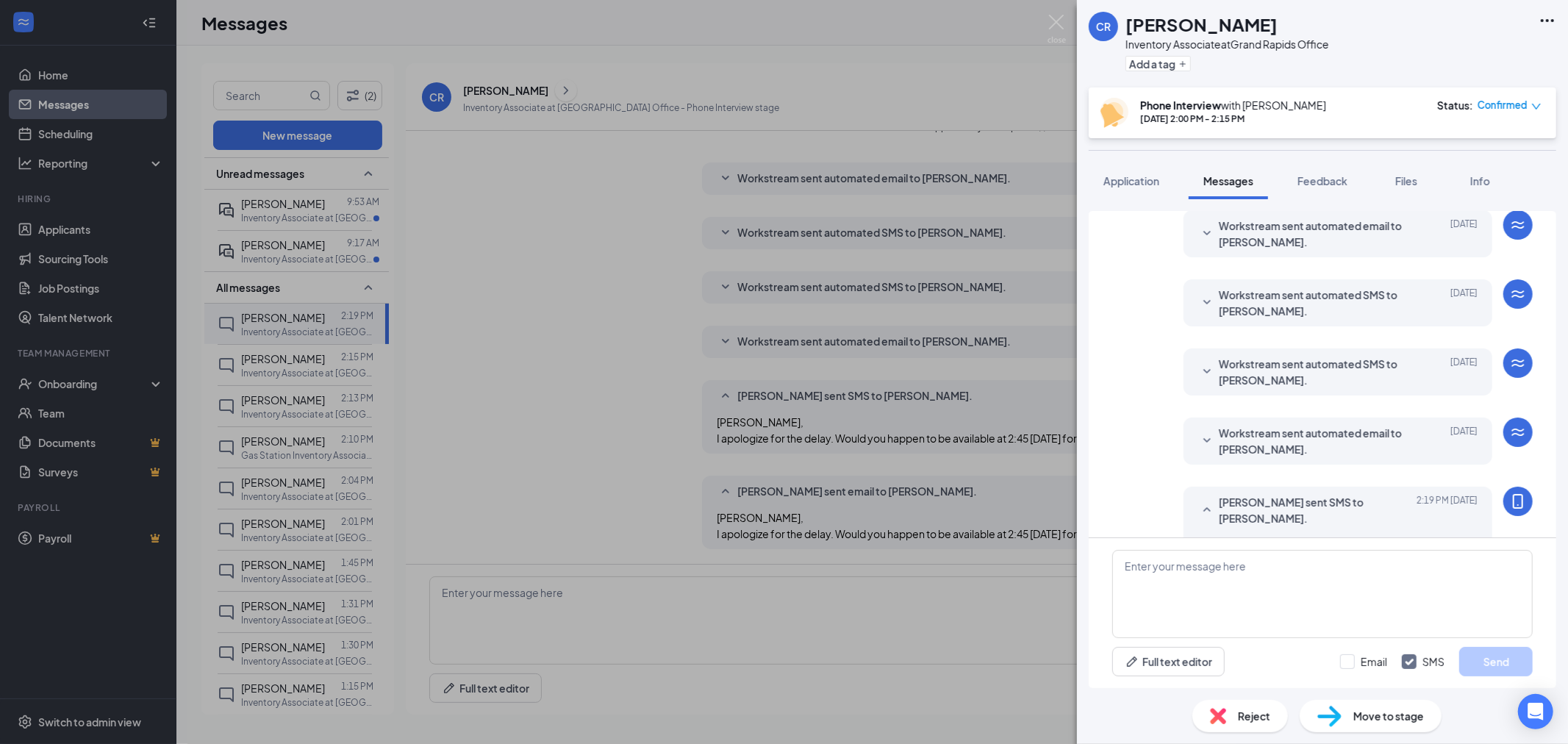
scroll to position [499, 0]
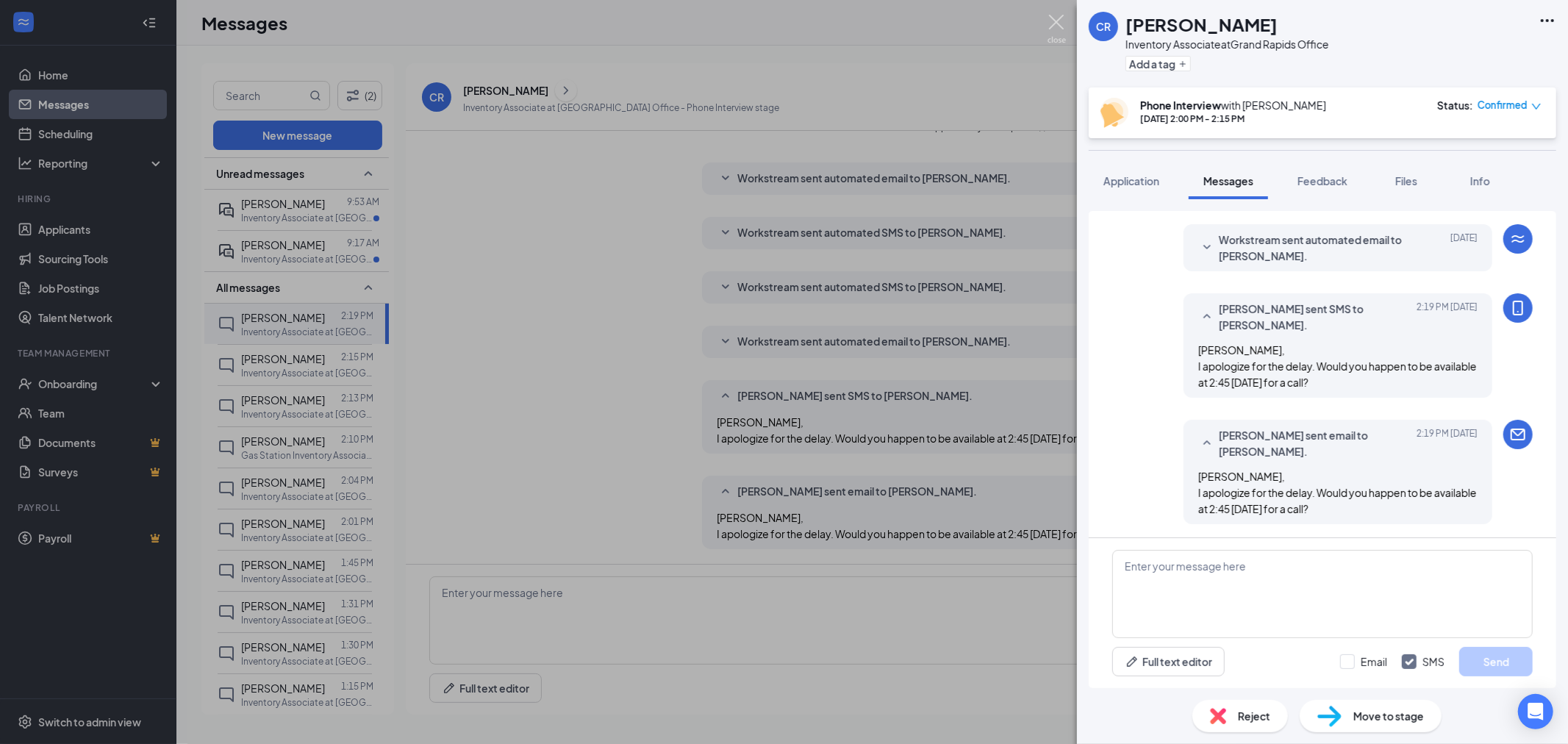
click at [1052, 25] on img at bounding box center [1056, 29] width 18 height 29
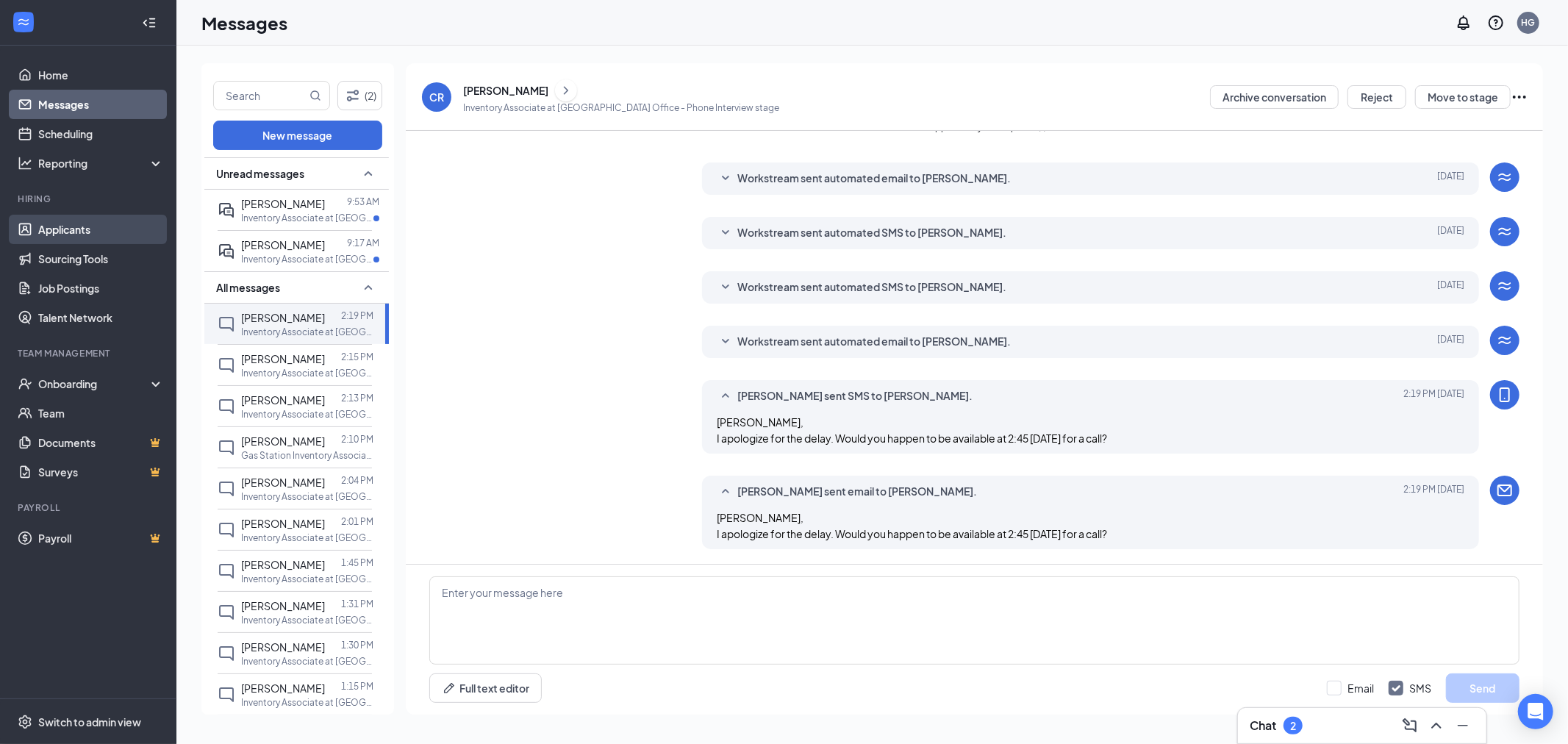
click at [105, 236] on link "Applicants" at bounding box center [101, 230] width 126 height 29
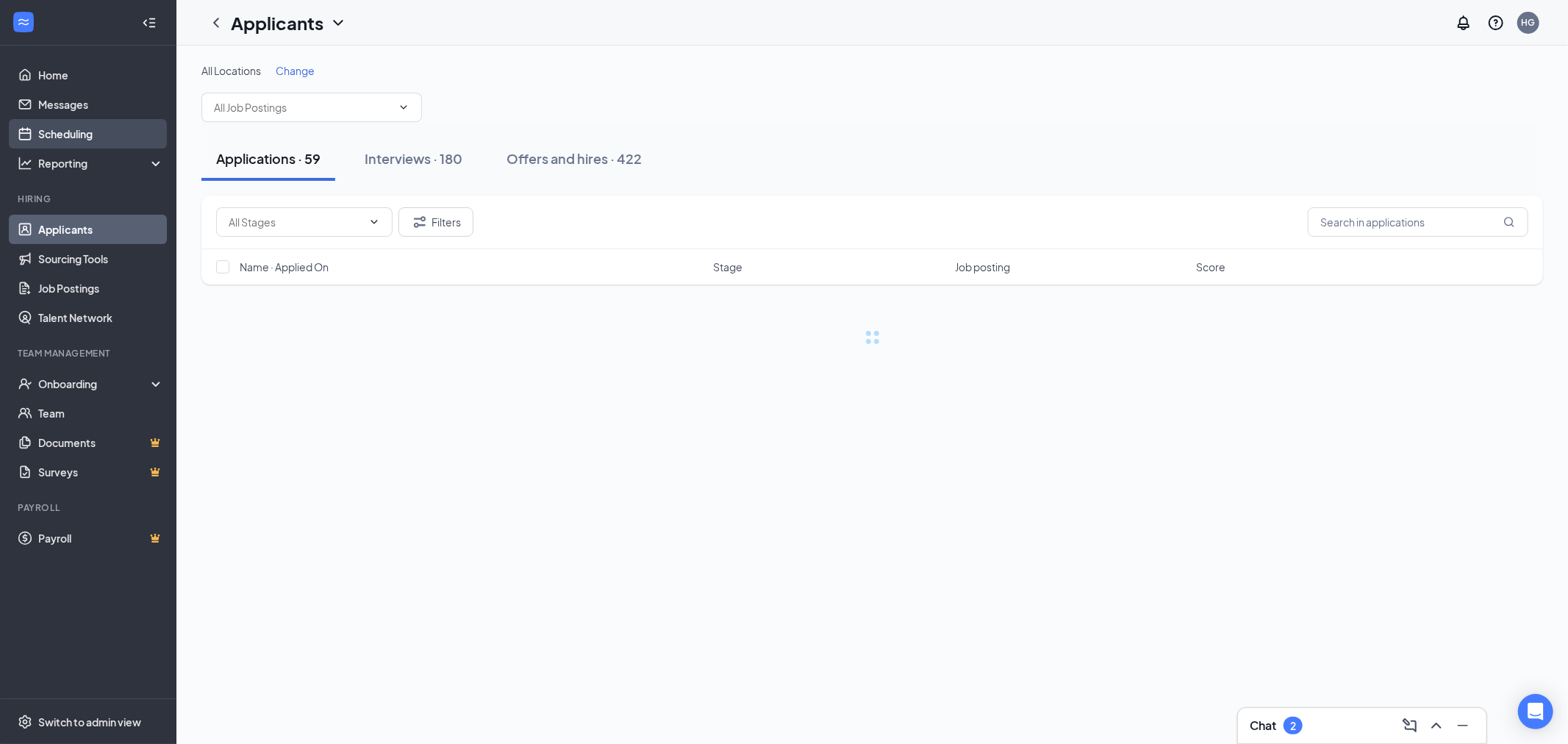
click at [92, 128] on link "Scheduling" at bounding box center [101, 134] width 126 height 29
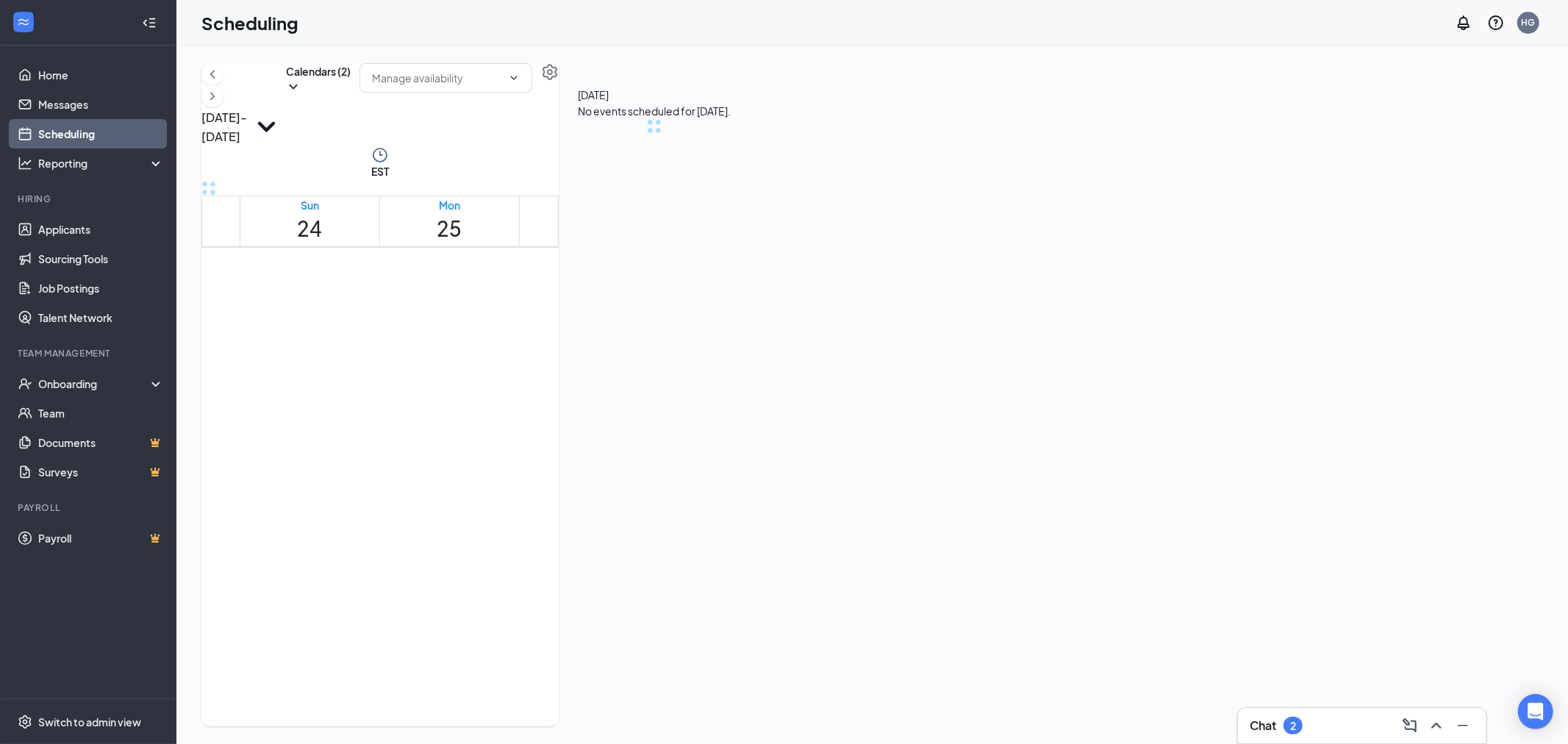
scroll to position [723, 0]
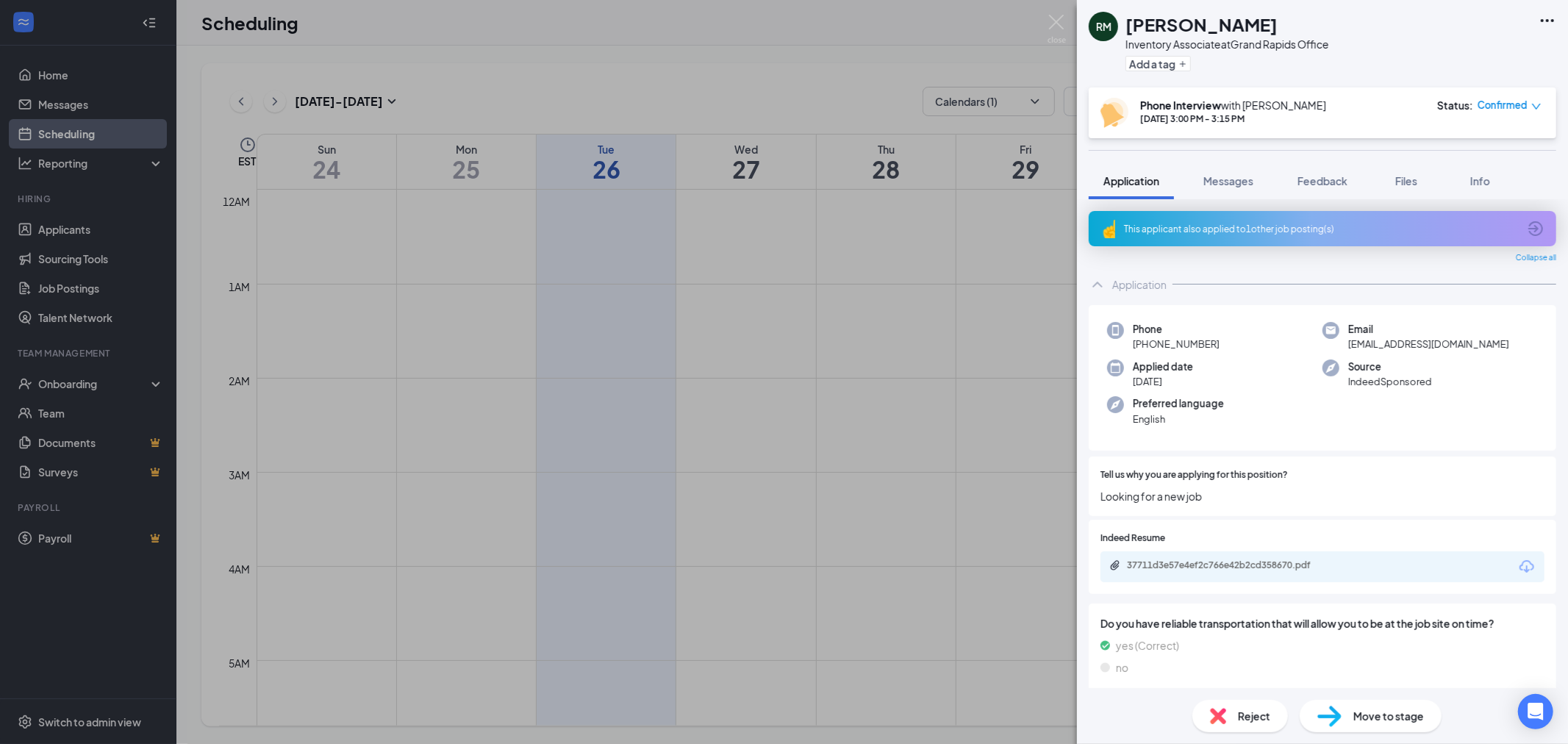
scroll to position [82, 0]
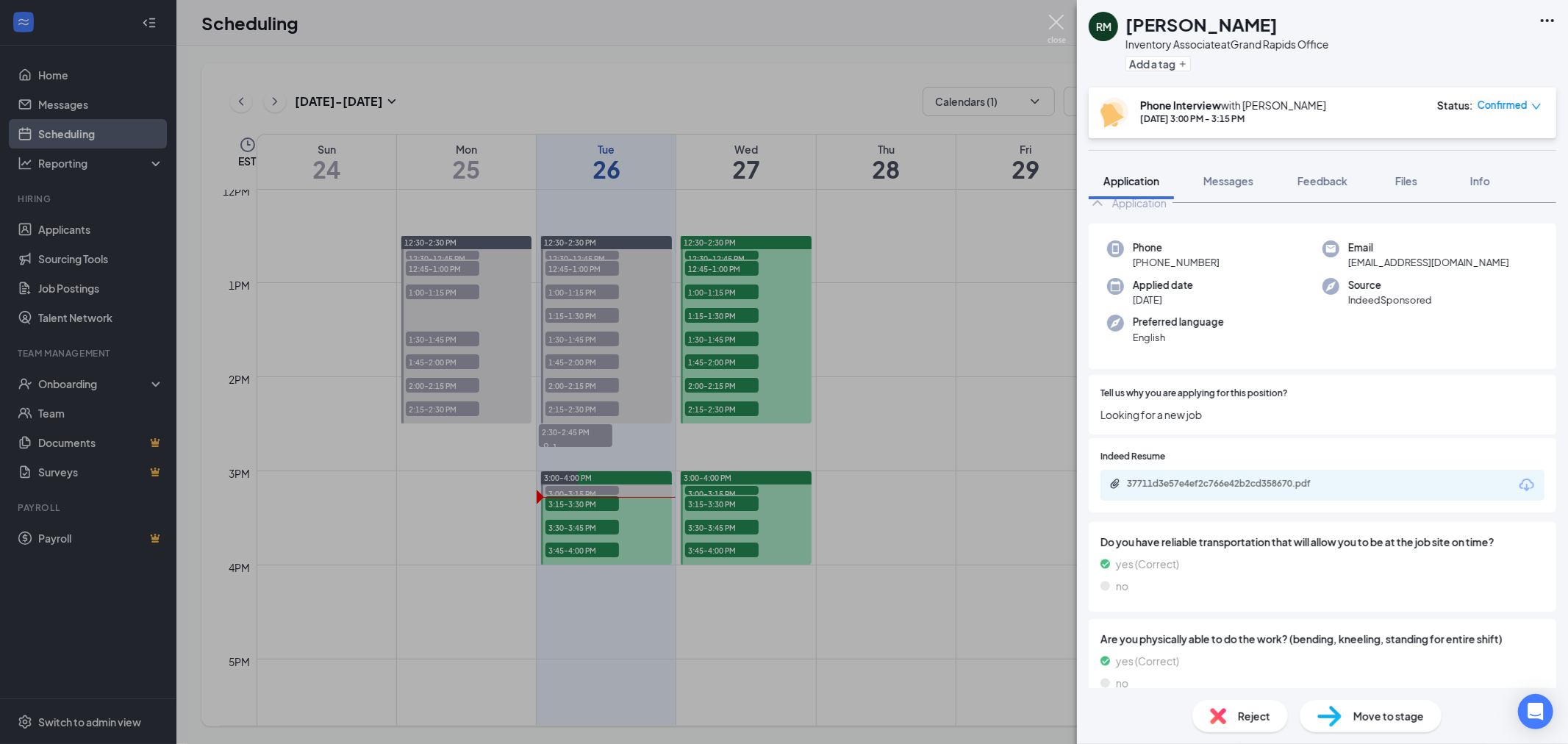
drag, startPoint x: 1060, startPoint y: 25, endPoint x: 975, endPoint y: 108, distance: 118.8
click at [1060, 25] on img at bounding box center [1056, 29] width 18 height 29
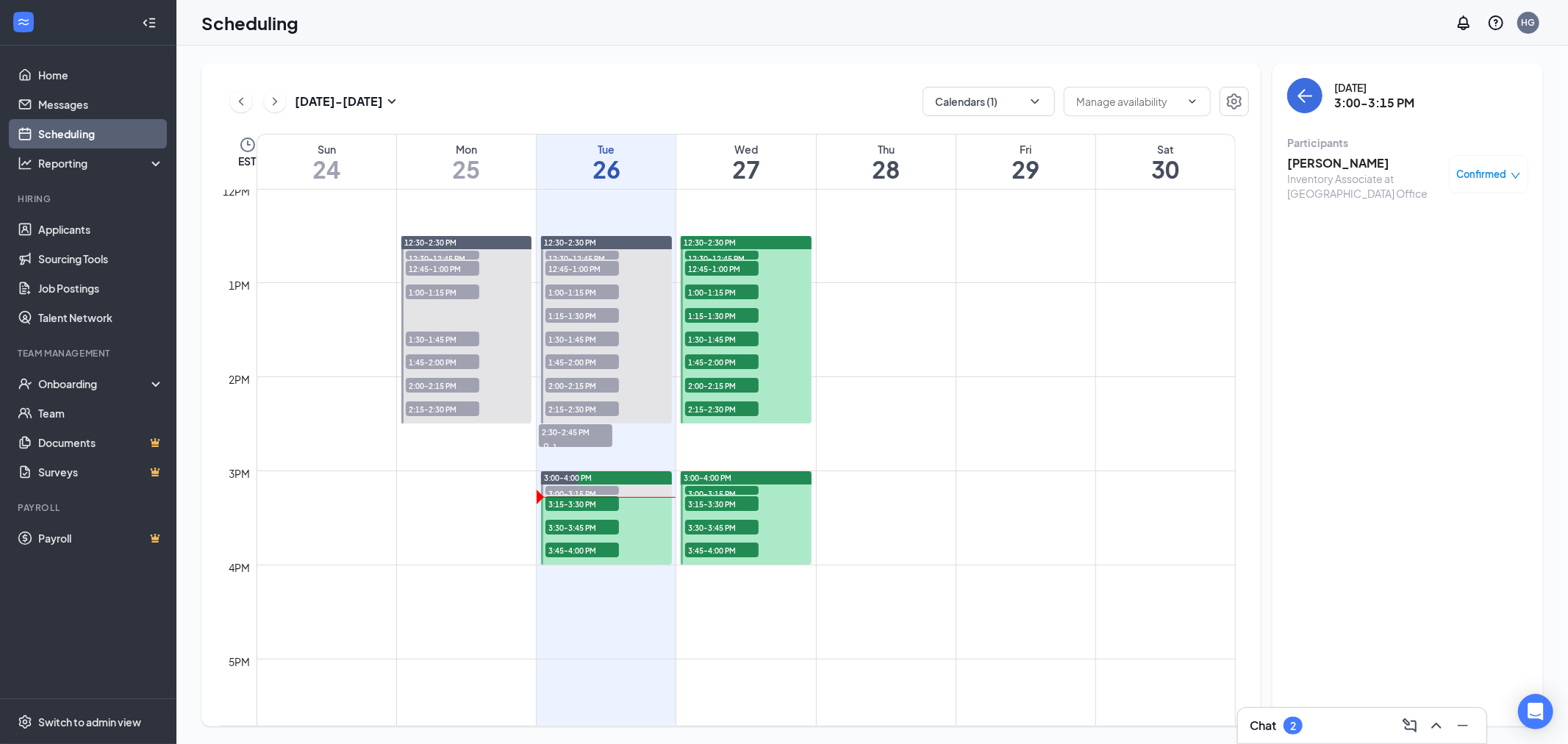
click at [598, 502] on span "3:15-3:30 PM" at bounding box center [582, 504] width 74 height 15
click at [1318, 164] on h3 "Dorian Jr" at bounding box center [1364, 164] width 155 height 16
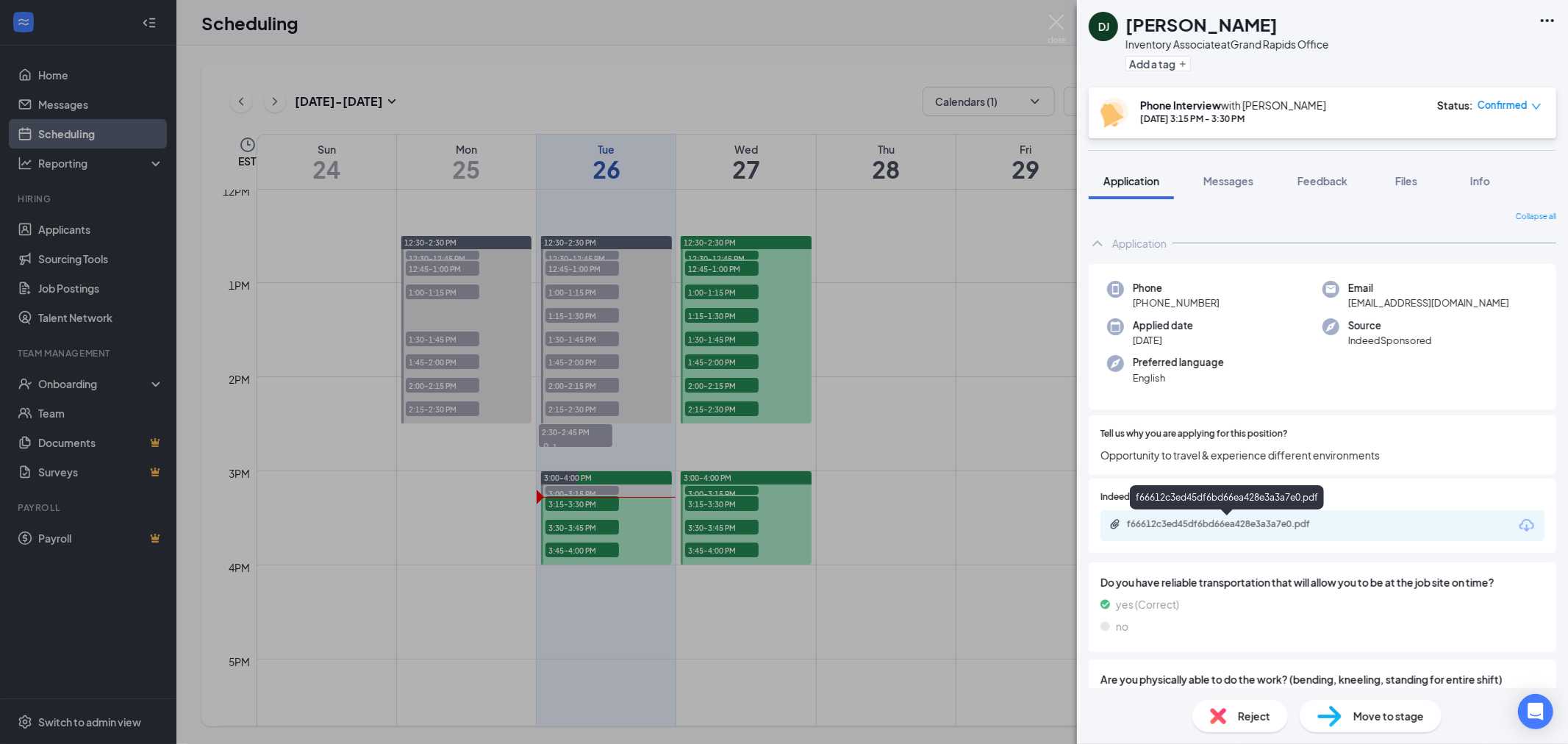
click at [1271, 522] on div "f66612c3ed45df6bd66ea428e3a3a7e0.pdf" at bounding box center [1230, 524] width 206 height 11
click at [1251, 173] on div "Messages" at bounding box center [1228, 181] width 50 height 15
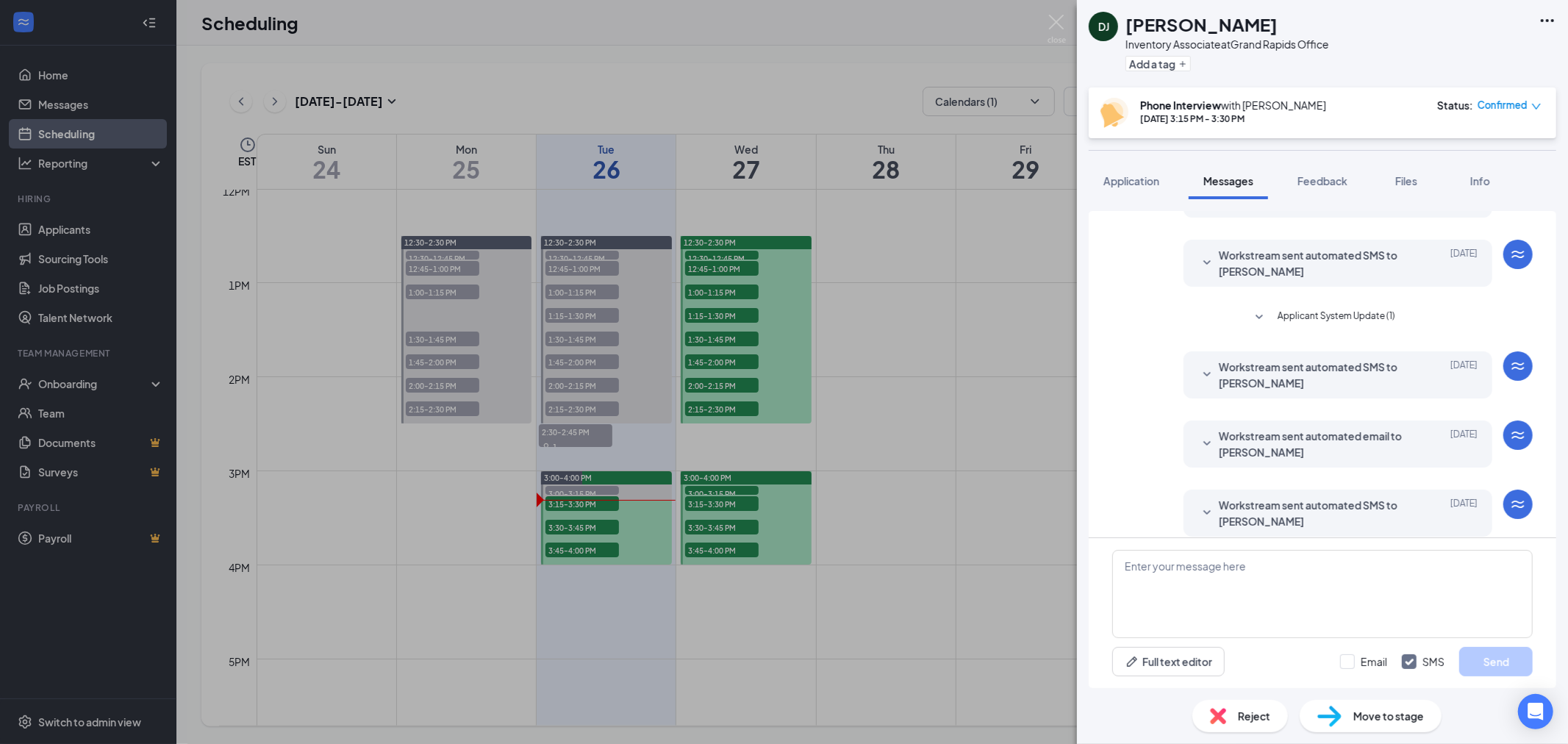
scroll to position [357, 0]
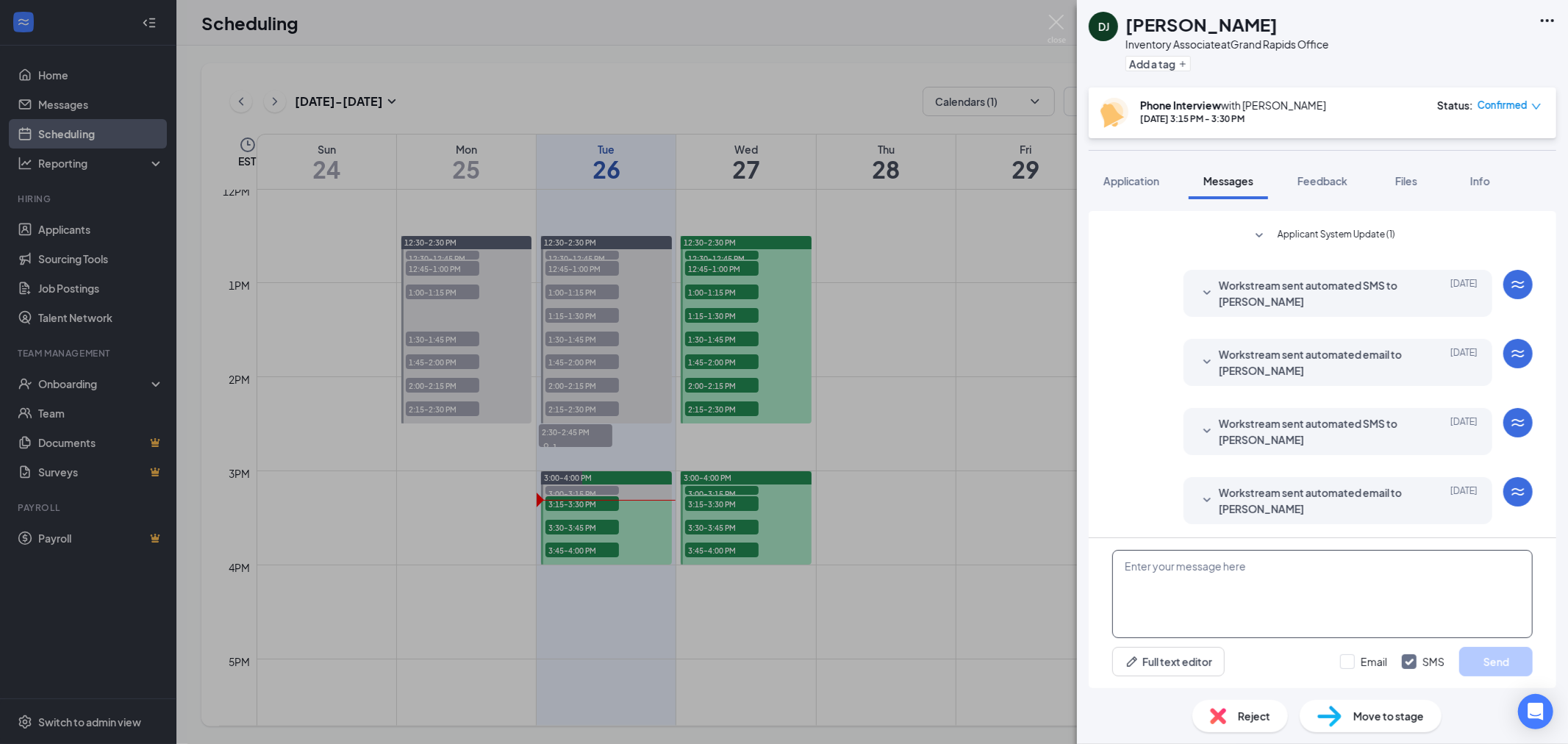
drag, startPoint x: 1373, startPoint y: 606, endPoint x: 1373, endPoint y: 636, distance: 30.0
click at [1373, 606] on textarea at bounding box center [1322, 594] width 420 height 88
click at [1347, 659] on input "Email" at bounding box center [1364, 661] width 47 height 15
checkbox input "true"
click at [1358, 589] on textarea at bounding box center [1322, 594] width 420 height 88
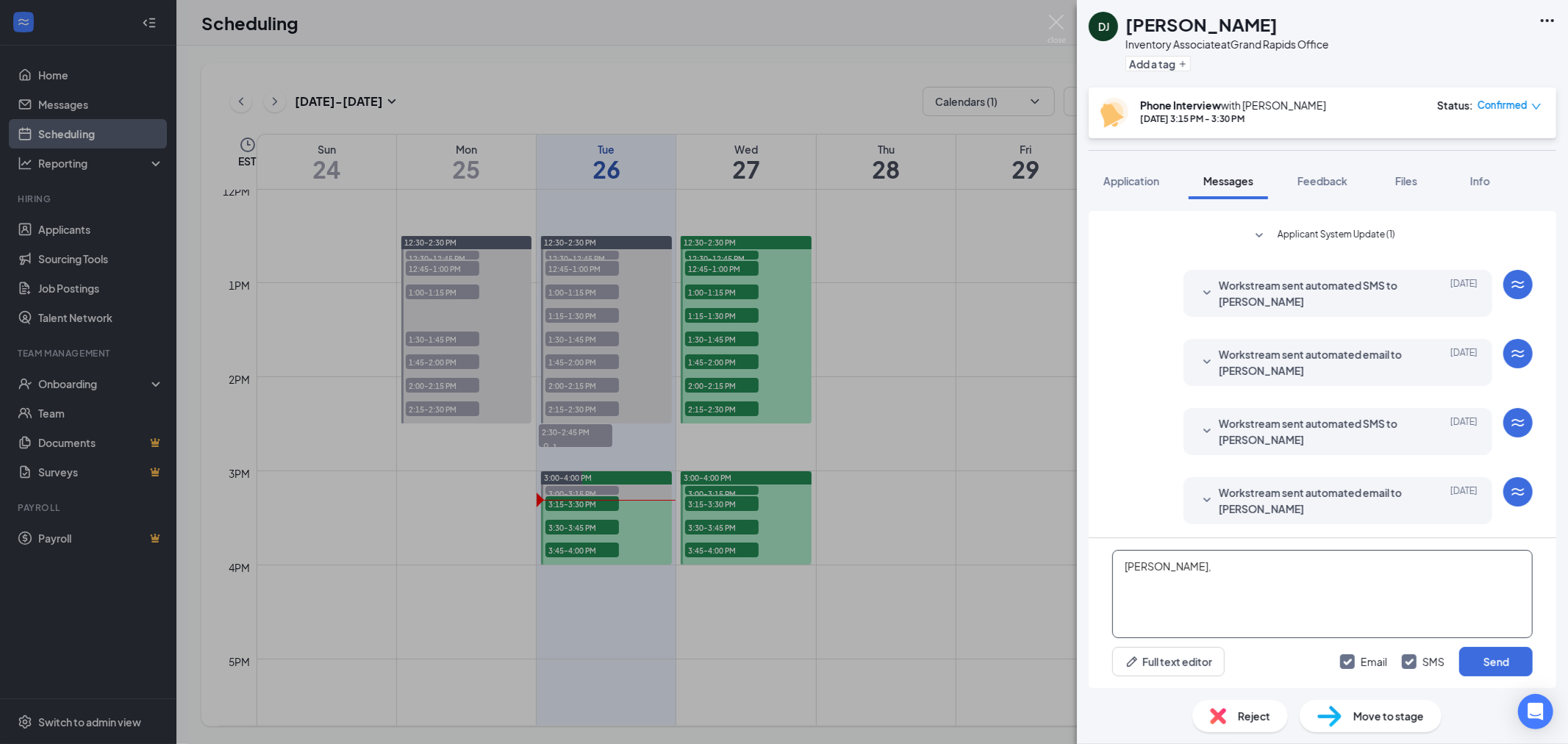
paste textarea "I tried calling regarding the Inventory Associate position with AIS but was una…"
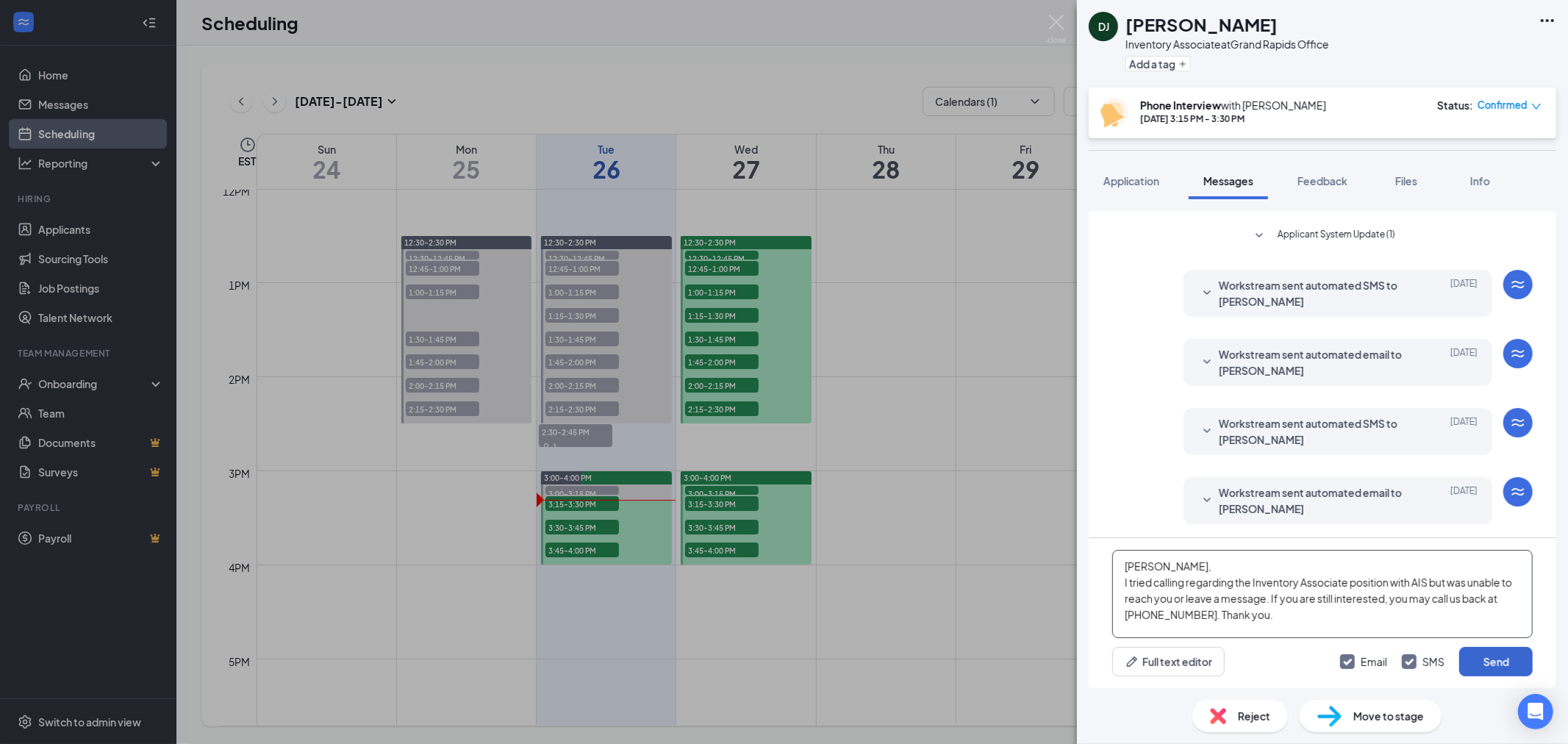
type textarea "Dorian, I tried calling regarding the Inventory Associate position with AIS but…"
click at [1486, 670] on button "Send" at bounding box center [1496, 661] width 74 height 29
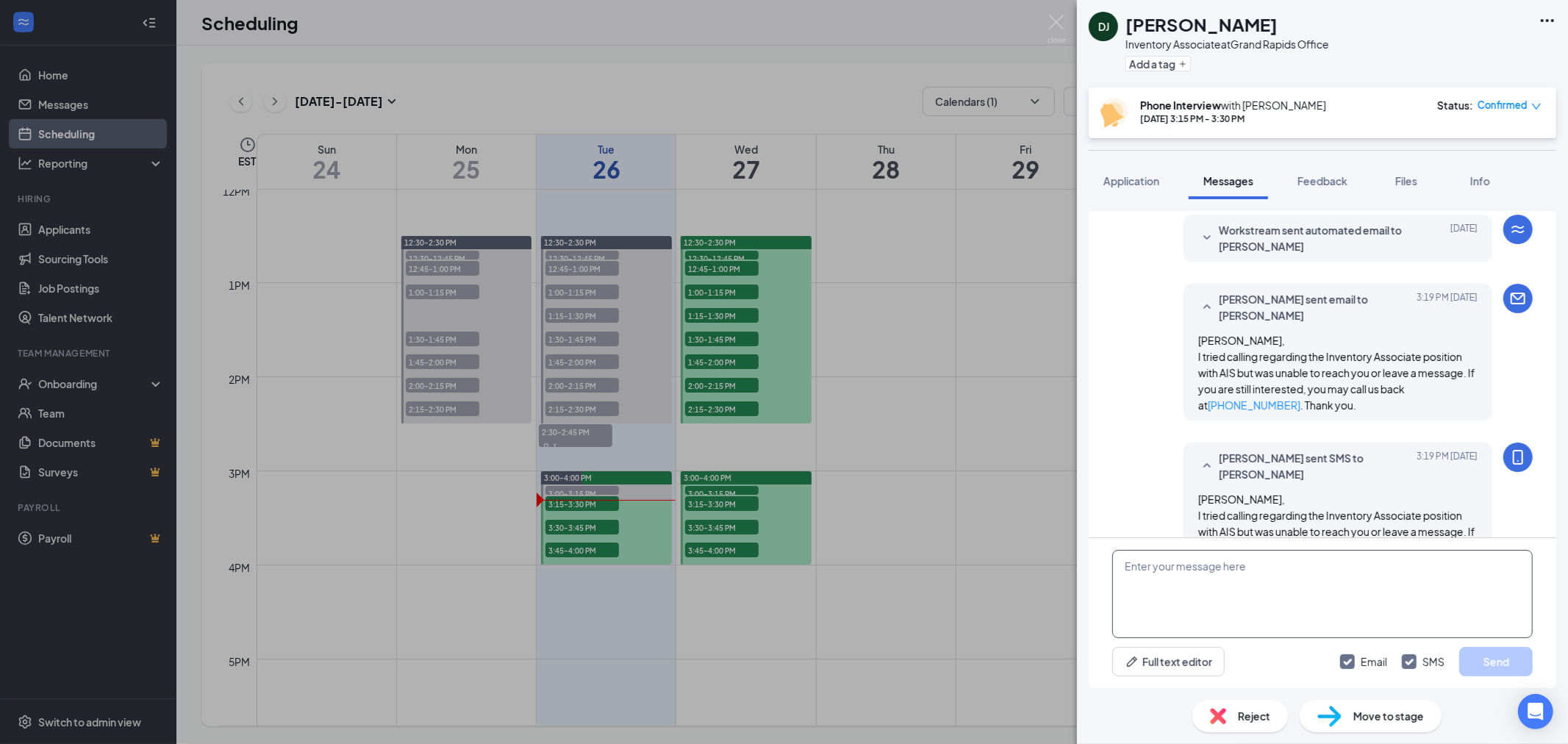
scroll to position [675, 0]
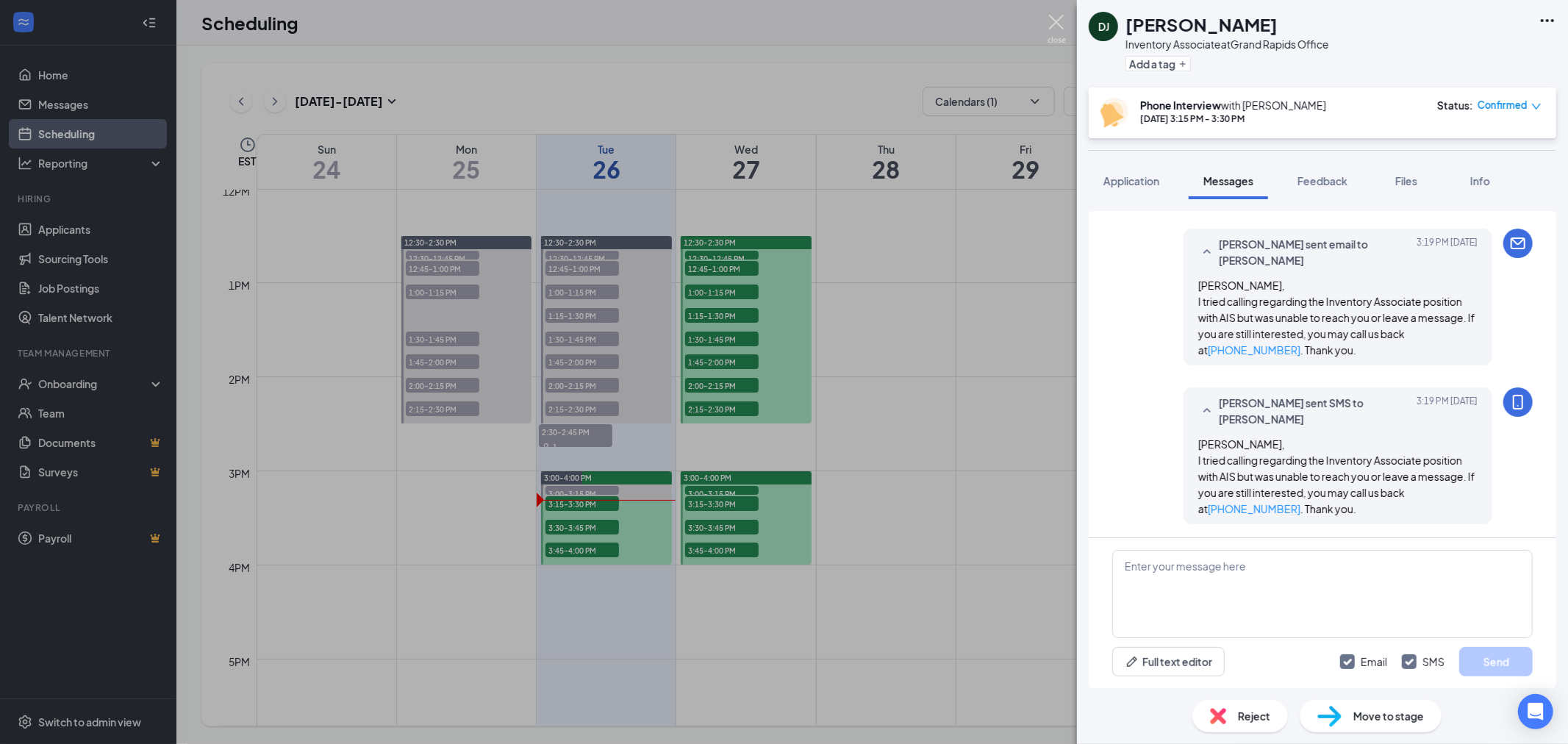
click at [1052, 20] on img at bounding box center [1056, 29] width 18 height 29
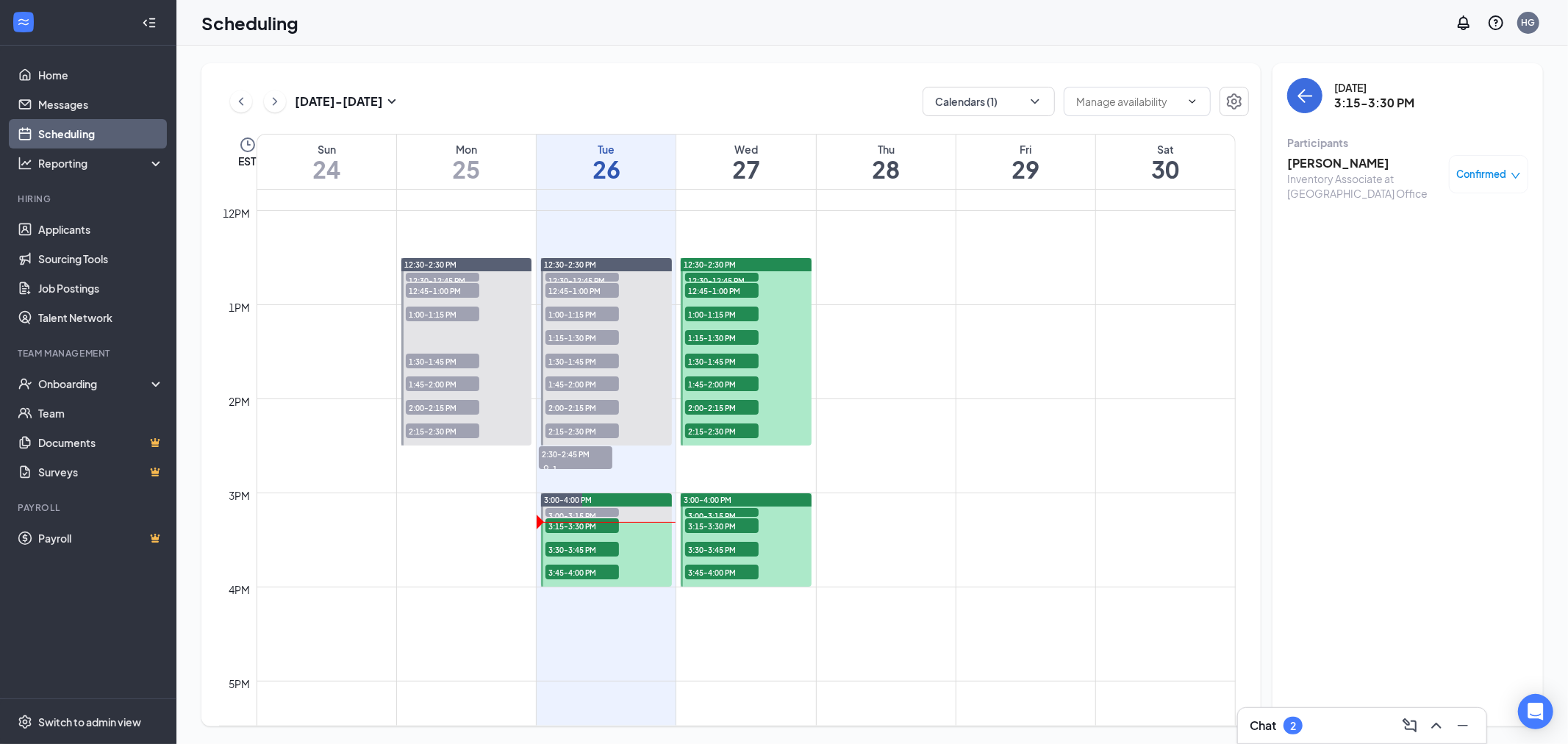
scroll to position [1131, 0]
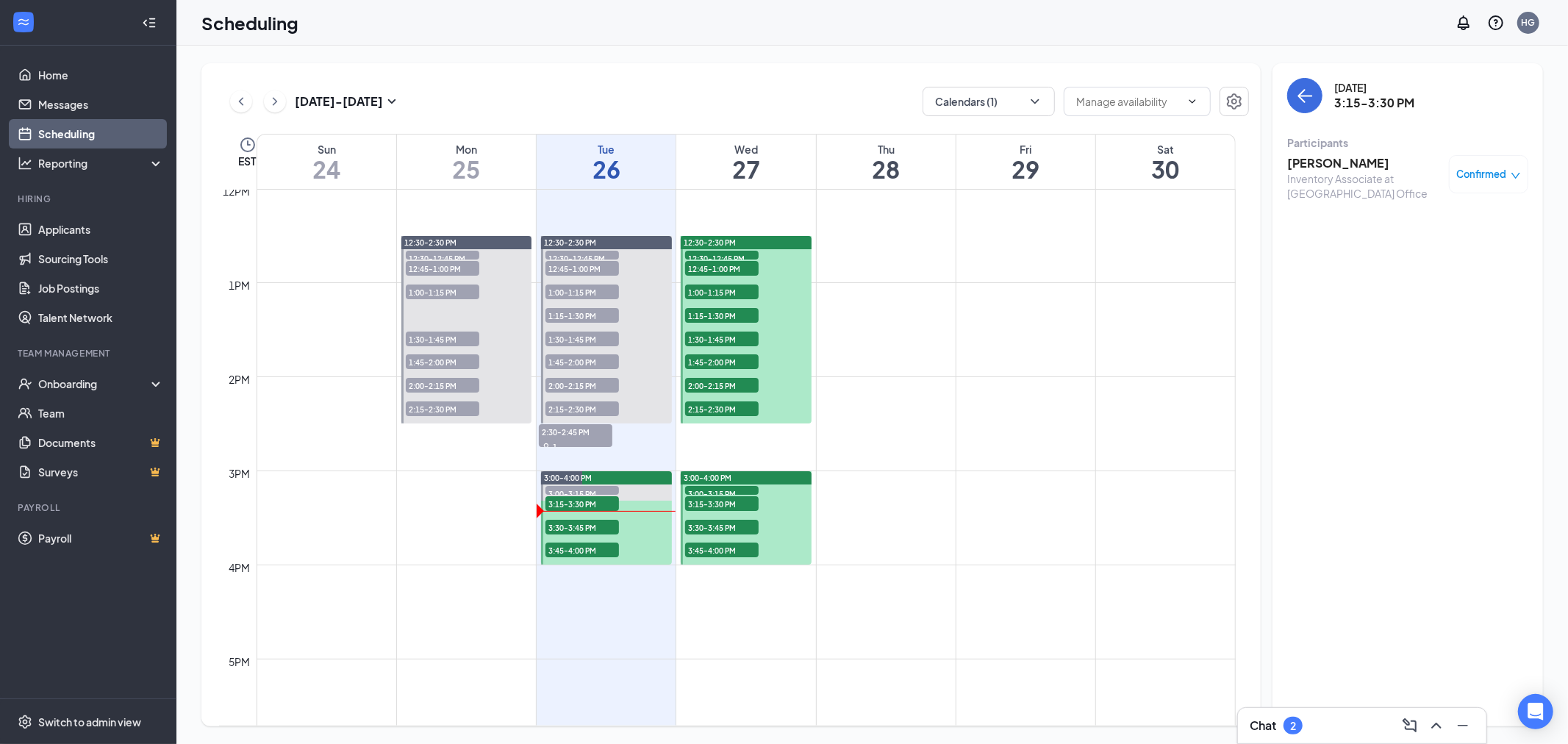
click at [606, 521] on span "3:30-3:45 PM" at bounding box center [582, 527] width 74 height 15
click at [1354, 158] on h3 "Mykayla Taborn" at bounding box center [1364, 164] width 155 height 16
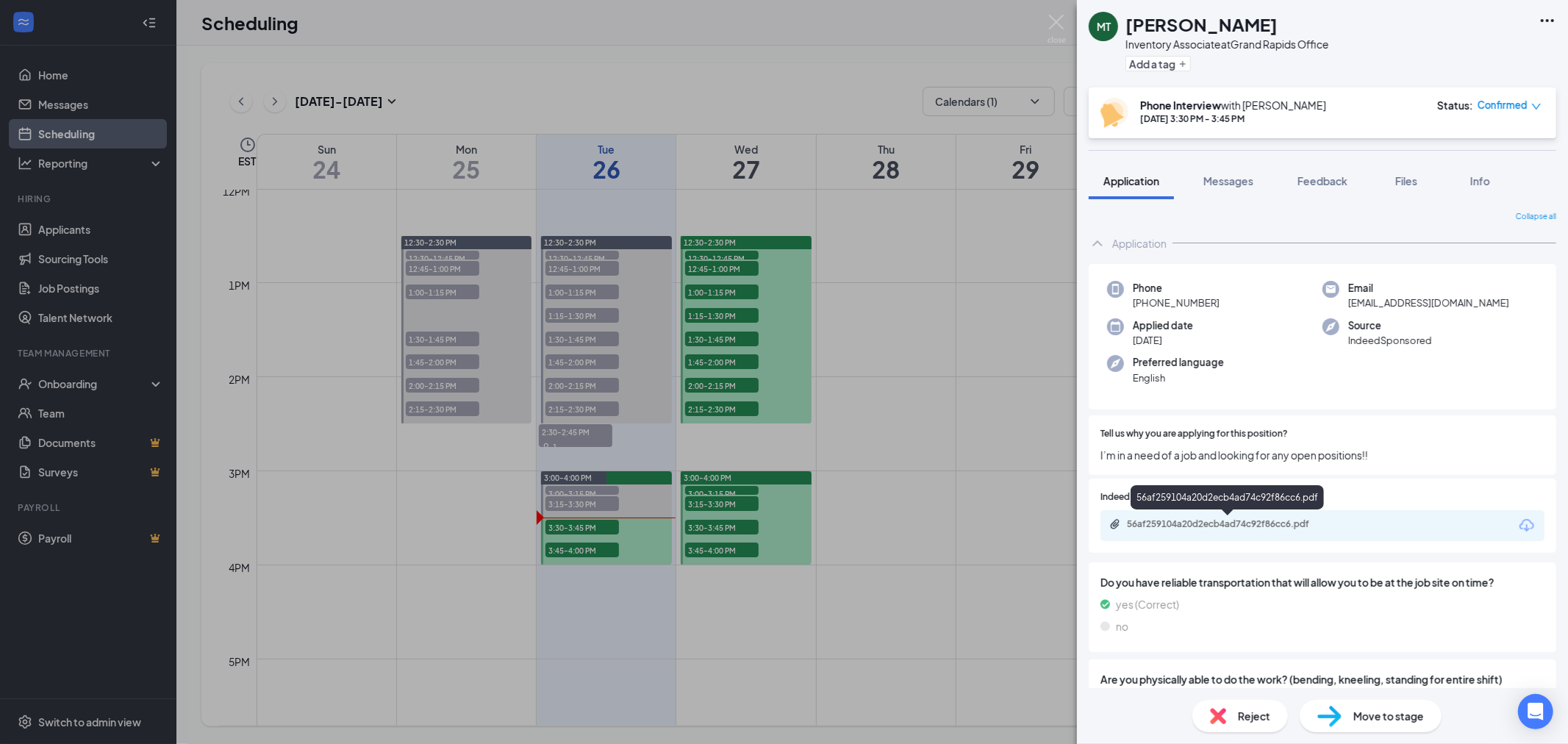
click at [1288, 523] on div "56af259104a20d2ecb4ad74c92f86cc6.pdf" at bounding box center [1230, 524] width 206 height 11
click at [1060, 20] on img at bounding box center [1056, 29] width 18 height 29
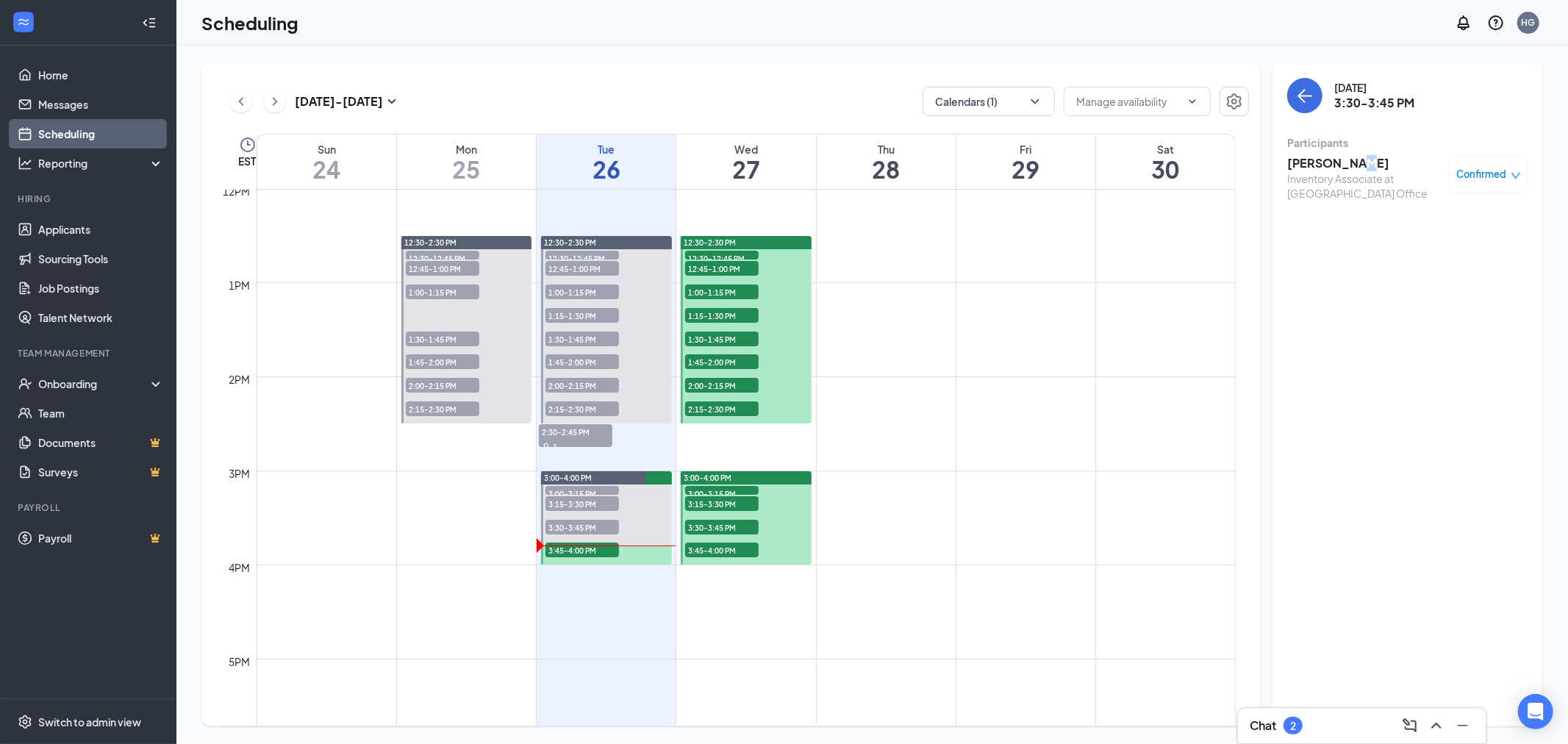
click at [594, 545] on span "3:45-4:00 PM" at bounding box center [582, 549] width 74 height 15
click at [1361, 164] on h3 "Alex Chenoweth" at bounding box center [1364, 164] width 155 height 16
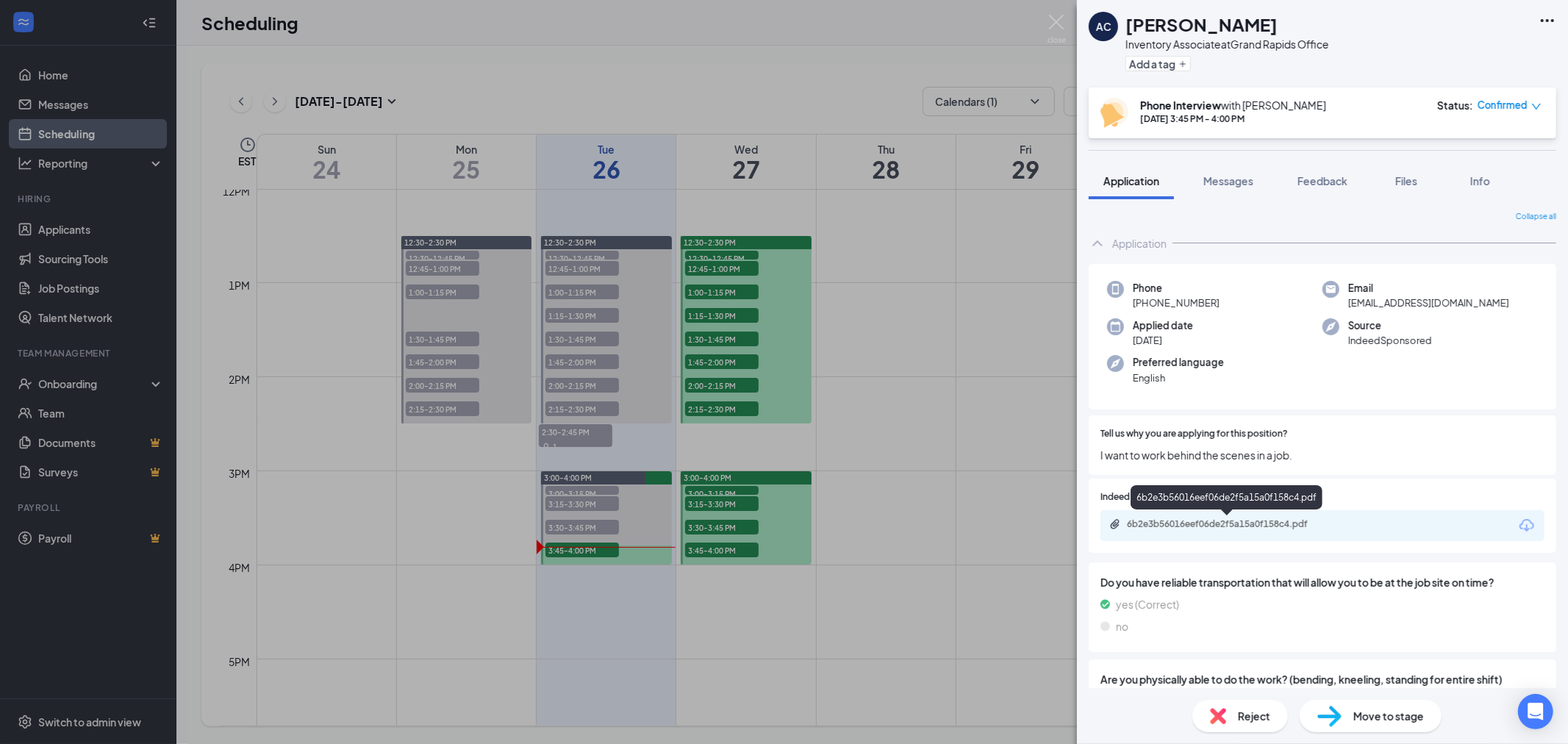
click at [1287, 525] on div "6b2e3b56016eef06de2f5a15a0f158c4.pdf" at bounding box center [1230, 524] width 206 height 11
click at [1052, 24] on img at bounding box center [1056, 29] width 18 height 29
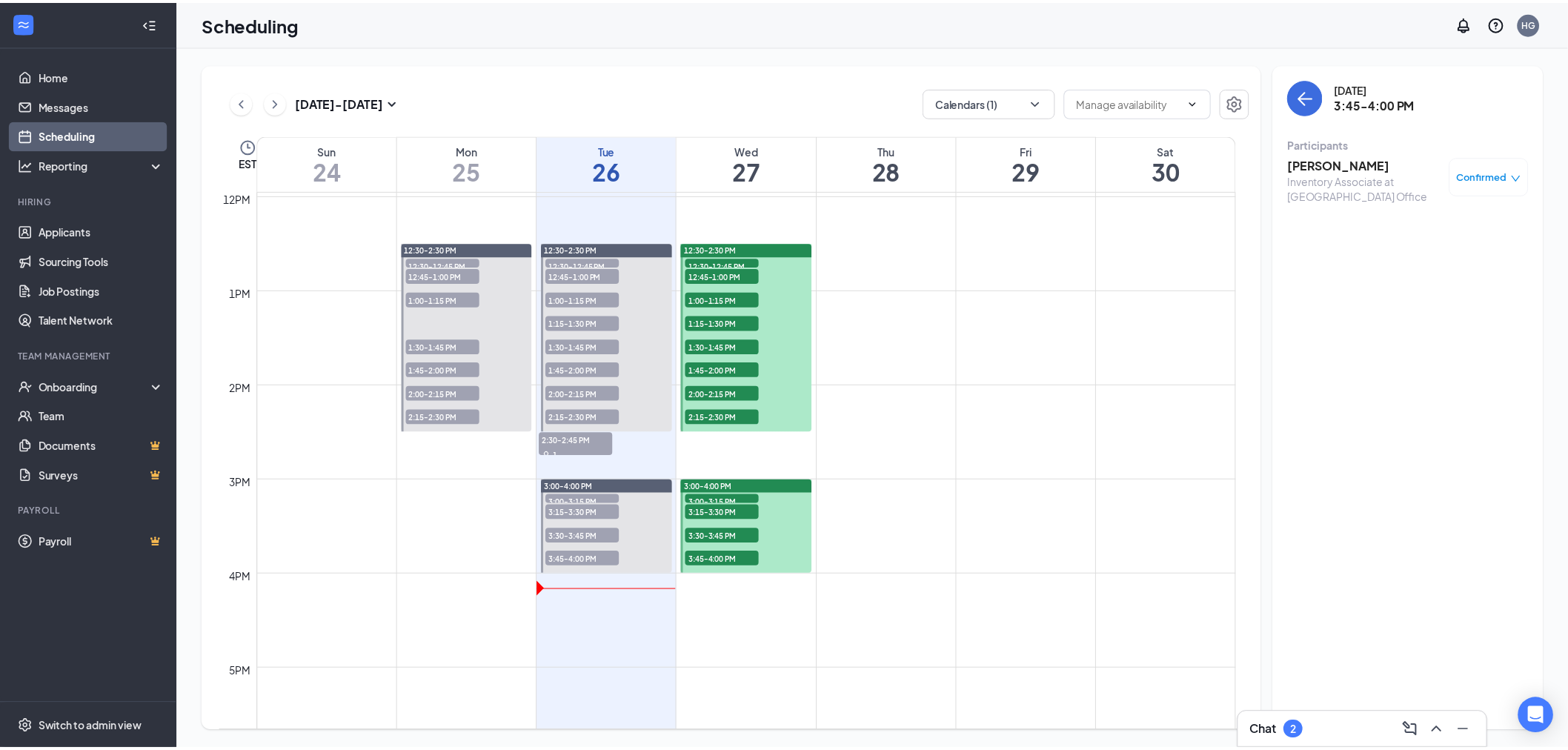
scroll to position [1140, 0]
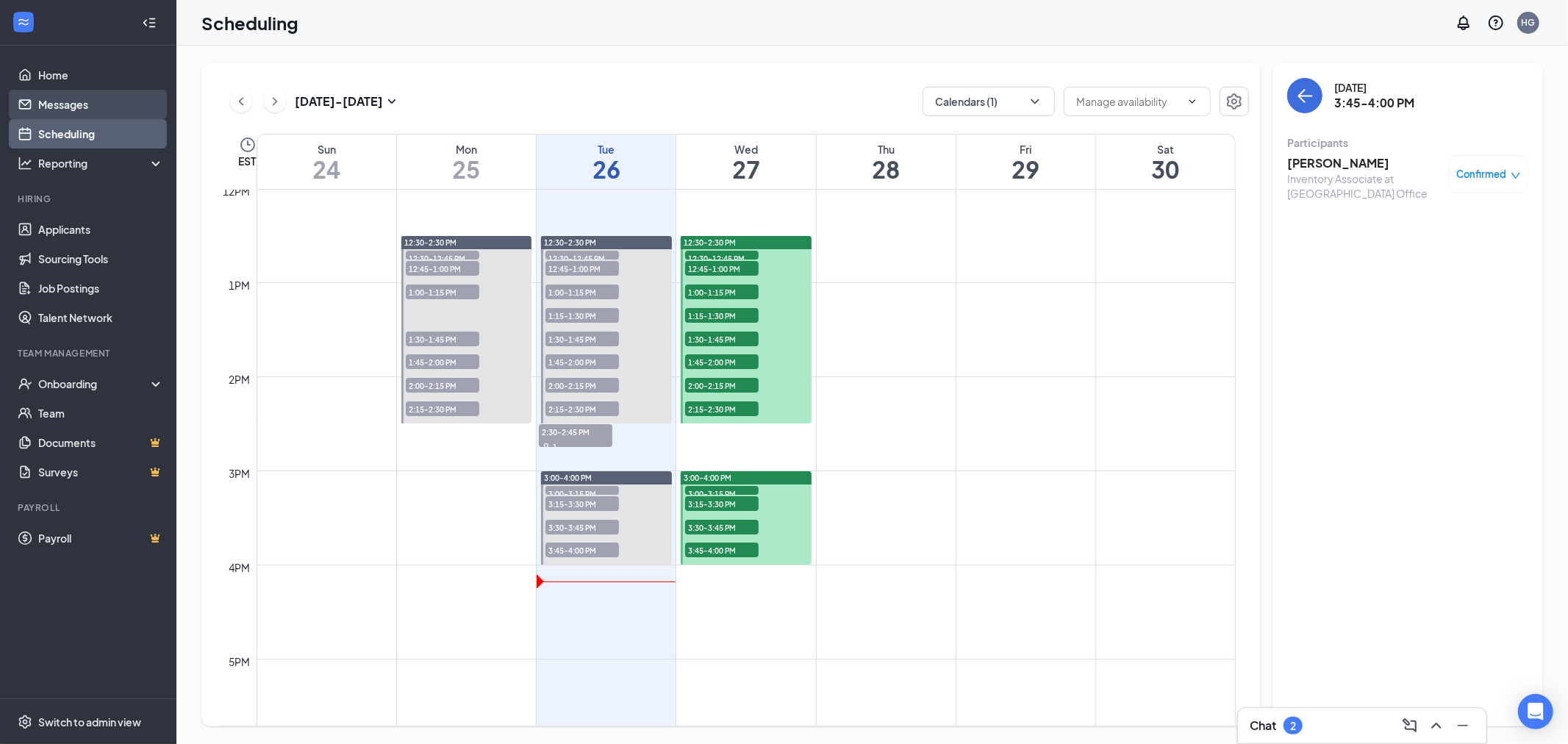
click at [82, 103] on link "Messages" at bounding box center [101, 105] width 126 height 29
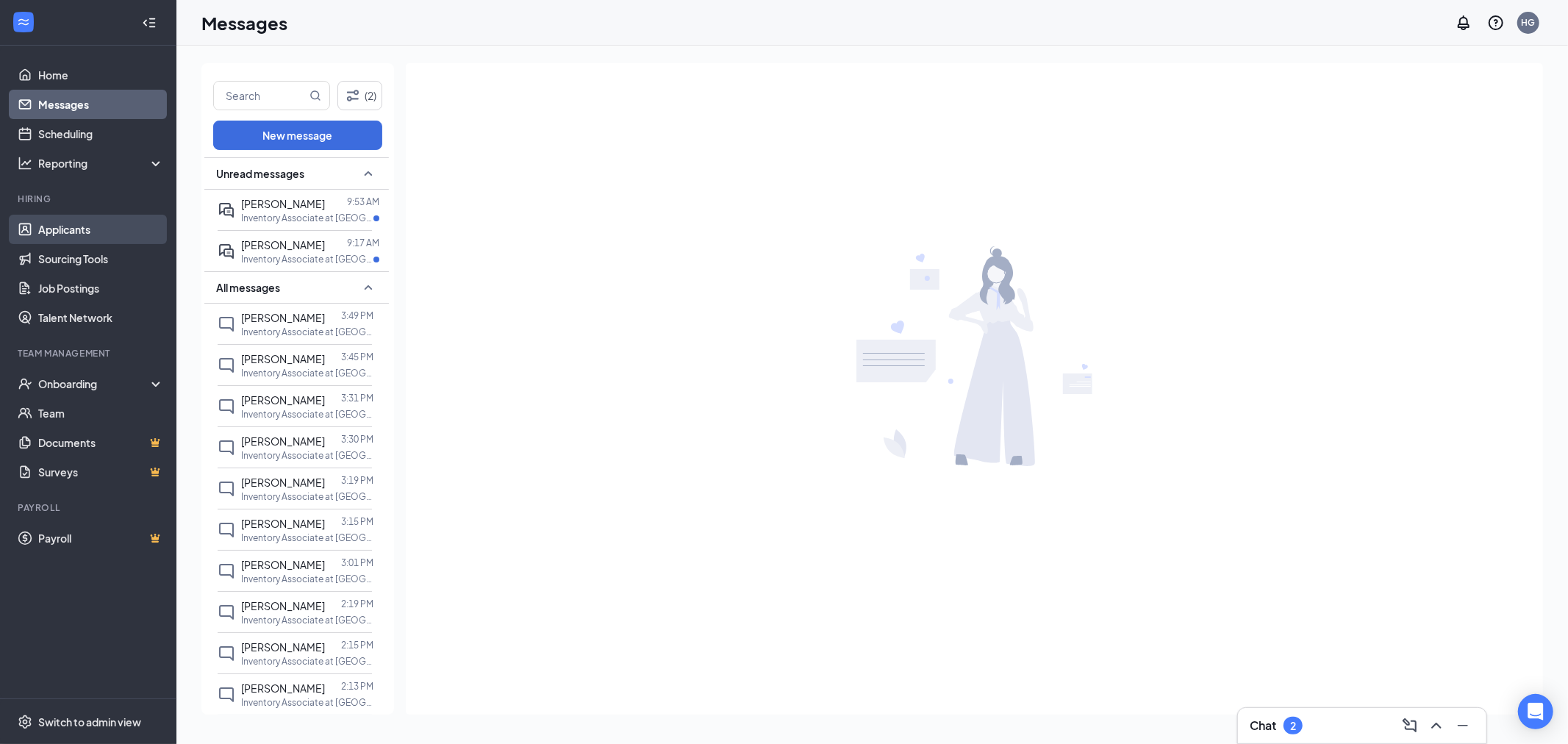
click at [101, 228] on link "Applicants" at bounding box center [101, 230] width 126 height 29
